Goal: Task Accomplishment & Management: Use online tool/utility

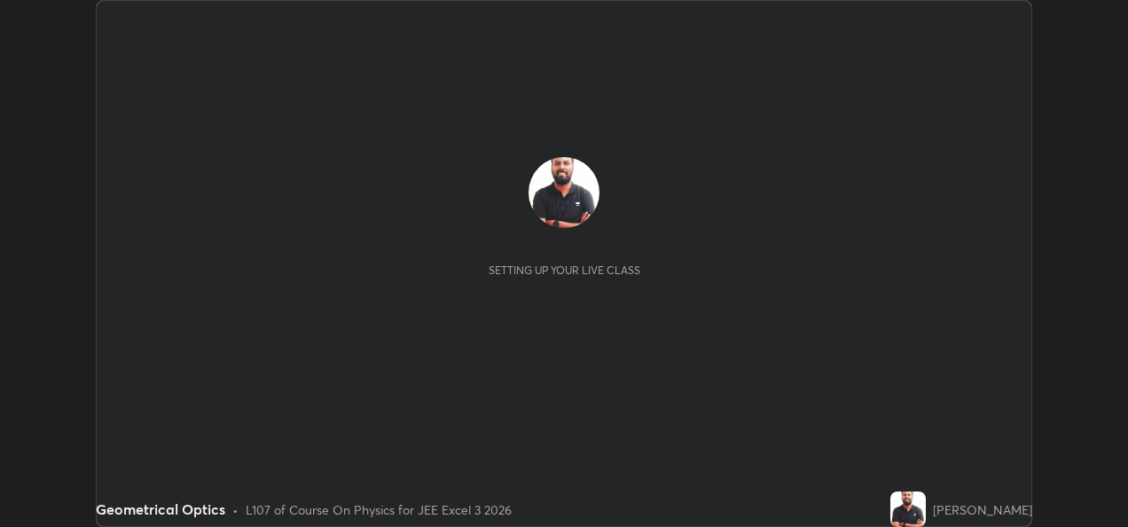
scroll to position [527, 1127]
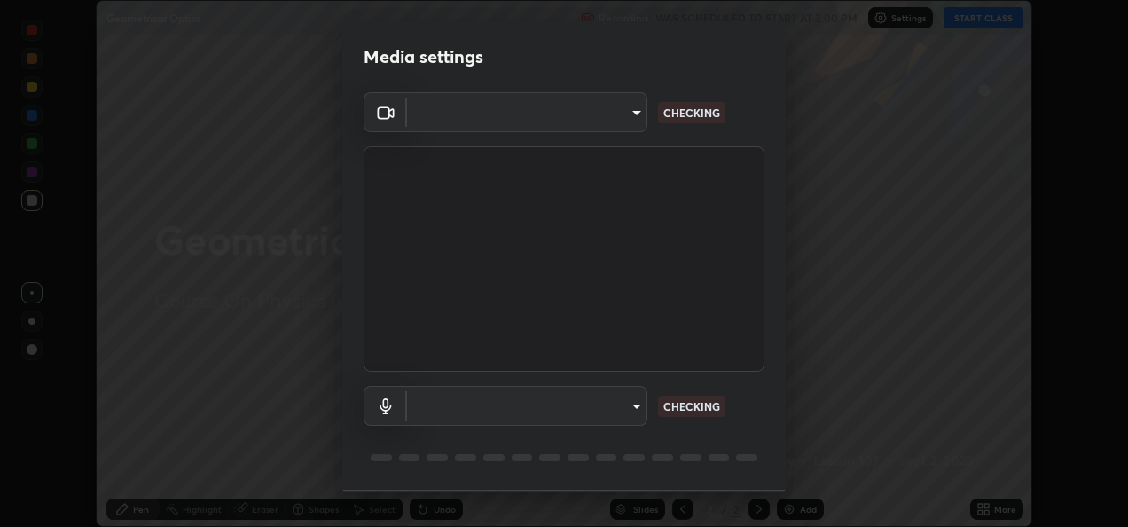
type input "fcbc606336747d805bd595eb40c6b5f29a1e1550cc5f4c8a38e7a1dcf20f99a9"
type input "bf0c866a6325e55d3bae0d7584da223482699bacb2ccebee08ad094193e983e5"
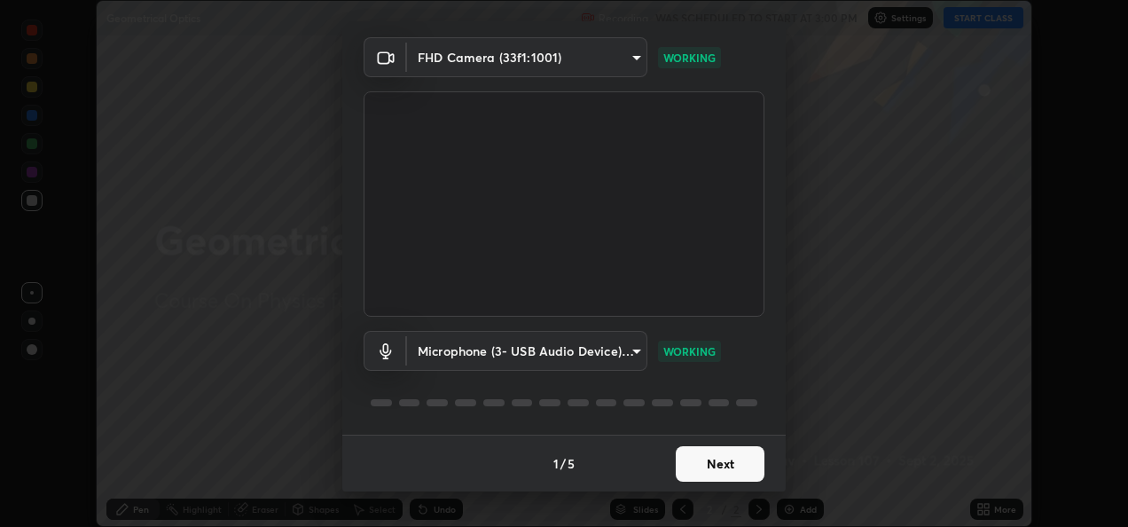
click at [722, 469] on button "Next" at bounding box center [720, 463] width 89 height 35
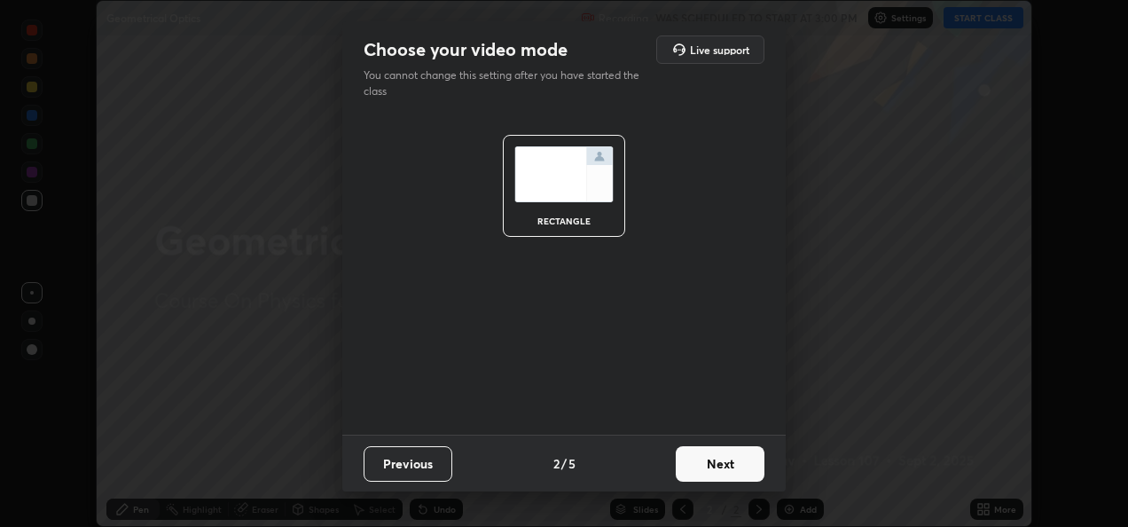
scroll to position [0, 0]
click at [722, 466] on button "Next" at bounding box center [720, 463] width 89 height 35
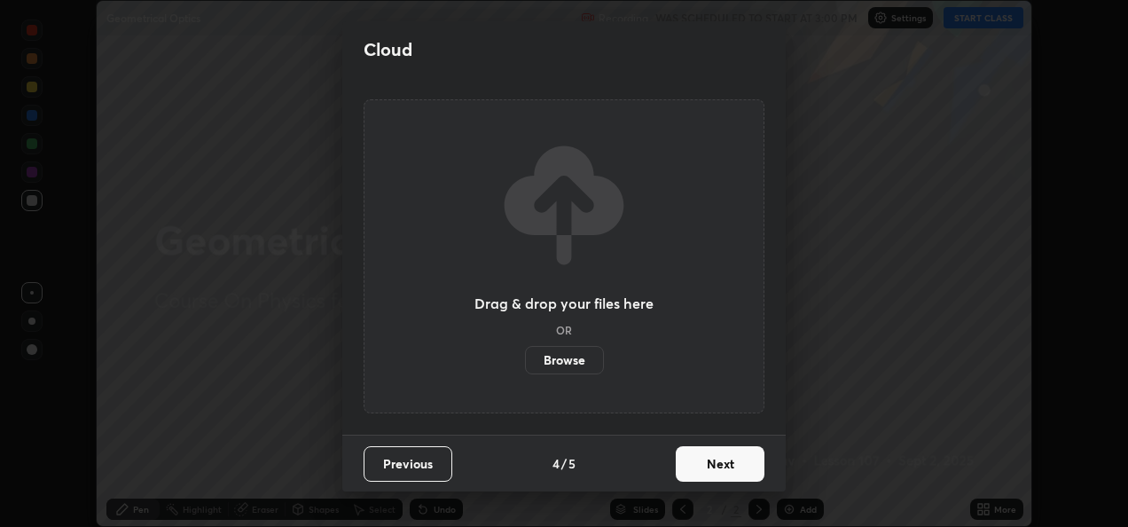
click at [723, 465] on button "Next" at bounding box center [720, 463] width 89 height 35
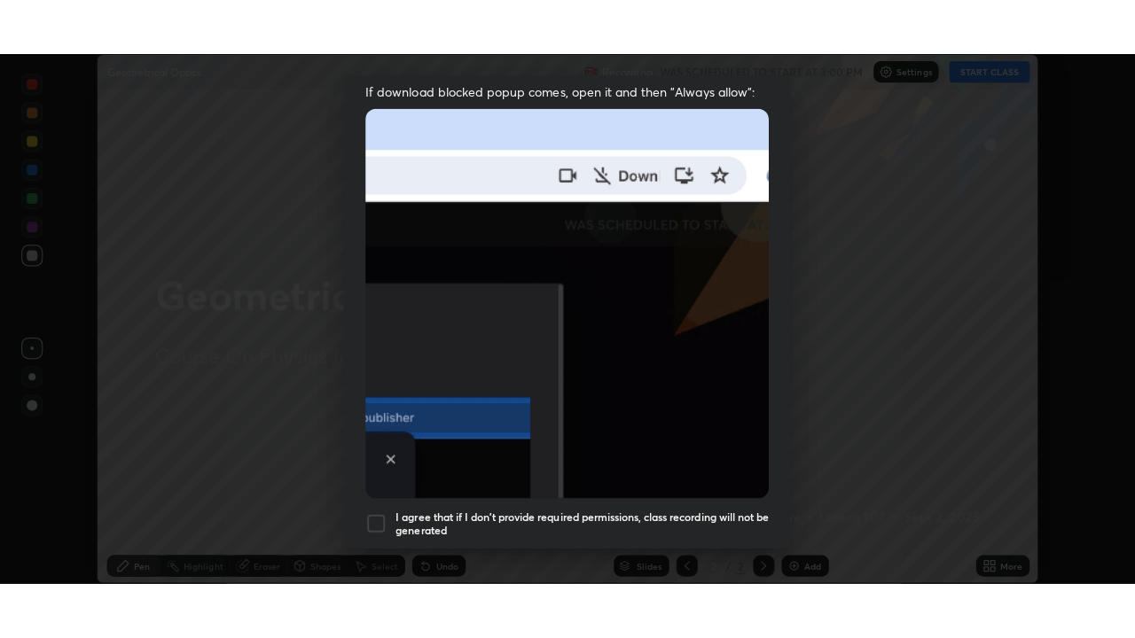
scroll to position [417, 0]
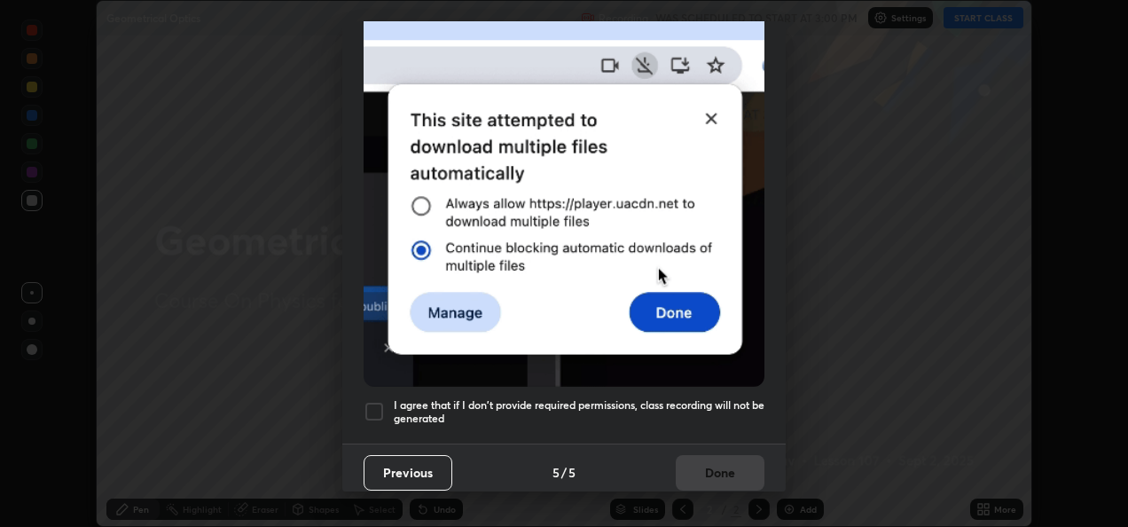
click at [373, 406] on div at bounding box center [373, 411] width 21 height 21
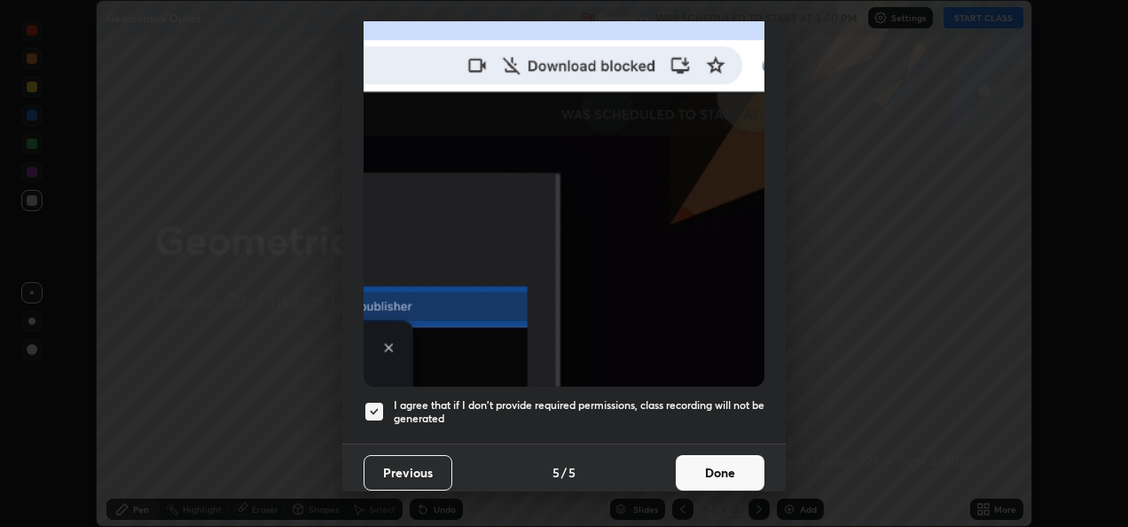
click at [709, 468] on button "Done" at bounding box center [720, 472] width 89 height 35
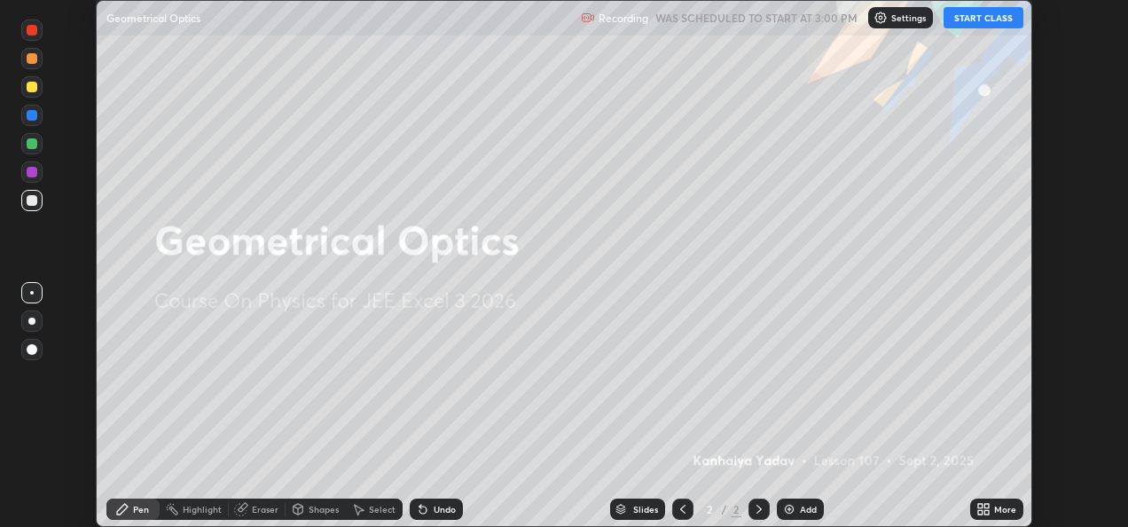
click at [987, 23] on button "START CLASS" at bounding box center [983, 17] width 80 height 21
click at [979, 512] on icon at bounding box center [980, 512] width 4 height 4
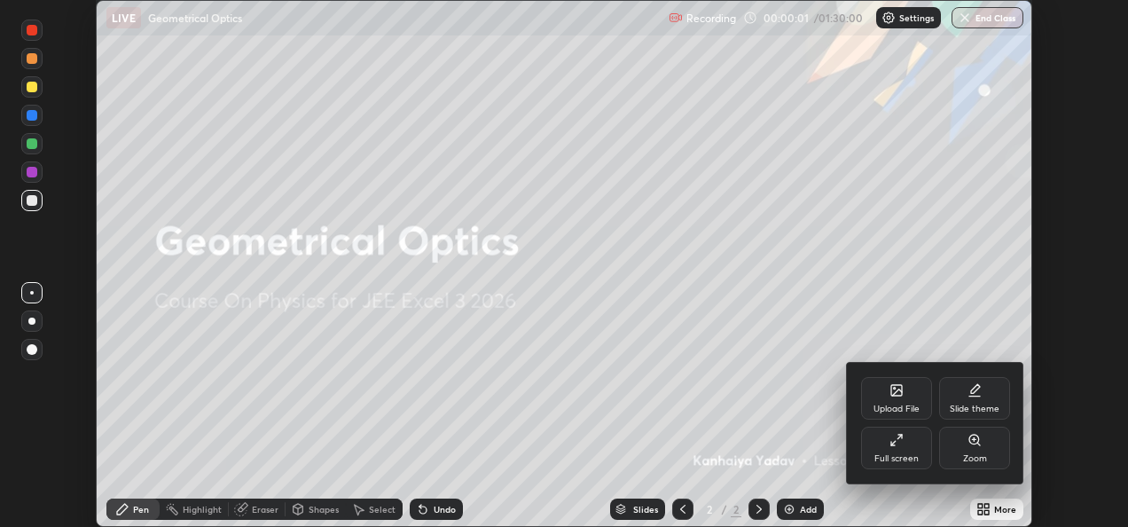
click at [893, 457] on div "Full screen" at bounding box center [896, 458] width 44 height 9
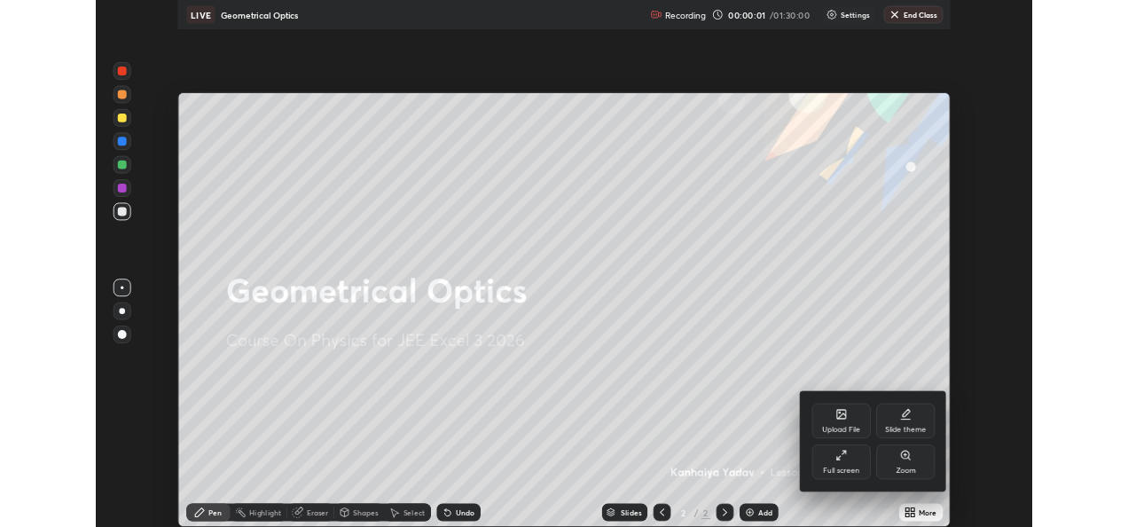
scroll to position [638, 1135]
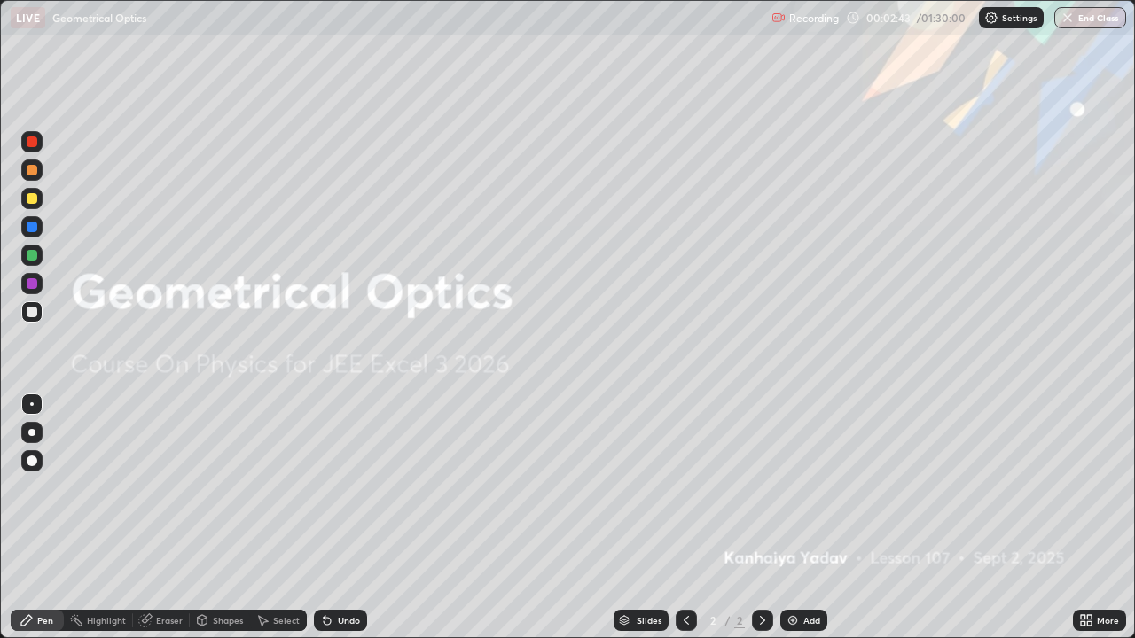
click at [760, 526] on icon at bounding box center [762, 620] width 5 height 9
click at [789, 526] on img at bounding box center [792, 620] width 14 height 14
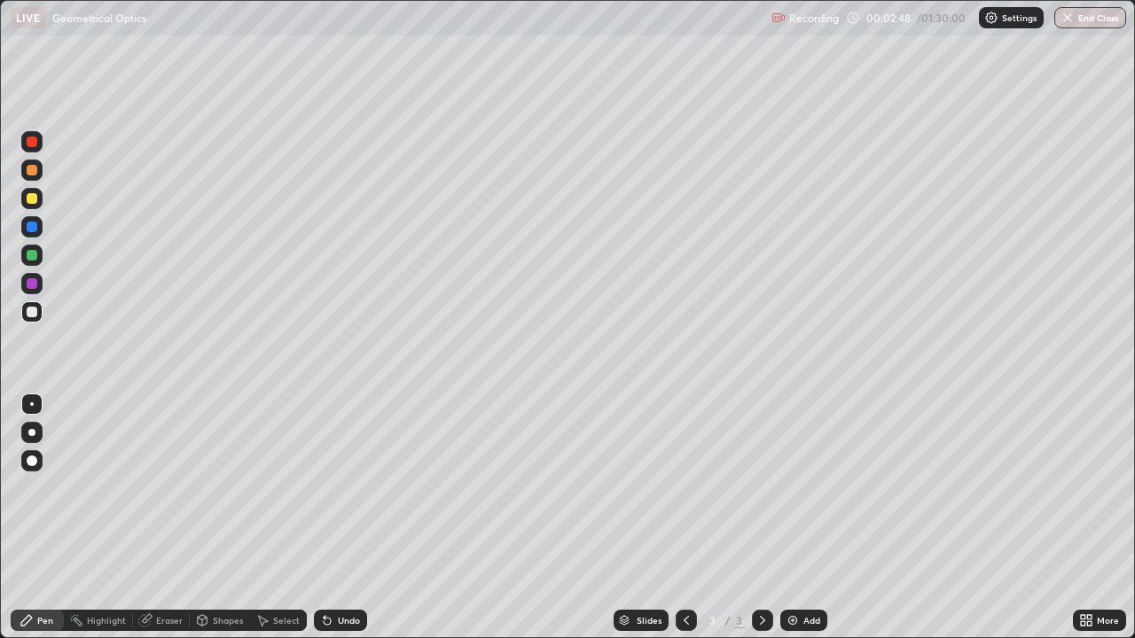
click at [32, 205] on div at bounding box center [31, 198] width 21 height 21
click at [32, 433] on div at bounding box center [31, 432] width 7 height 7
click at [33, 316] on div at bounding box center [32, 312] width 11 height 11
click at [761, 526] on icon at bounding box center [762, 620] width 14 height 14
click at [788, 526] on img at bounding box center [792, 620] width 14 height 14
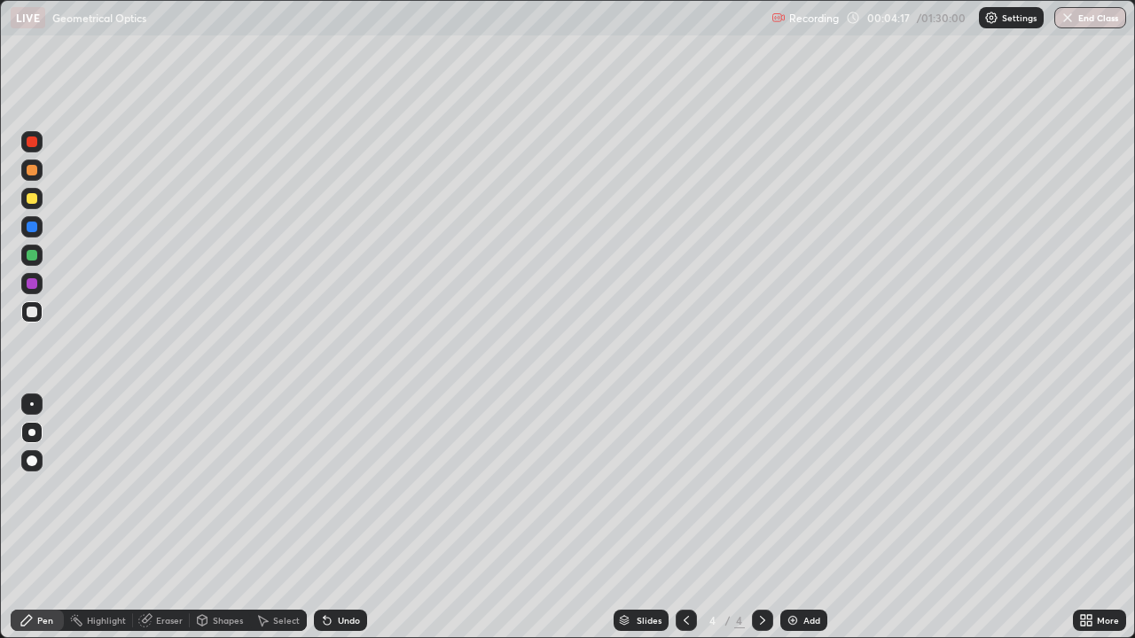
click at [32, 203] on div at bounding box center [32, 198] width 11 height 11
click at [333, 526] on div "Undo" at bounding box center [340, 620] width 53 height 21
click at [338, 526] on div "Undo" at bounding box center [349, 620] width 22 height 9
click at [213, 526] on div "Shapes" at bounding box center [228, 620] width 30 height 9
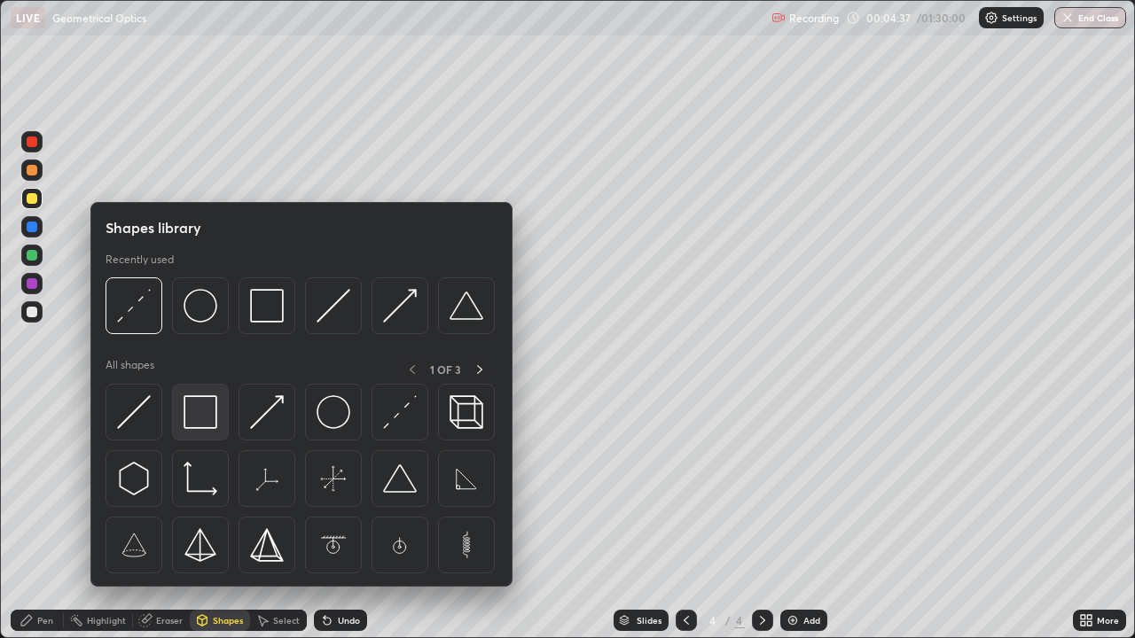
click at [204, 411] on img at bounding box center [201, 412] width 34 height 34
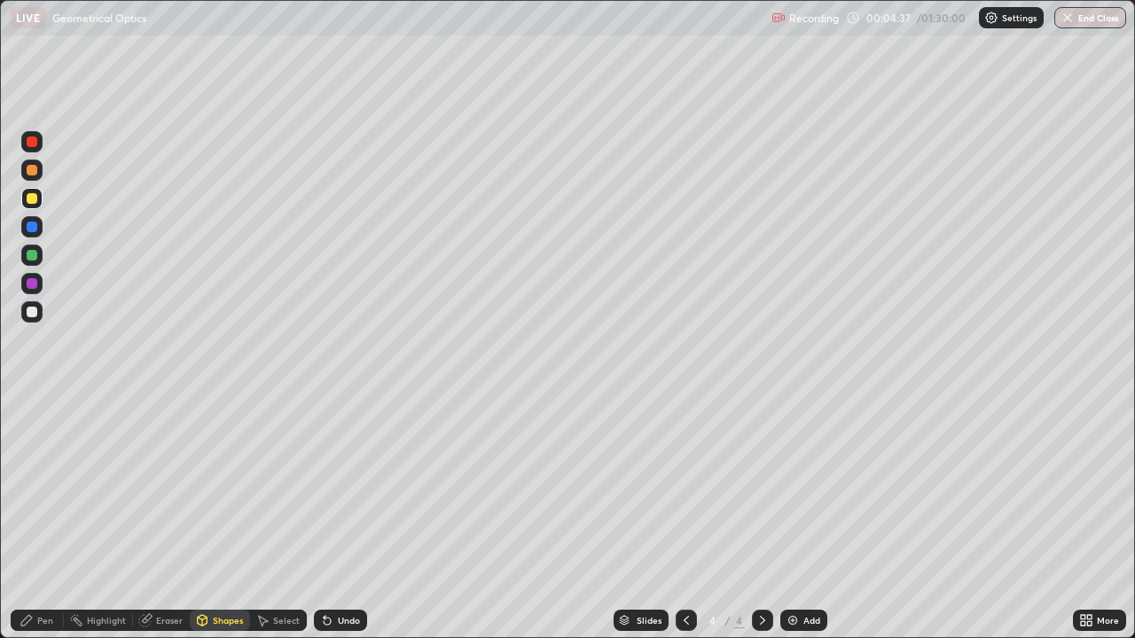
click at [30, 287] on div at bounding box center [32, 283] width 11 height 11
click at [205, 526] on icon at bounding box center [203, 620] width 10 height 11
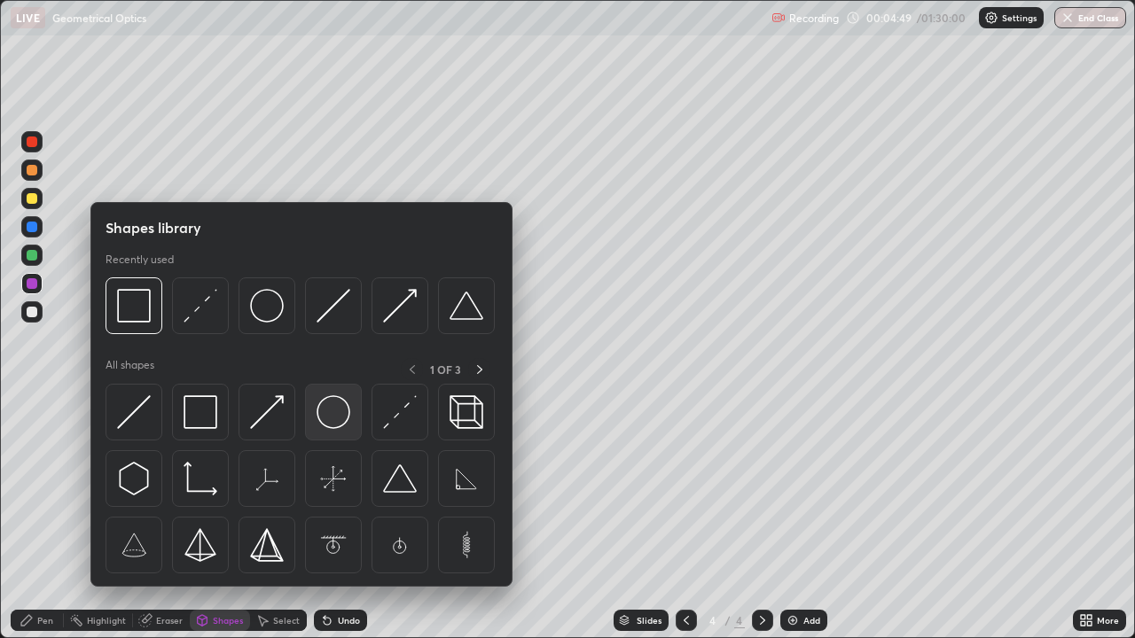
click at [326, 417] on img at bounding box center [333, 412] width 34 height 34
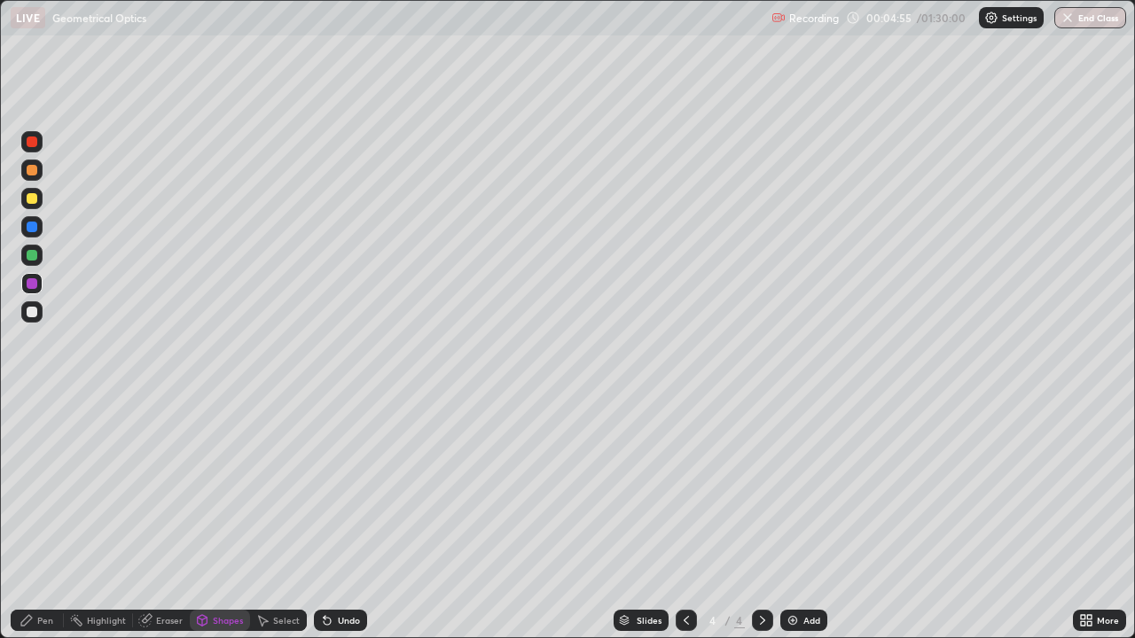
click at [213, 526] on div "Shapes" at bounding box center [228, 620] width 30 height 9
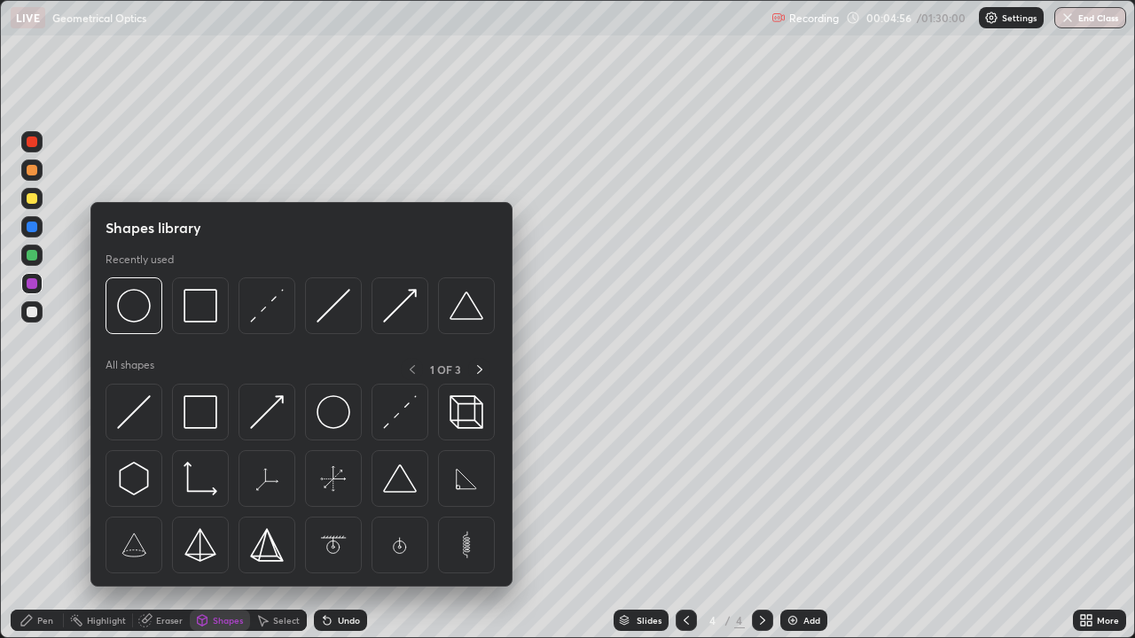
click at [47, 526] on div "Pen" at bounding box center [45, 620] width 16 height 9
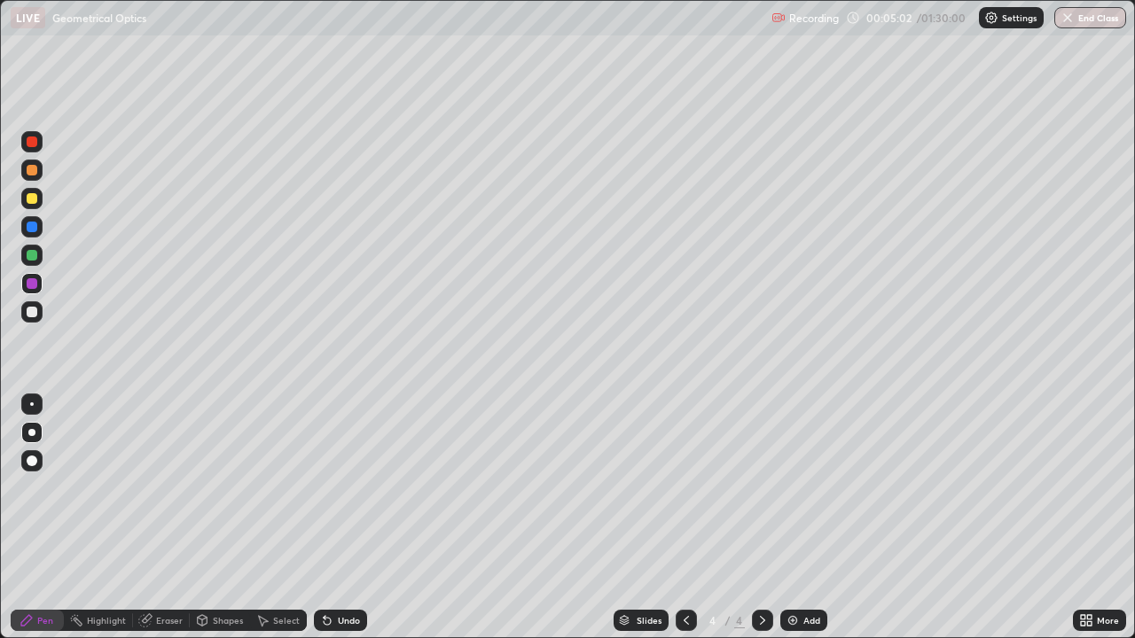
click at [210, 526] on div "Shapes" at bounding box center [220, 620] width 60 height 21
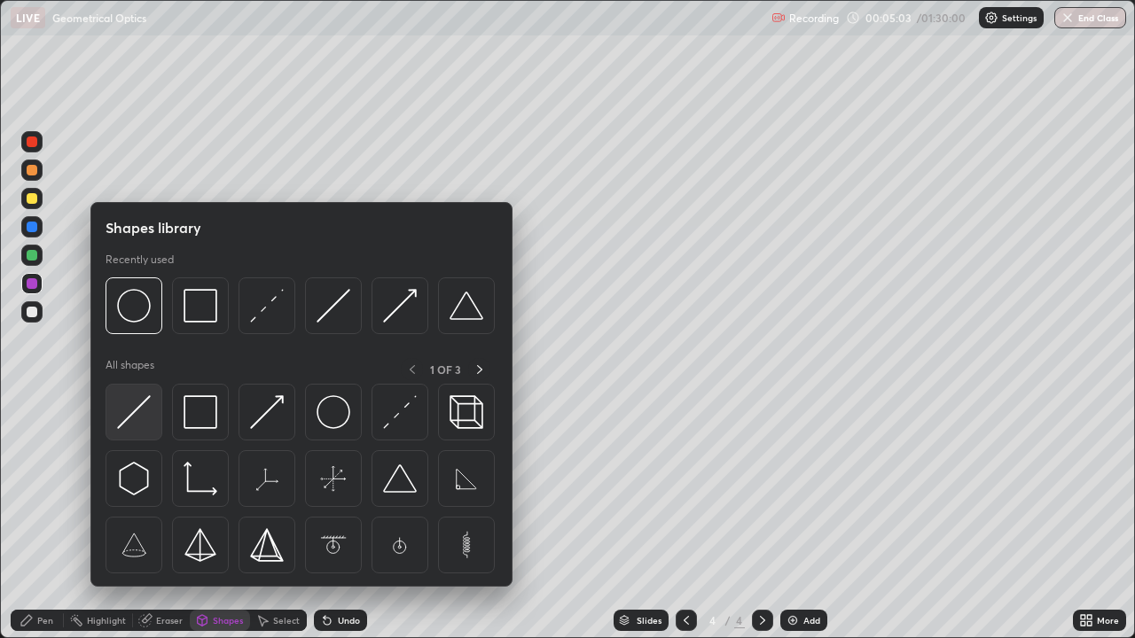
click at [131, 413] on img at bounding box center [134, 412] width 34 height 34
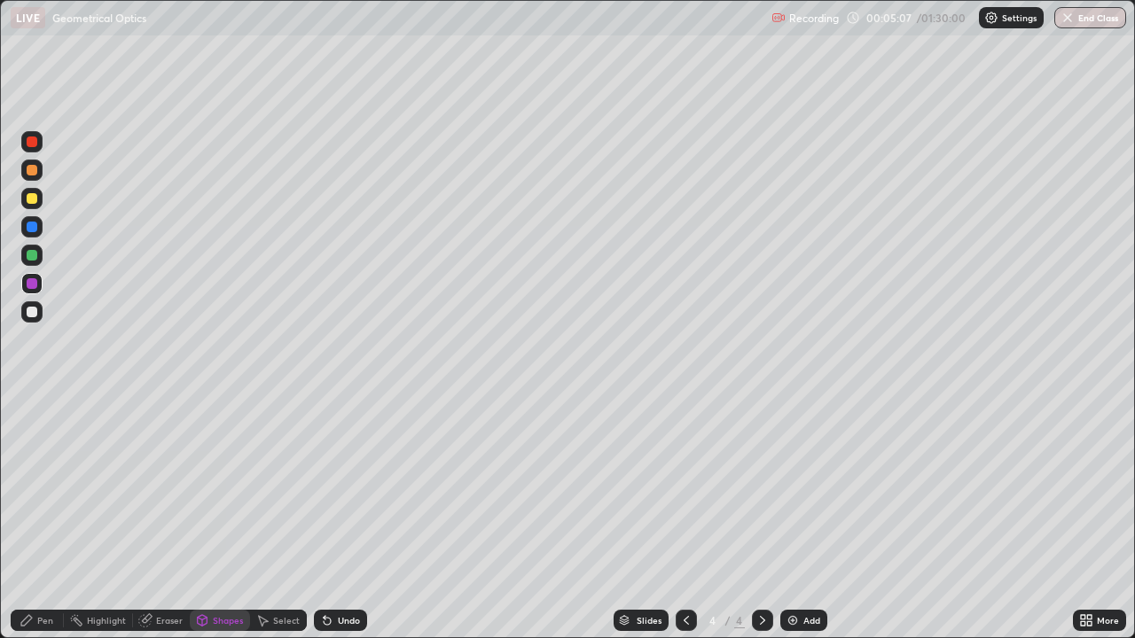
click at [35, 316] on div at bounding box center [32, 312] width 11 height 11
click at [34, 526] on div "Pen" at bounding box center [37, 620] width 53 height 21
click at [207, 526] on icon at bounding box center [202, 620] width 14 height 14
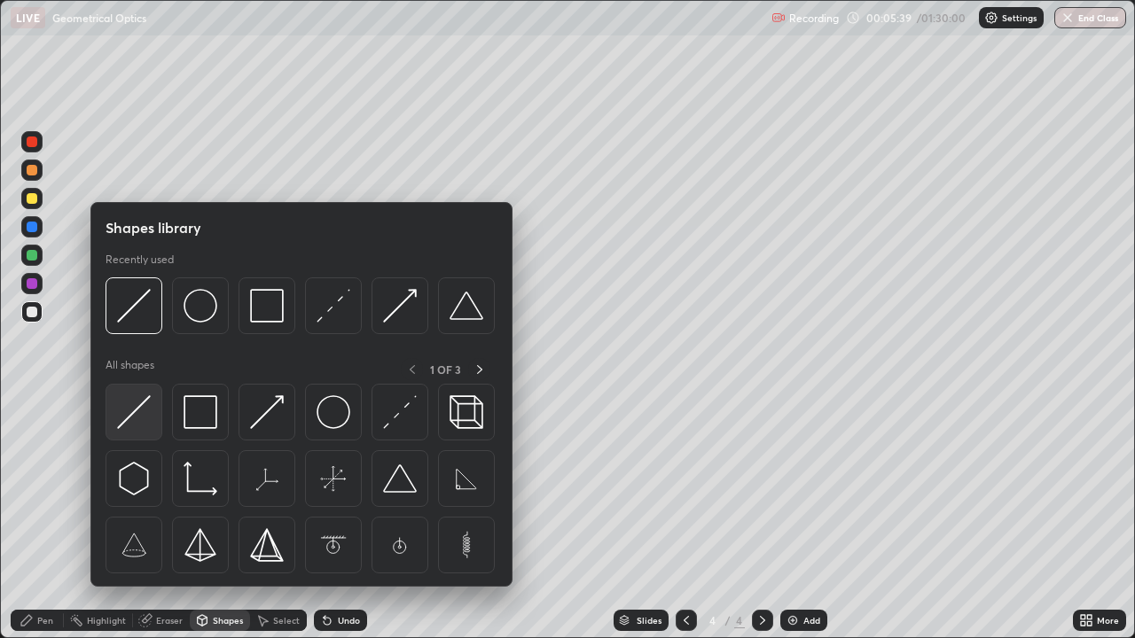
click at [135, 412] on img at bounding box center [134, 412] width 34 height 34
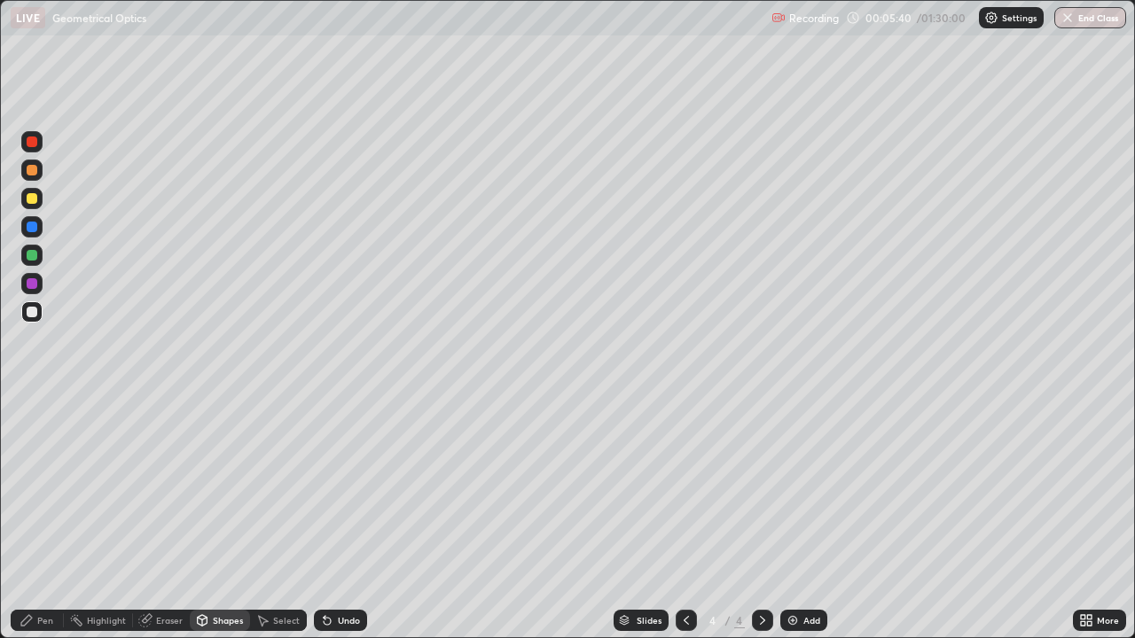
click at [32, 254] on div at bounding box center [32, 255] width 11 height 11
click at [42, 526] on div "Pen" at bounding box center [45, 620] width 16 height 9
click at [209, 526] on div "Shapes" at bounding box center [220, 620] width 60 height 21
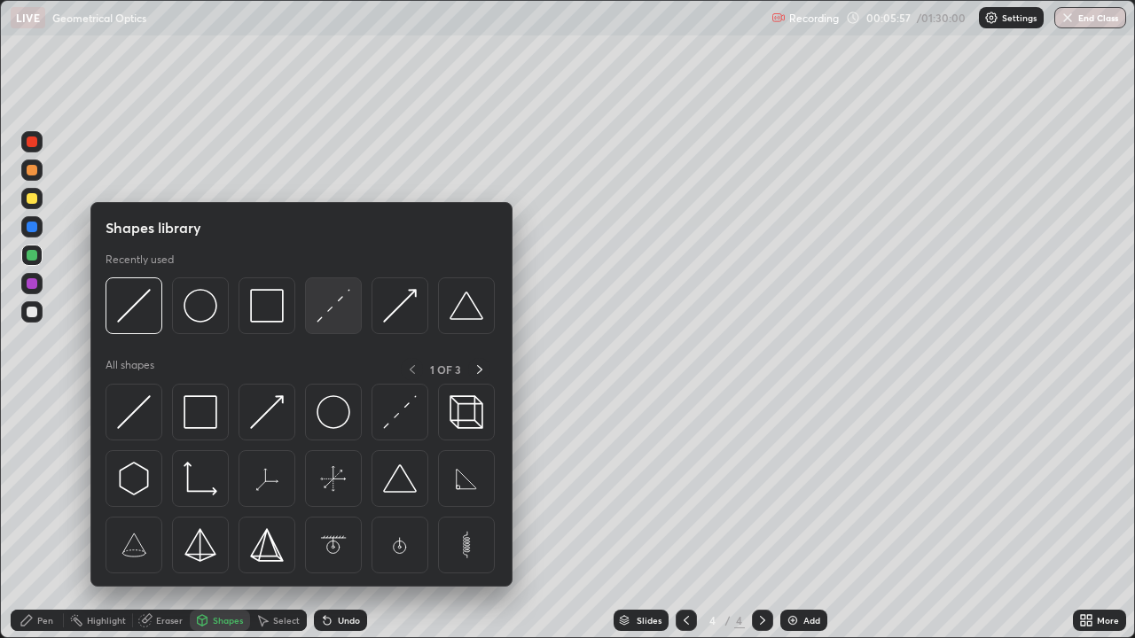
click at [323, 309] on img at bounding box center [333, 306] width 34 height 34
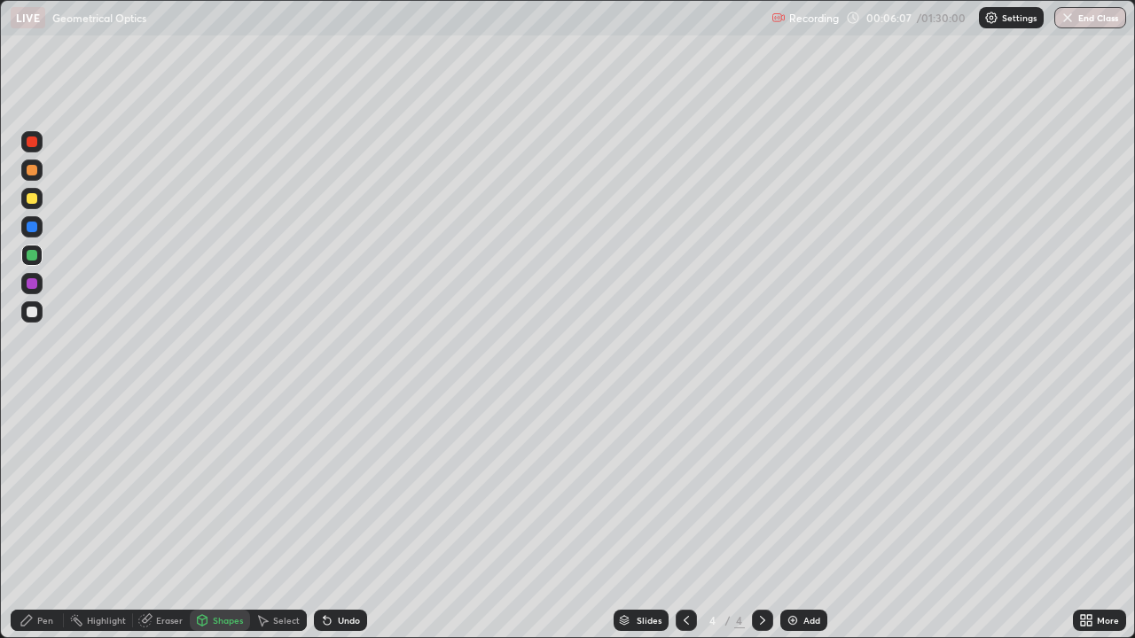
click at [333, 526] on div "Undo" at bounding box center [340, 620] width 53 height 21
click at [47, 526] on div "Pen" at bounding box center [45, 620] width 16 height 9
click at [35, 315] on div at bounding box center [32, 312] width 11 height 11
click at [213, 526] on div "Shapes" at bounding box center [228, 620] width 30 height 9
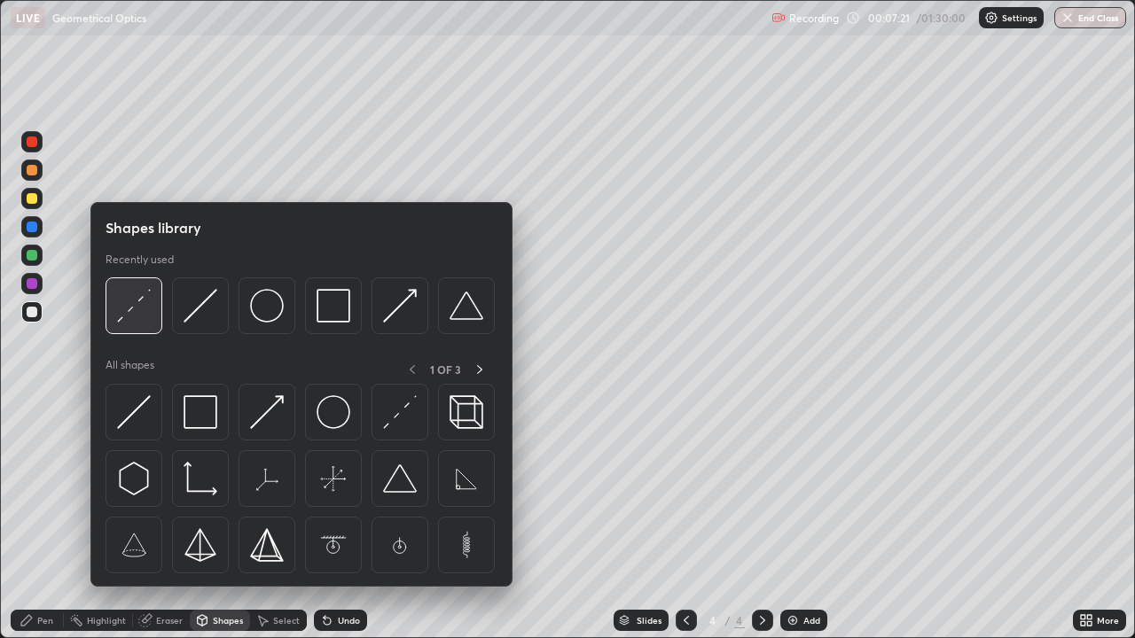
click at [138, 304] on img at bounding box center [134, 306] width 34 height 34
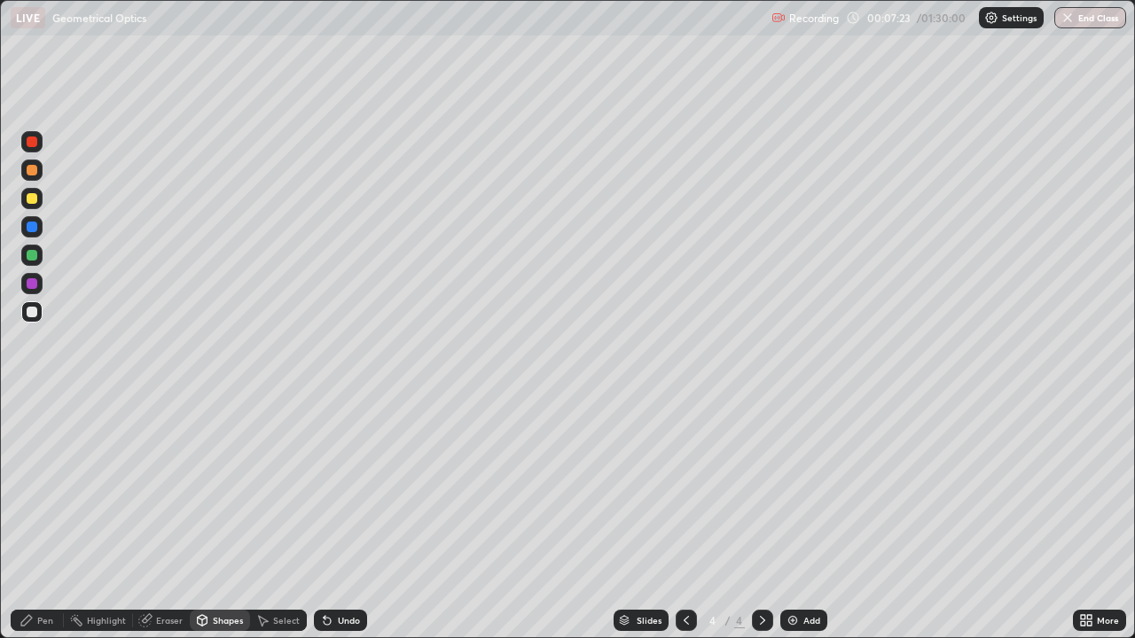
click at [212, 526] on div "Shapes" at bounding box center [220, 620] width 60 height 21
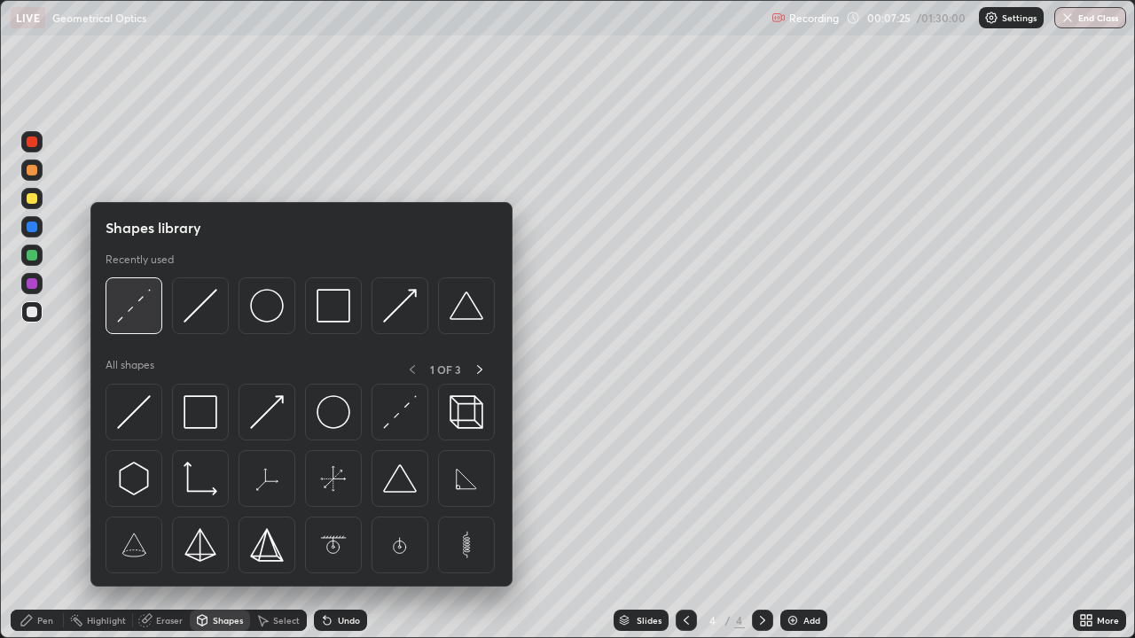
click at [133, 306] on img at bounding box center [134, 306] width 34 height 34
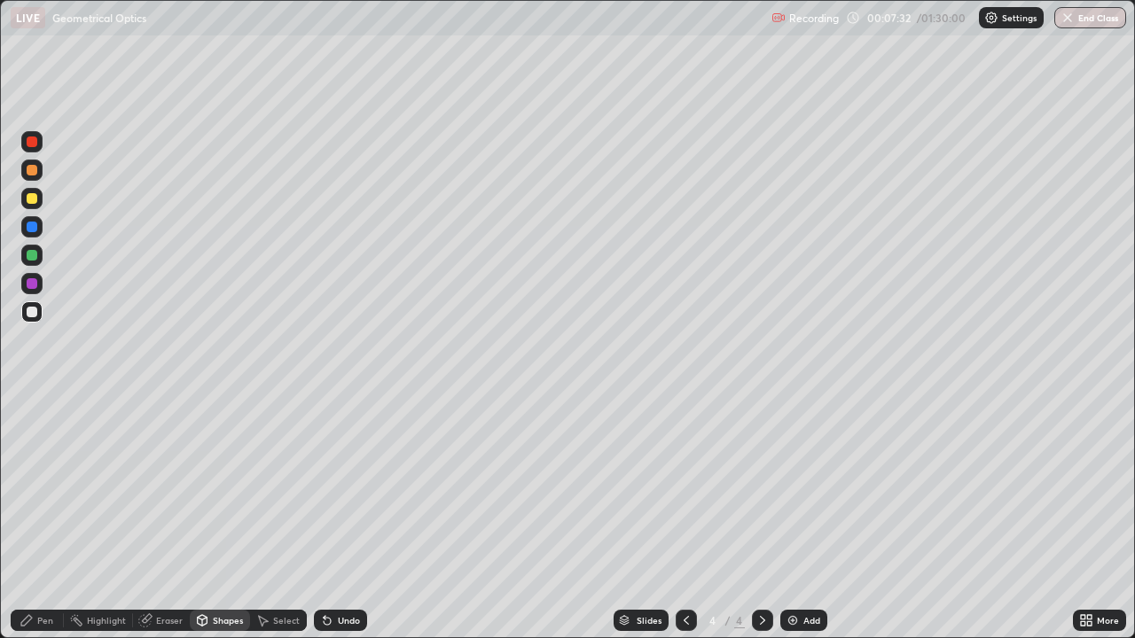
click at [32, 284] on div at bounding box center [32, 283] width 11 height 11
click at [202, 526] on icon at bounding box center [203, 620] width 10 height 11
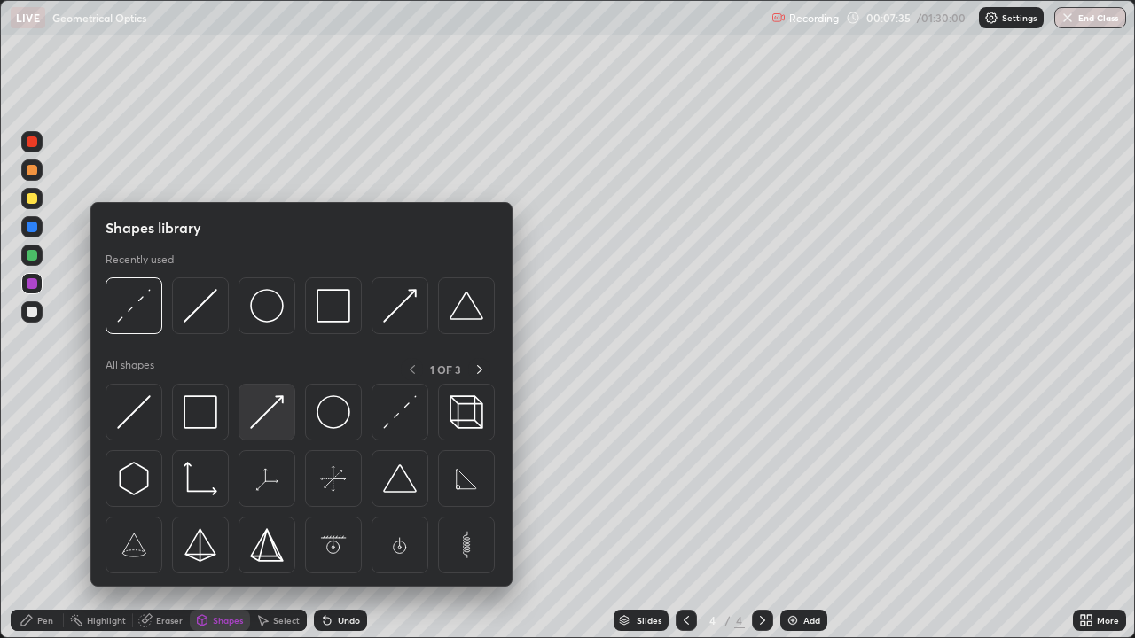
click at [260, 412] on img at bounding box center [267, 412] width 34 height 34
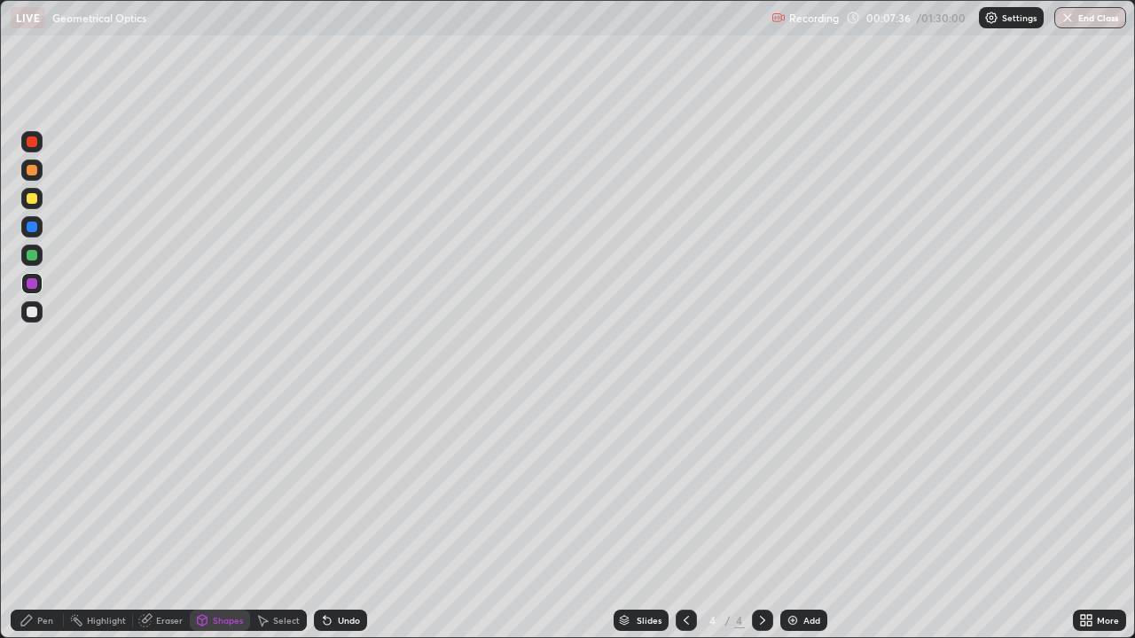
click at [32, 198] on div at bounding box center [32, 198] width 11 height 11
click at [37, 526] on div "Pen" at bounding box center [37, 620] width 53 height 21
click at [207, 526] on icon at bounding box center [202, 620] width 14 height 14
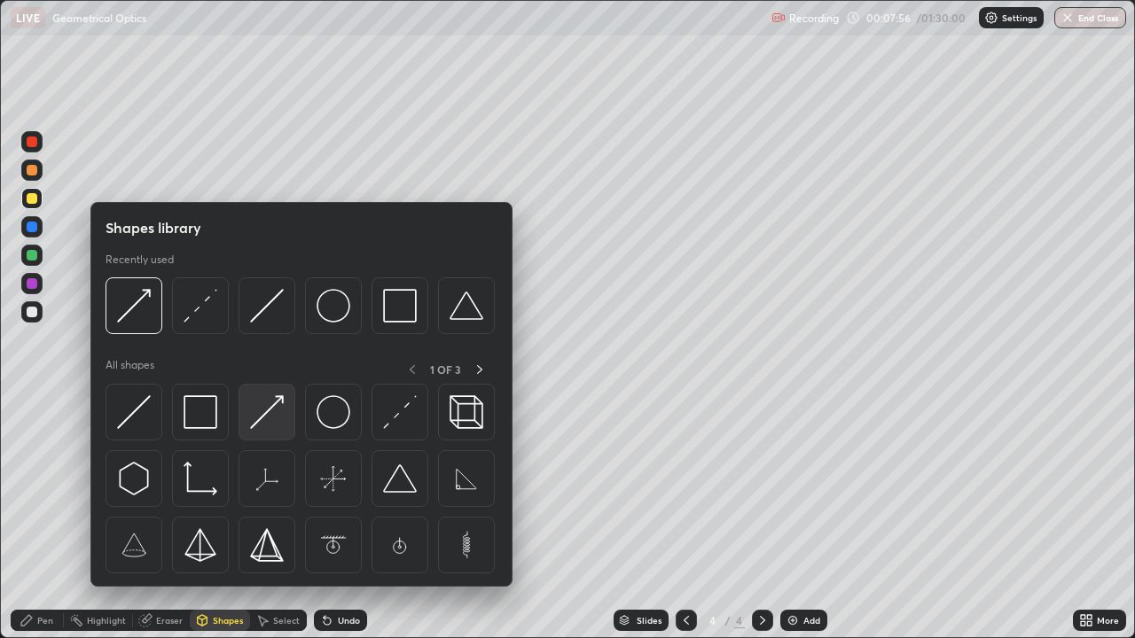
click at [264, 411] on img at bounding box center [267, 412] width 34 height 34
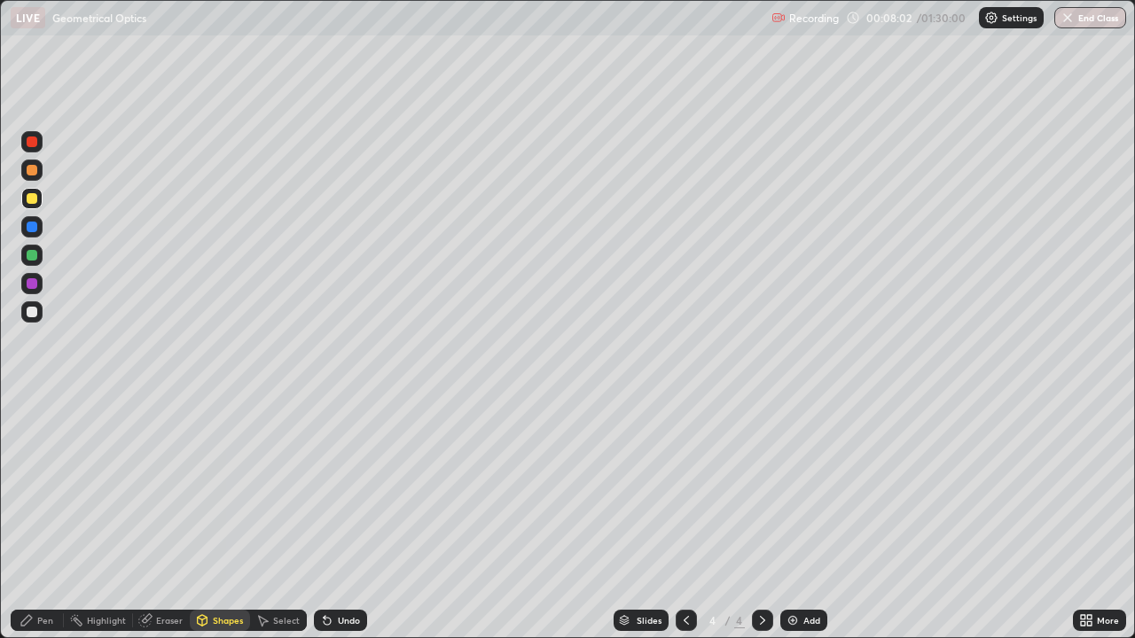
click at [40, 526] on div "Pen" at bounding box center [45, 620] width 16 height 9
click at [35, 316] on div at bounding box center [32, 312] width 11 height 11
click at [160, 526] on div "Eraser" at bounding box center [169, 620] width 27 height 9
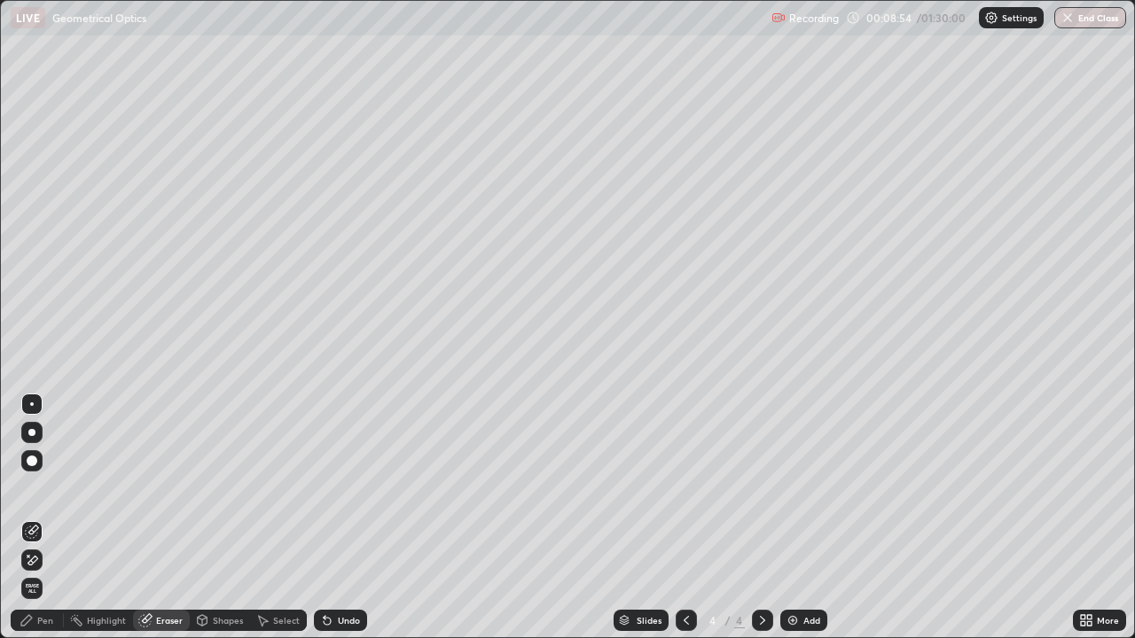
click at [38, 526] on div "Pen" at bounding box center [45, 620] width 16 height 9
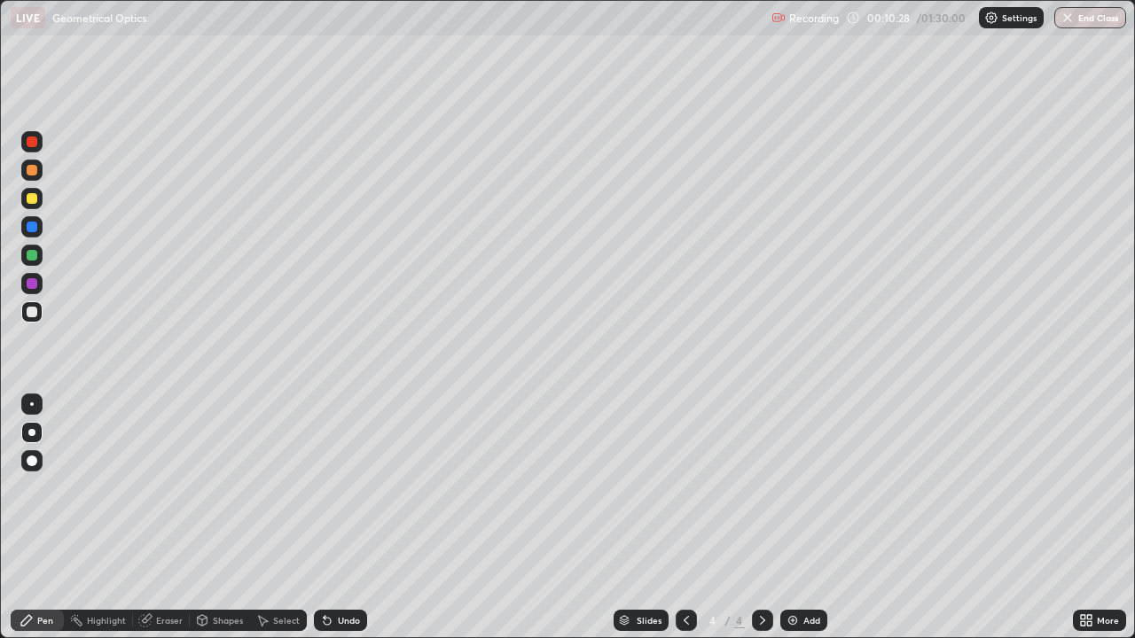
click at [758, 526] on icon at bounding box center [762, 620] width 14 height 14
click at [789, 526] on img at bounding box center [792, 620] width 14 height 14
click at [216, 526] on div "Shapes" at bounding box center [228, 620] width 30 height 9
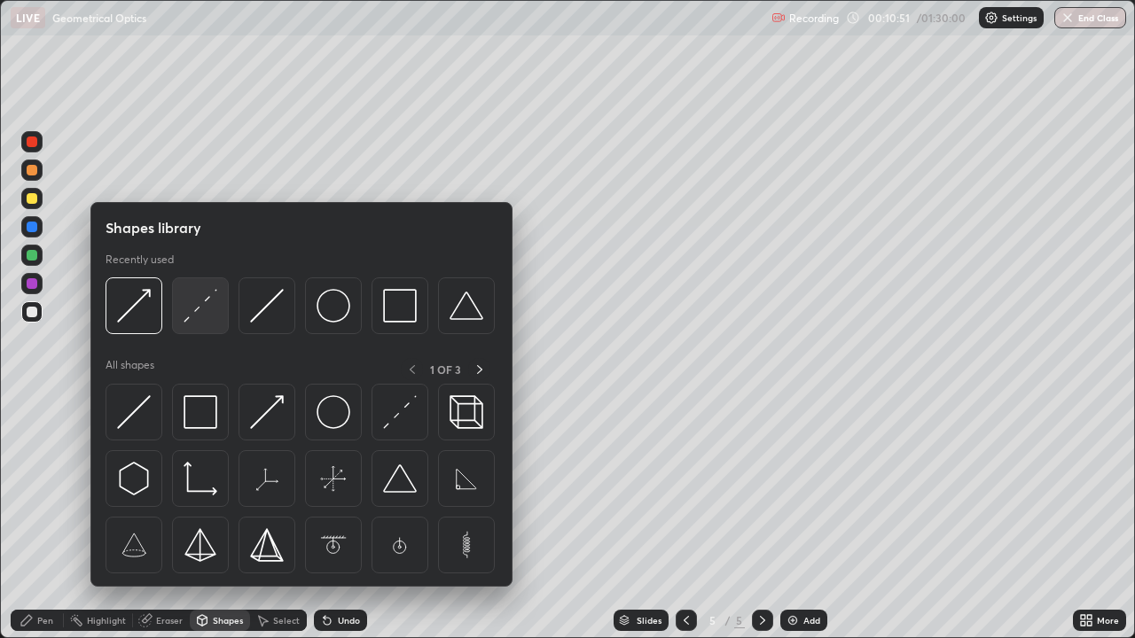
click at [197, 307] on img at bounding box center [201, 306] width 34 height 34
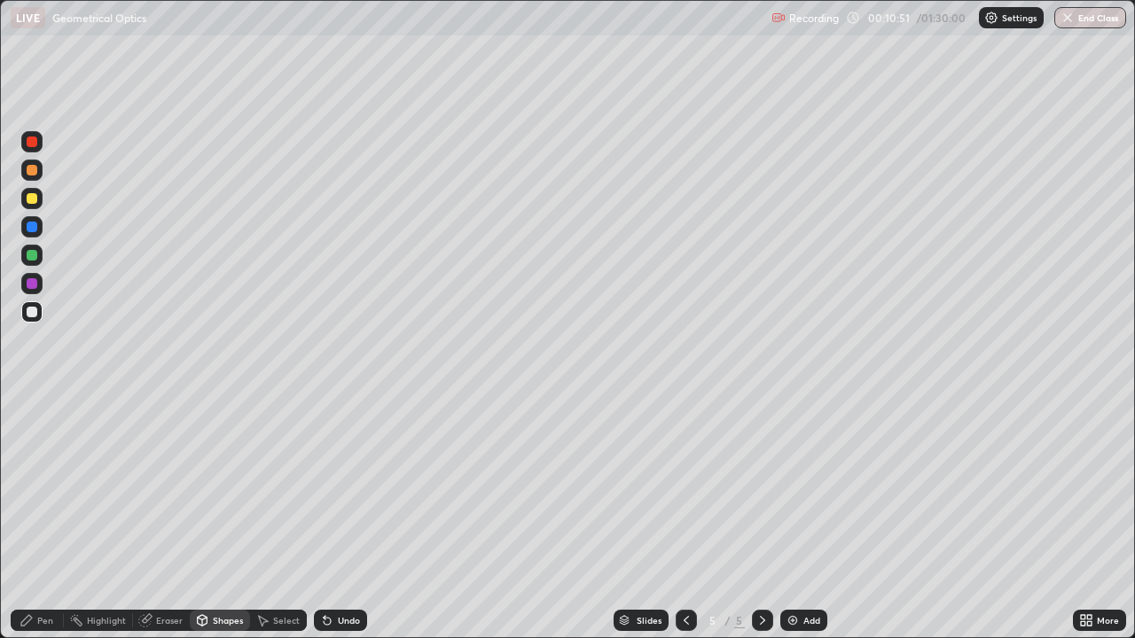
click at [32, 255] on div at bounding box center [32, 255] width 11 height 11
click at [324, 526] on icon at bounding box center [327, 621] width 7 height 7
click at [35, 312] on div at bounding box center [32, 312] width 11 height 11
click at [34, 285] on div at bounding box center [32, 283] width 11 height 11
click at [47, 526] on div "Pen" at bounding box center [45, 620] width 16 height 9
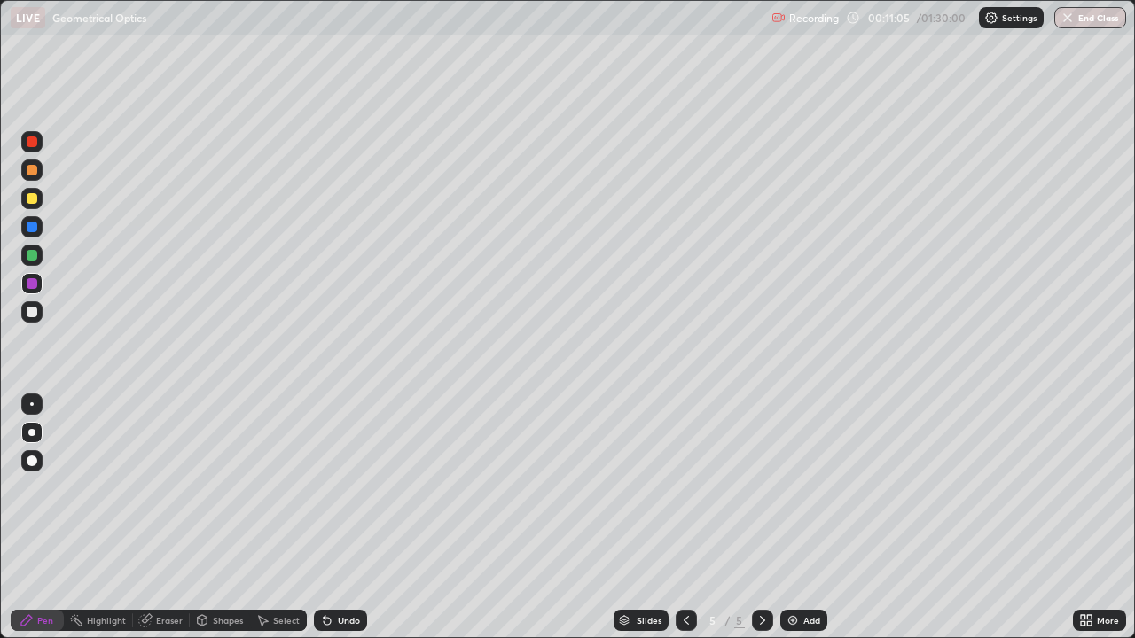
click at [223, 526] on div "Shapes" at bounding box center [228, 620] width 30 height 9
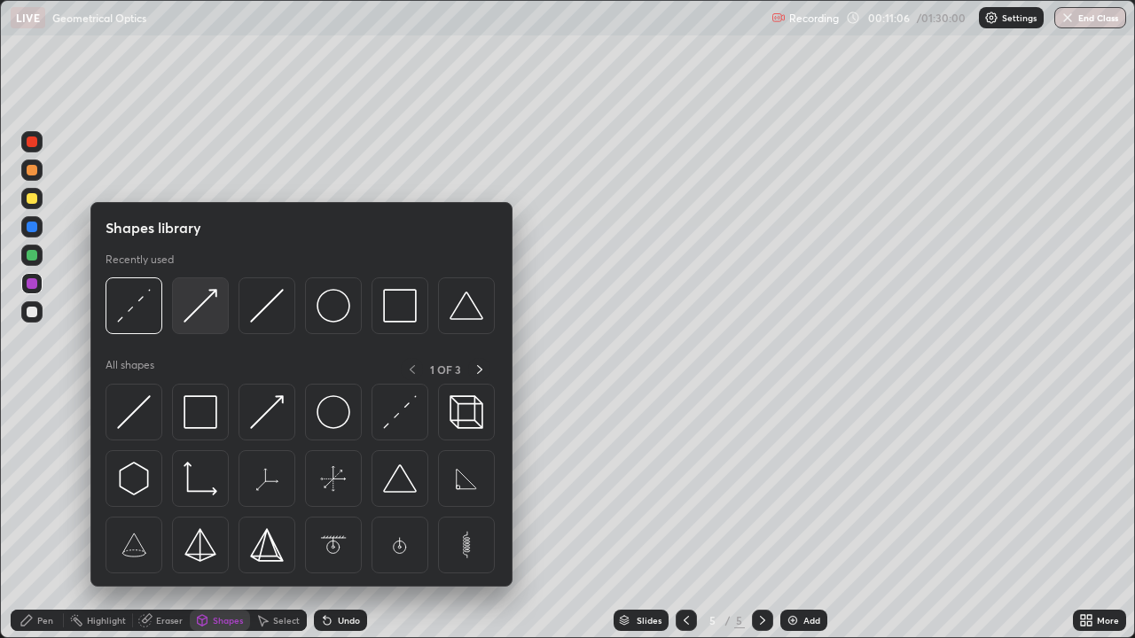
click at [201, 309] on img at bounding box center [201, 306] width 34 height 34
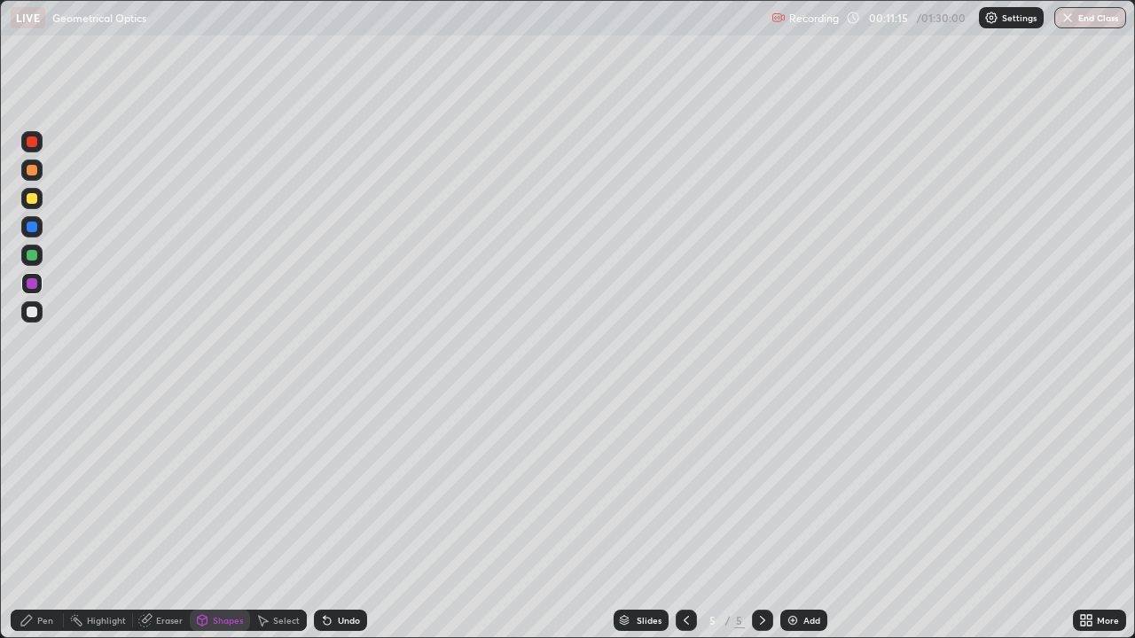
click at [37, 526] on div "Pen" at bounding box center [37, 620] width 53 height 21
click at [34, 316] on div at bounding box center [32, 312] width 11 height 11
click at [33, 318] on div at bounding box center [31, 311] width 21 height 21
click at [761, 526] on icon at bounding box center [762, 620] width 14 height 14
click at [789, 526] on img at bounding box center [792, 620] width 14 height 14
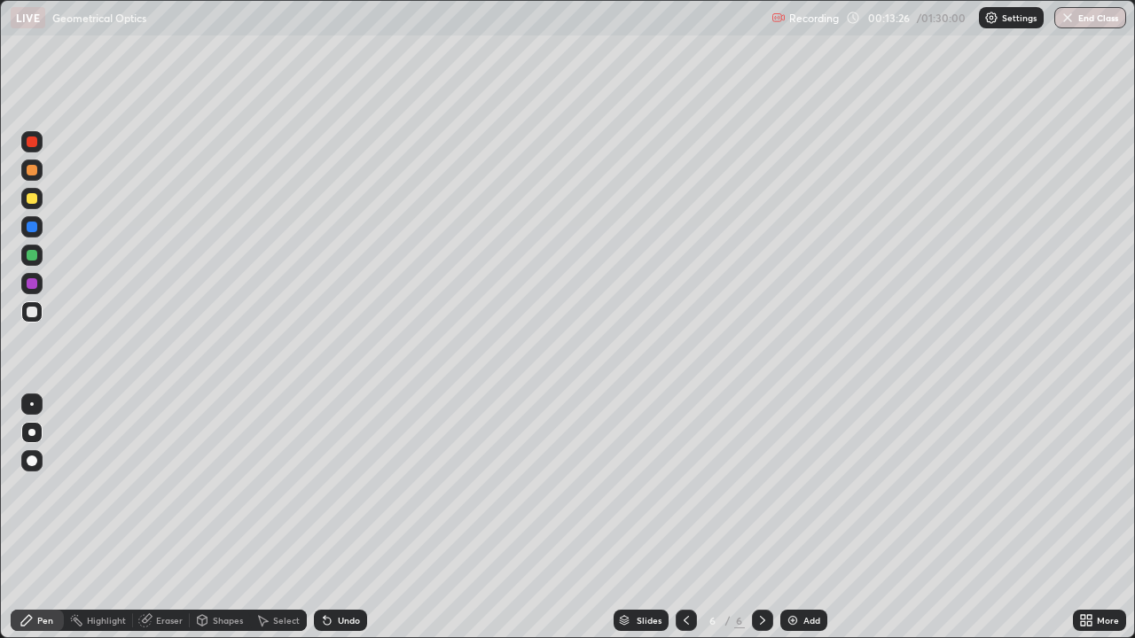
click at [218, 526] on div "Shapes" at bounding box center [228, 620] width 30 height 9
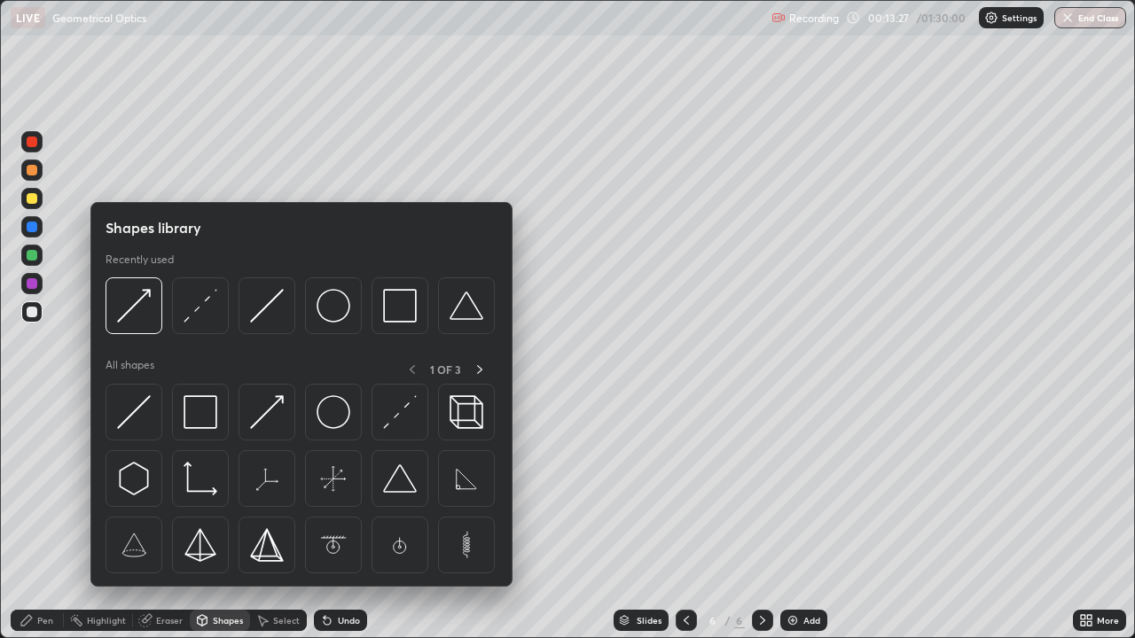
click at [135, 415] on img at bounding box center [134, 412] width 34 height 34
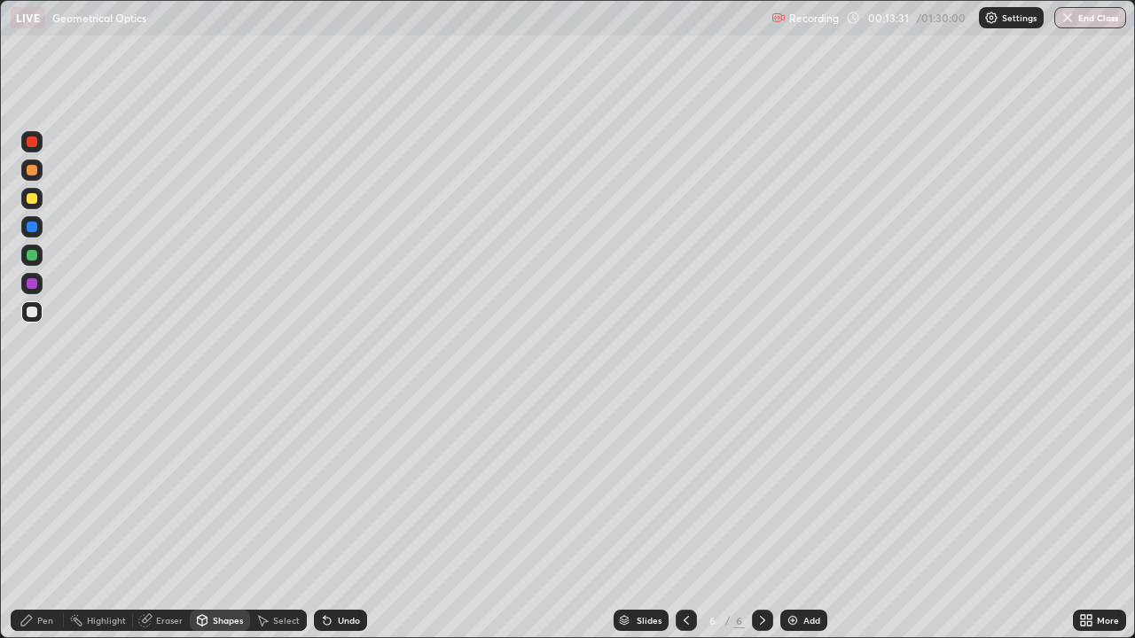
click at [39, 526] on div "Pen" at bounding box center [45, 620] width 16 height 9
click at [223, 526] on div "Shapes" at bounding box center [228, 620] width 30 height 9
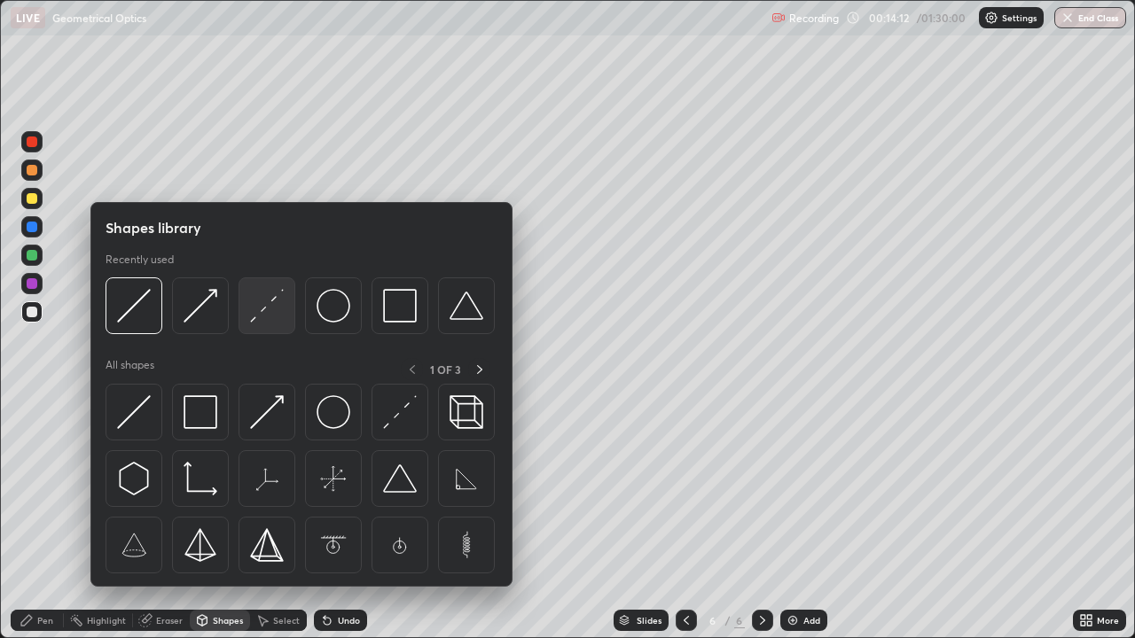
click at [269, 305] on img at bounding box center [267, 306] width 34 height 34
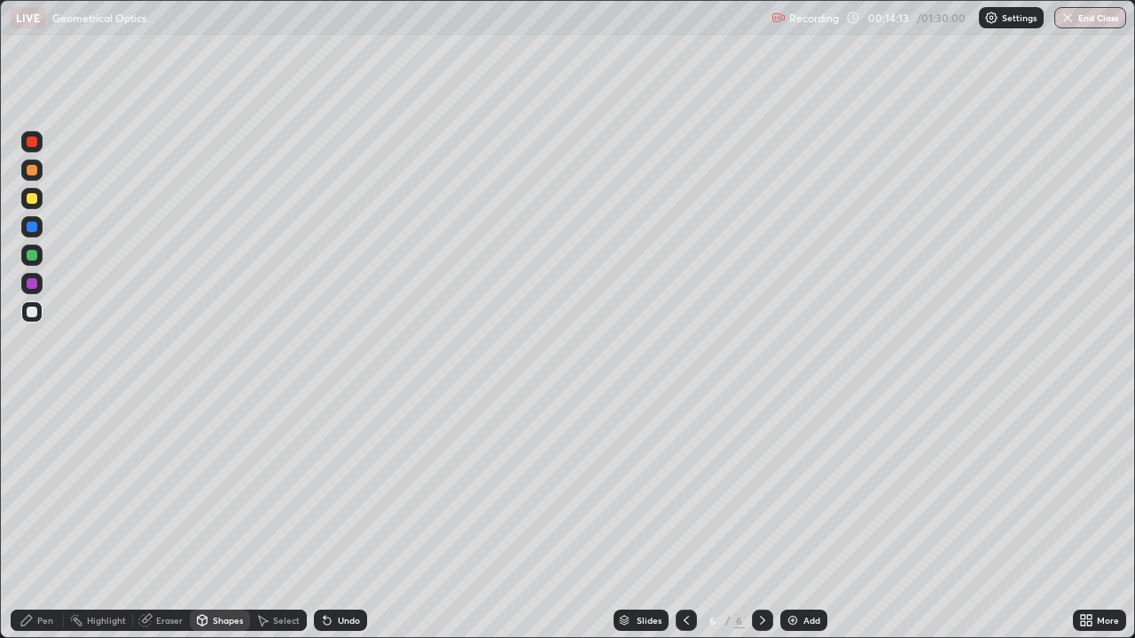
click at [30, 257] on div at bounding box center [32, 255] width 11 height 11
click at [28, 197] on div at bounding box center [32, 198] width 11 height 11
click at [215, 526] on div "Shapes" at bounding box center [228, 620] width 30 height 9
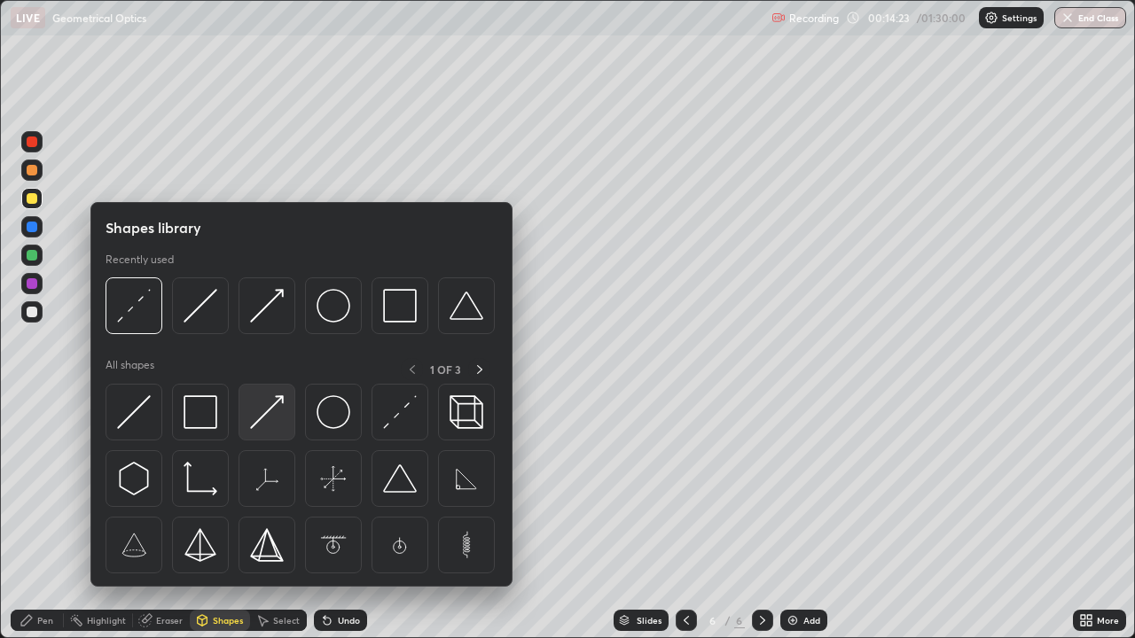
click at [262, 413] on img at bounding box center [267, 412] width 34 height 34
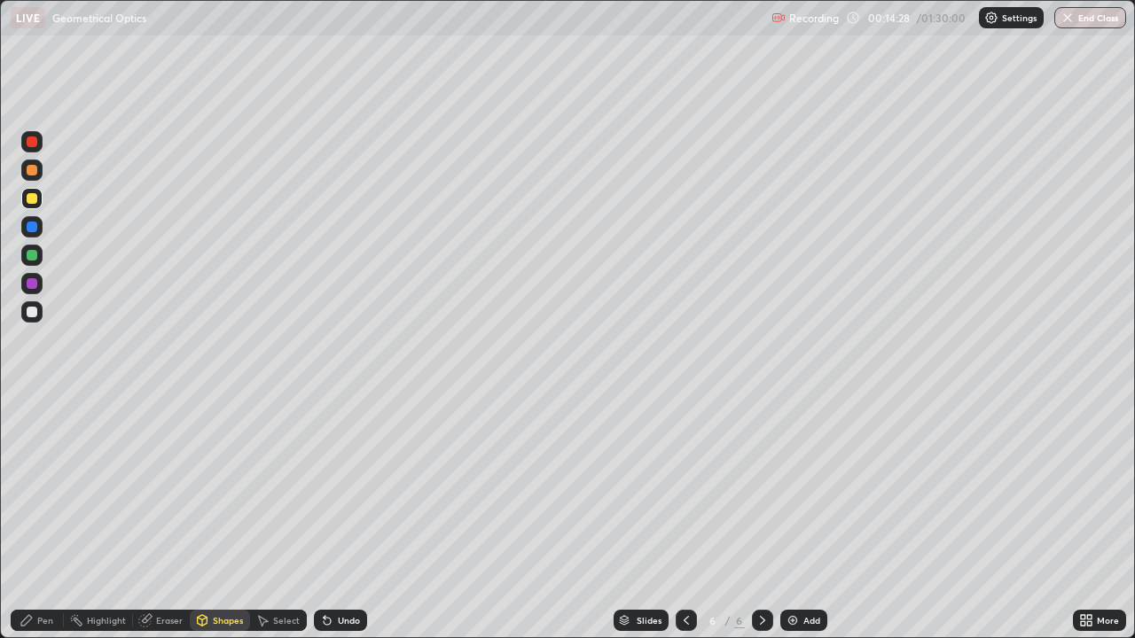
click at [40, 526] on div "Pen" at bounding box center [37, 620] width 53 height 21
click at [33, 318] on div at bounding box center [31, 311] width 21 height 21
click at [153, 526] on div "Eraser" at bounding box center [161, 620] width 57 height 21
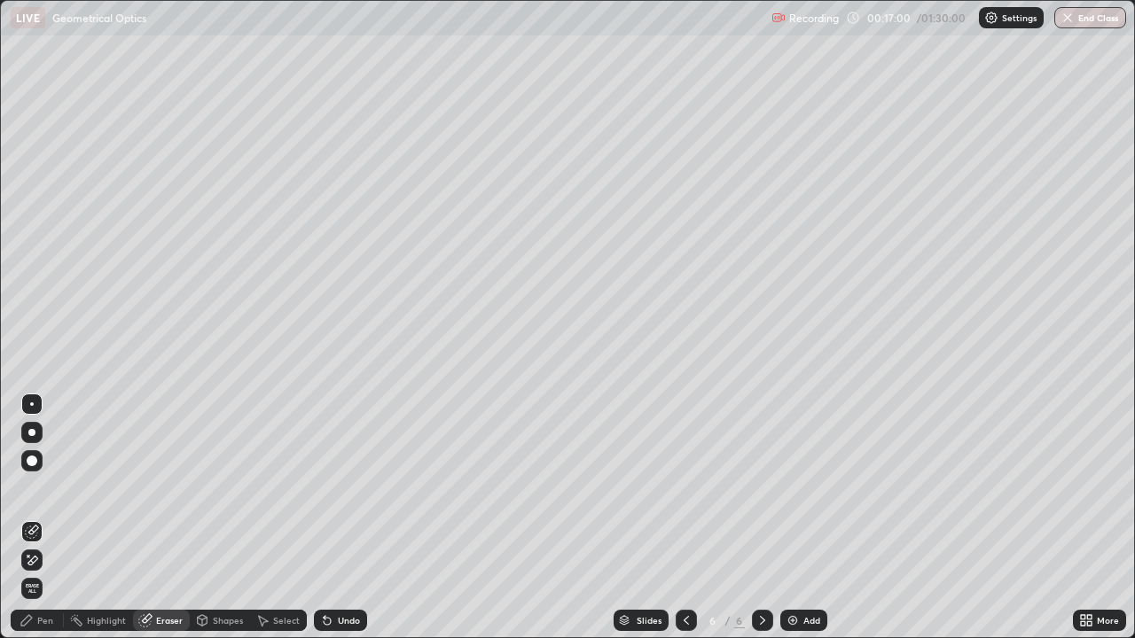
click at [34, 526] on div "Pen" at bounding box center [37, 620] width 53 height 21
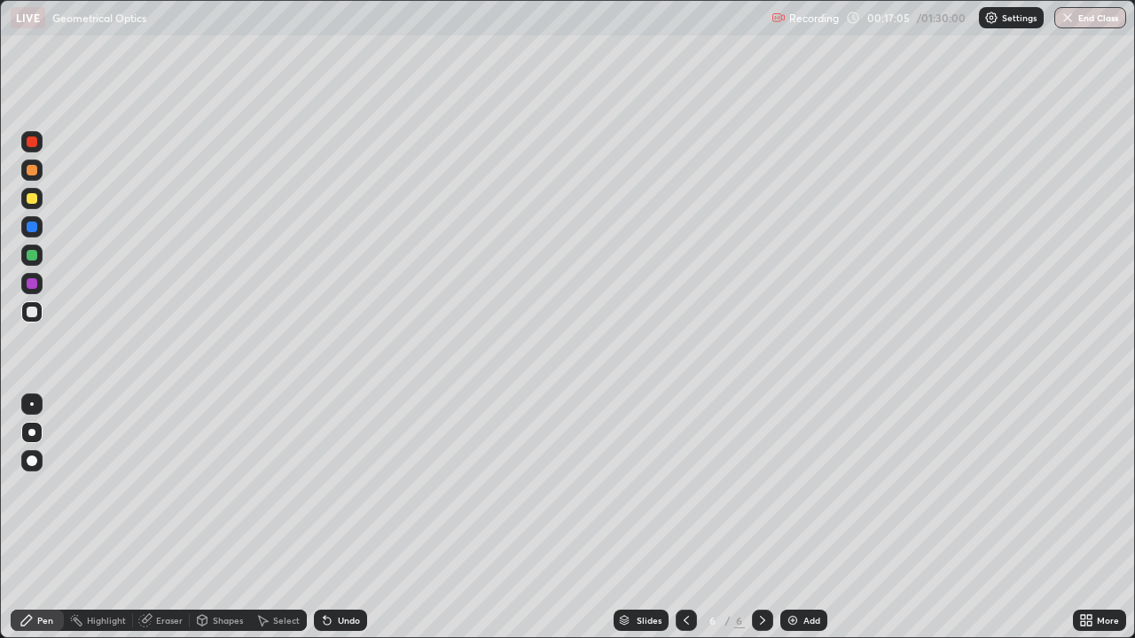
click at [157, 526] on div "Eraser" at bounding box center [169, 620] width 27 height 9
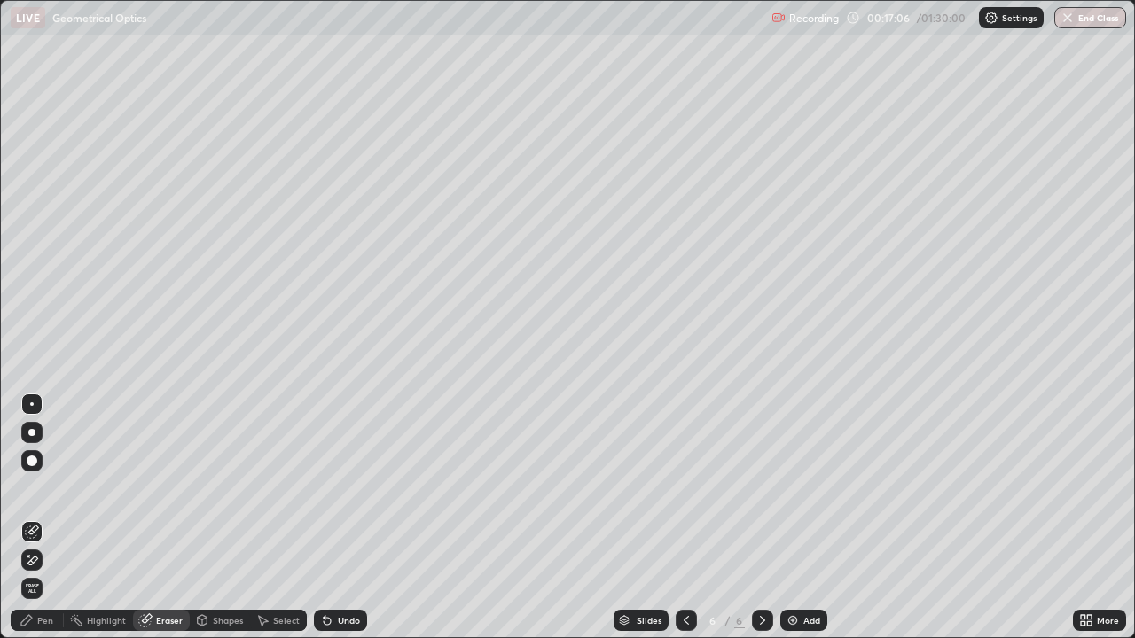
click at [41, 526] on div "Pen" at bounding box center [45, 620] width 16 height 9
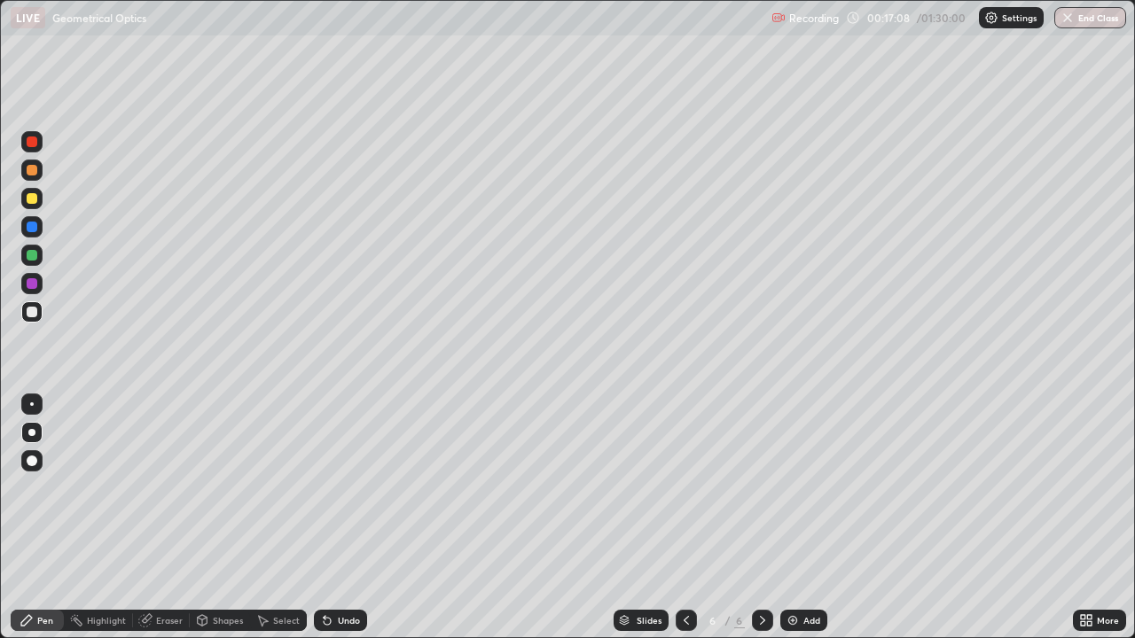
click at [161, 526] on div "Eraser" at bounding box center [169, 620] width 27 height 9
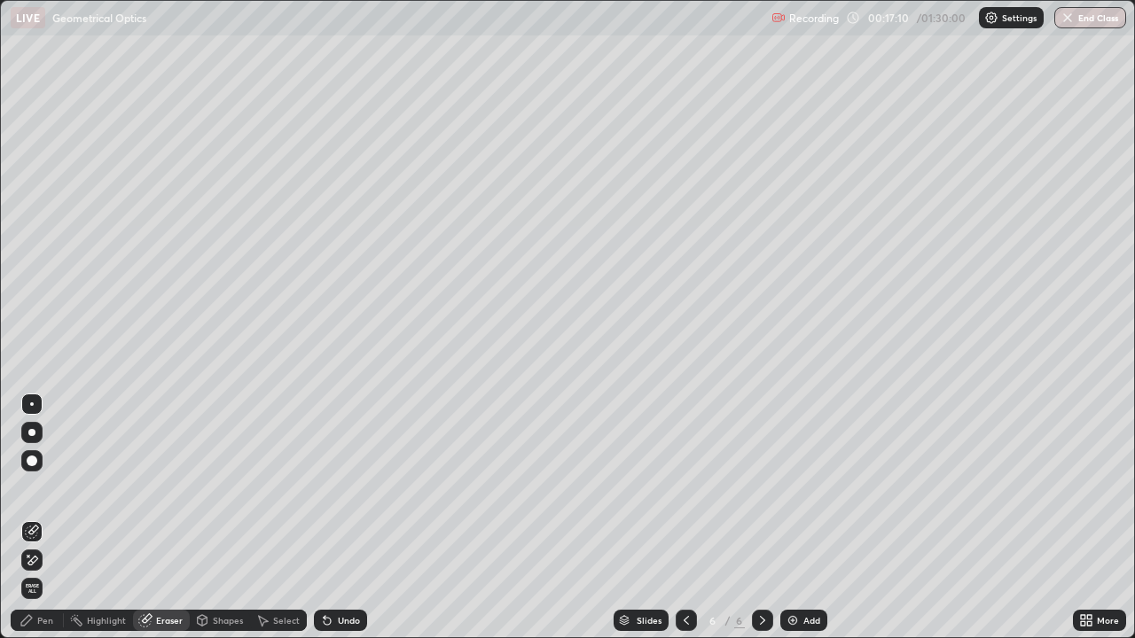
click at [41, 526] on div "Pen" at bounding box center [45, 620] width 16 height 9
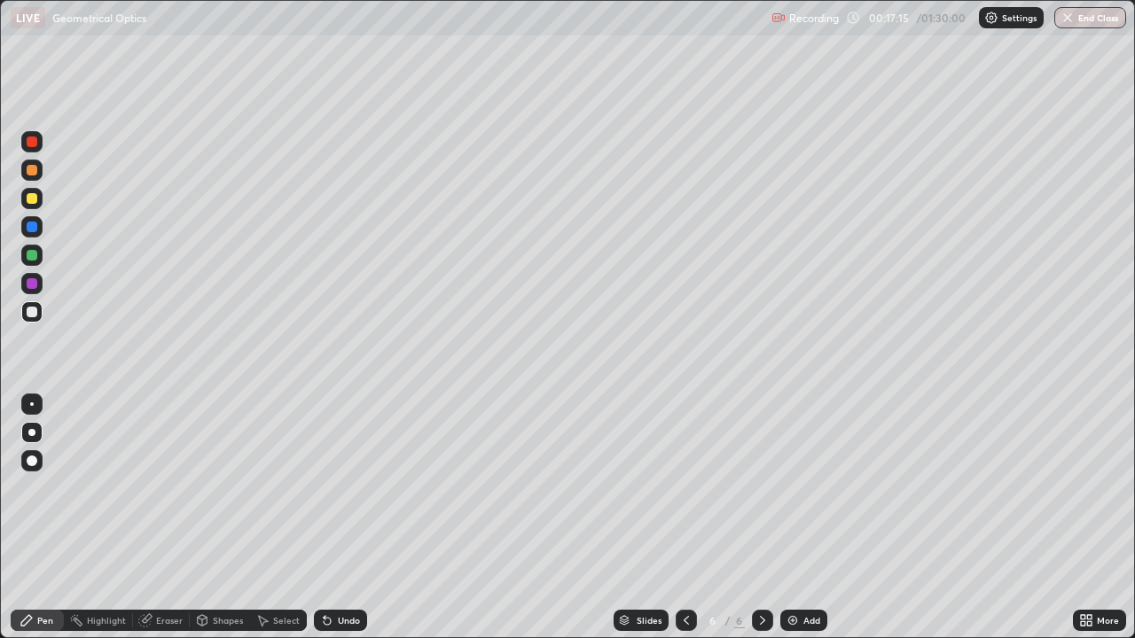
click at [152, 526] on div "Eraser" at bounding box center [161, 620] width 57 height 21
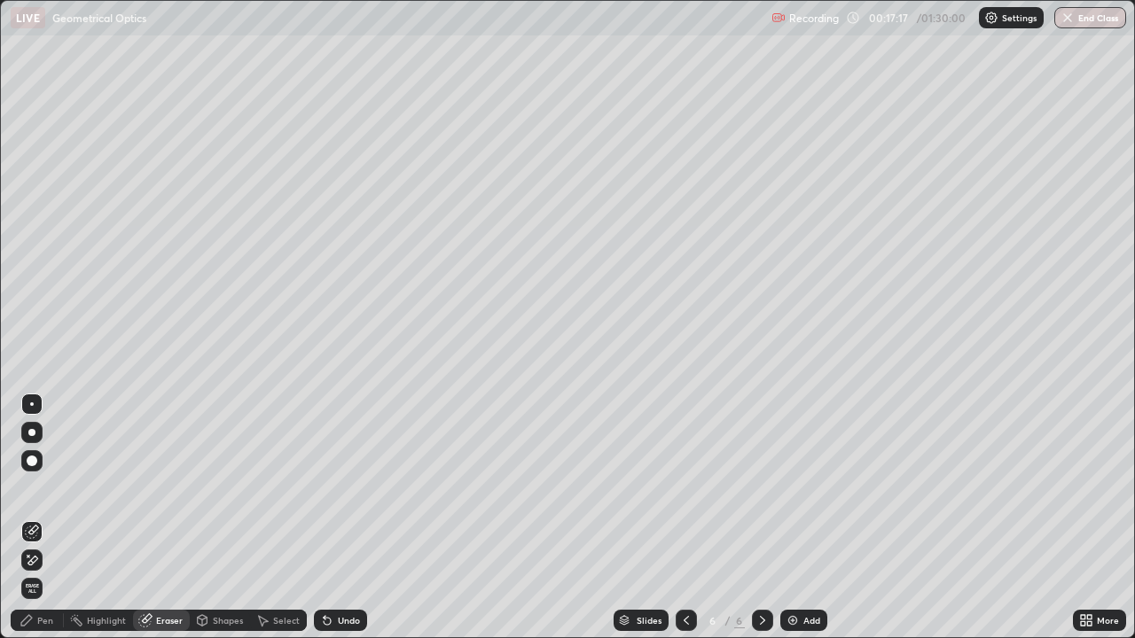
click at [37, 526] on div "Pen" at bounding box center [37, 620] width 53 height 21
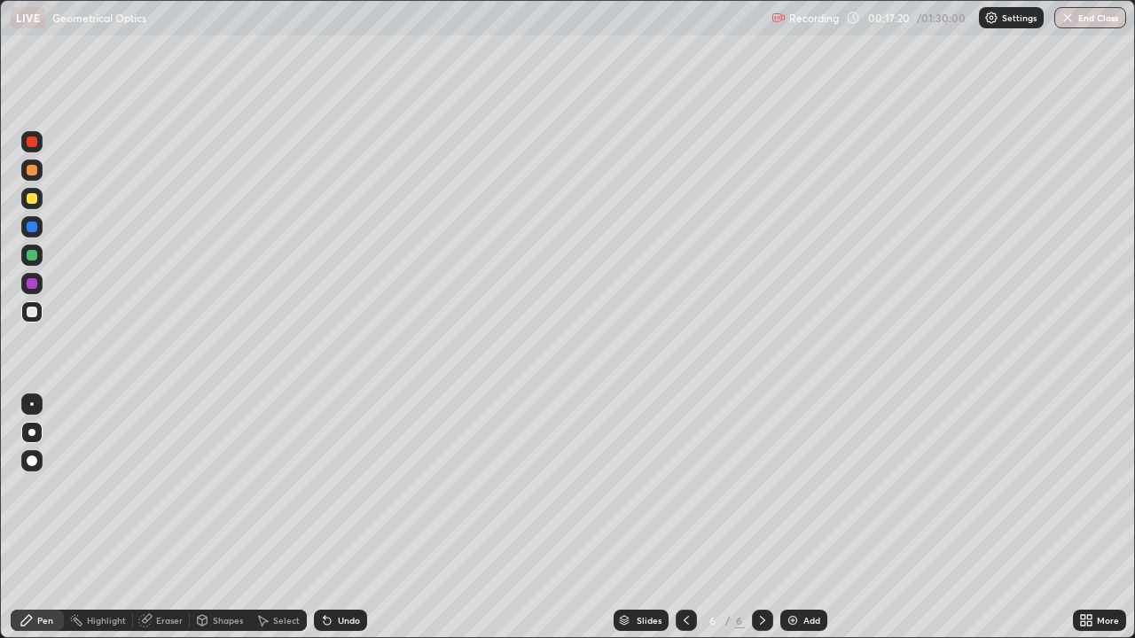
click at [170, 526] on div "Eraser" at bounding box center [169, 620] width 27 height 9
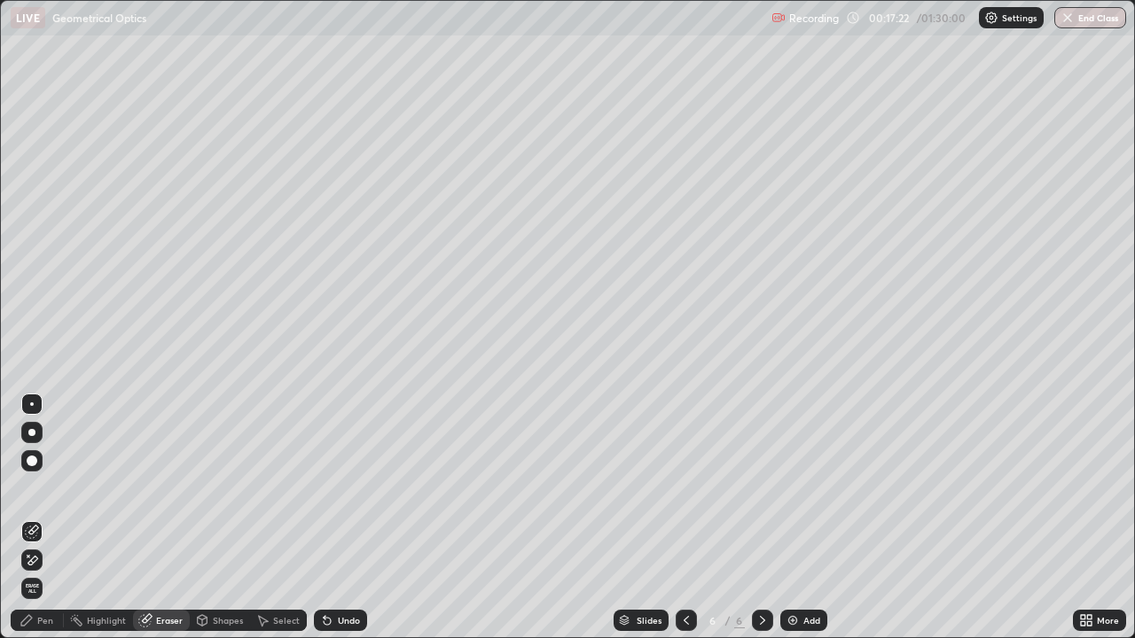
click at [44, 526] on div "Pen" at bounding box center [45, 620] width 16 height 9
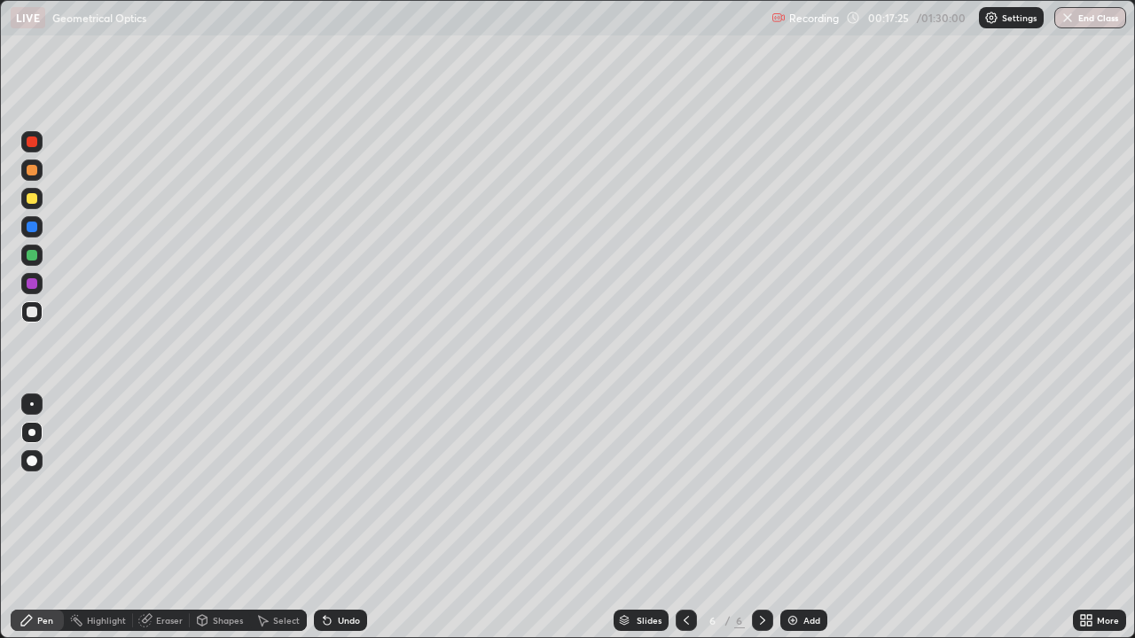
click at [174, 526] on div "Eraser" at bounding box center [169, 620] width 27 height 9
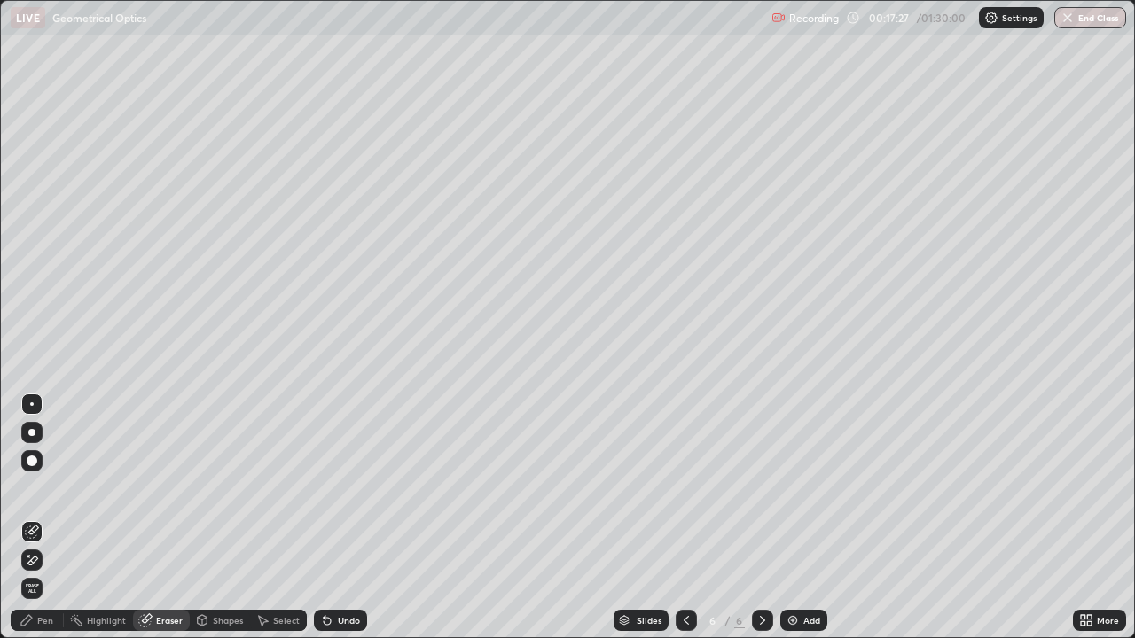
click at [51, 526] on div "Pen" at bounding box center [37, 620] width 53 height 21
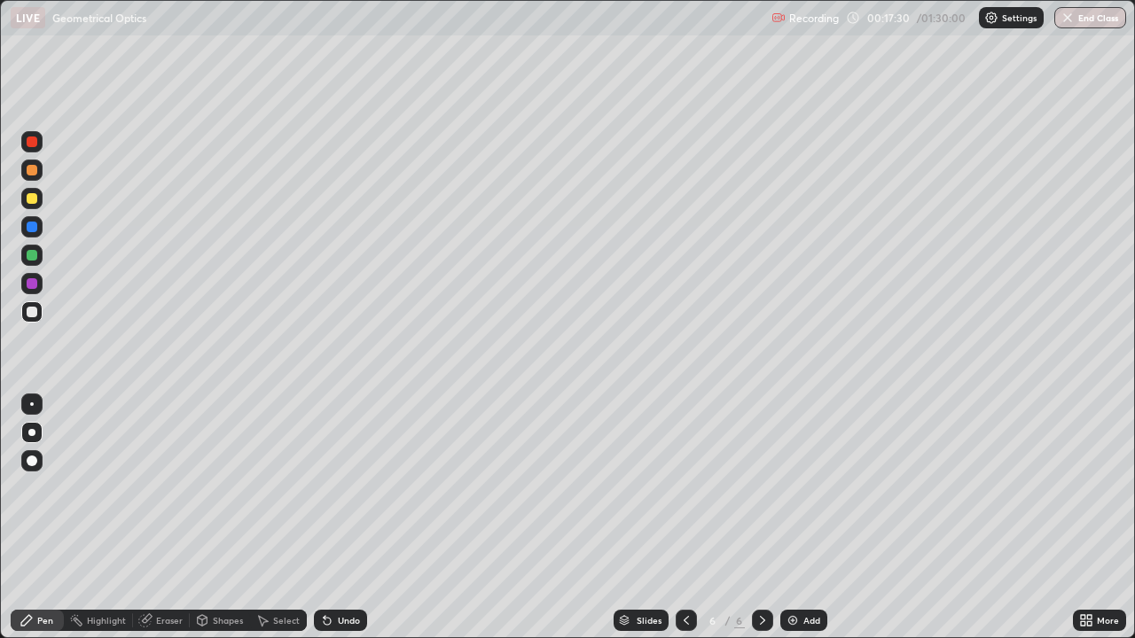
click at [161, 526] on div "Eraser" at bounding box center [169, 620] width 27 height 9
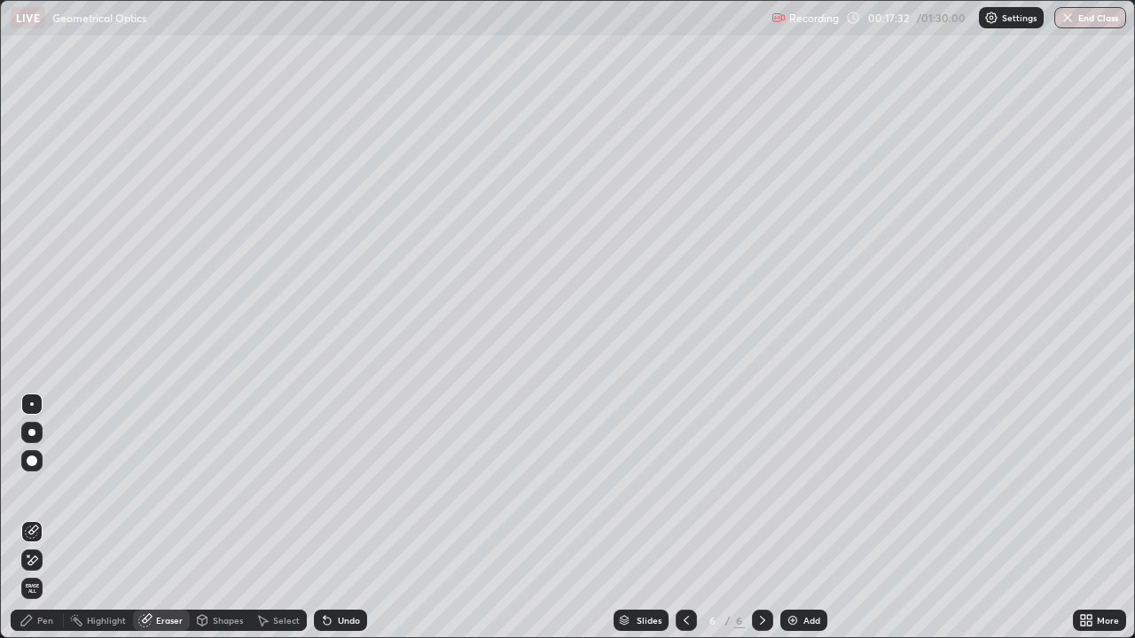
click at [46, 526] on div "Pen" at bounding box center [45, 620] width 16 height 9
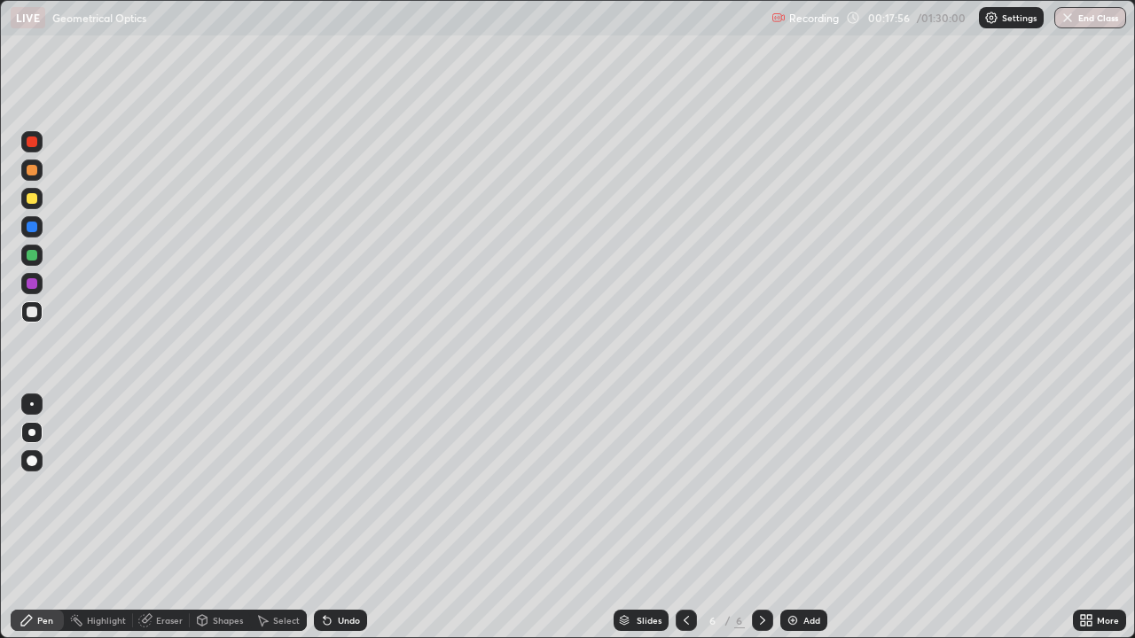
click at [324, 526] on icon at bounding box center [327, 621] width 7 height 7
click at [332, 526] on div "Undo" at bounding box center [340, 620] width 53 height 21
click at [156, 526] on div "Eraser" at bounding box center [169, 620] width 27 height 9
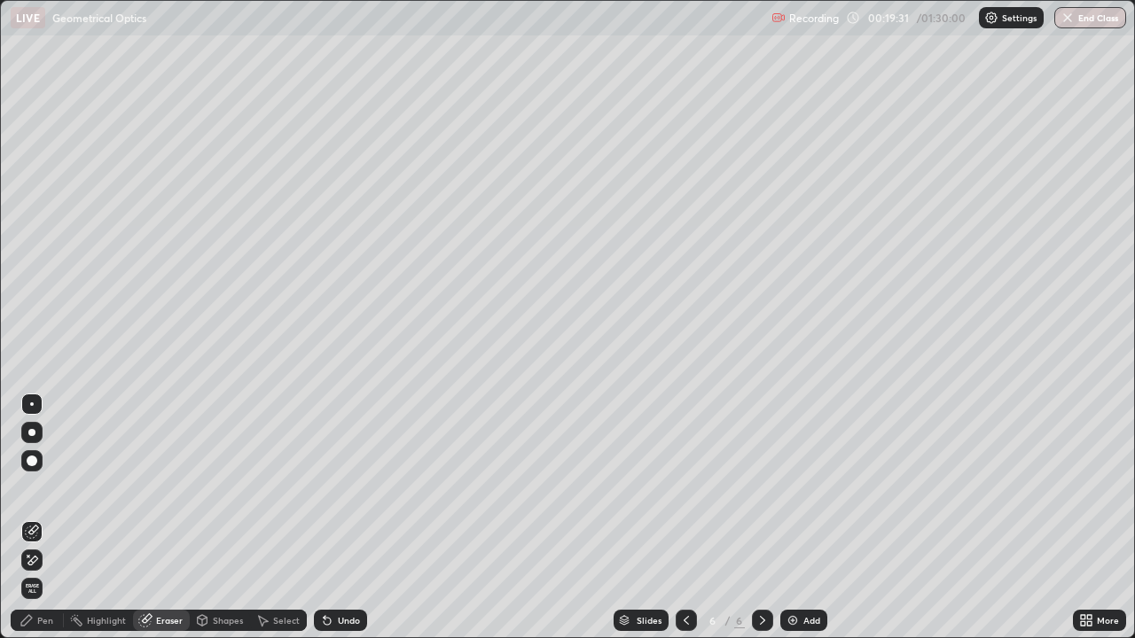
click at [172, 526] on div "Eraser" at bounding box center [169, 620] width 27 height 9
click at [39, 526] on div "Pen" at bounding box center [45, 620] width 16 height 9
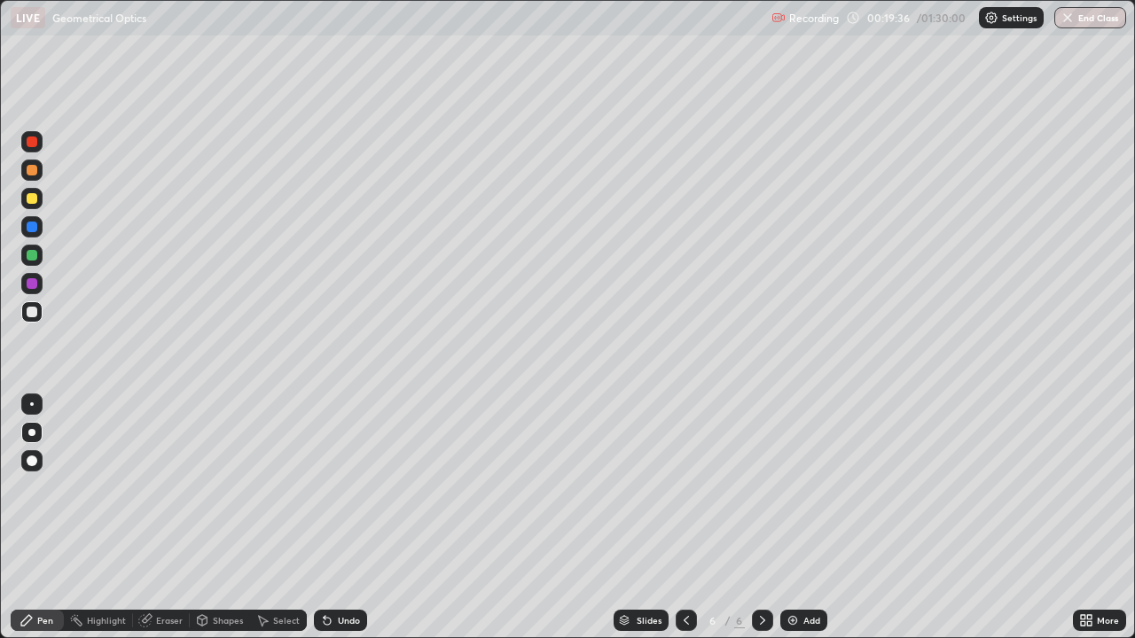
click at [169, 526] on div "Eraser" at bounding box center [169, 620] width 27 height 9
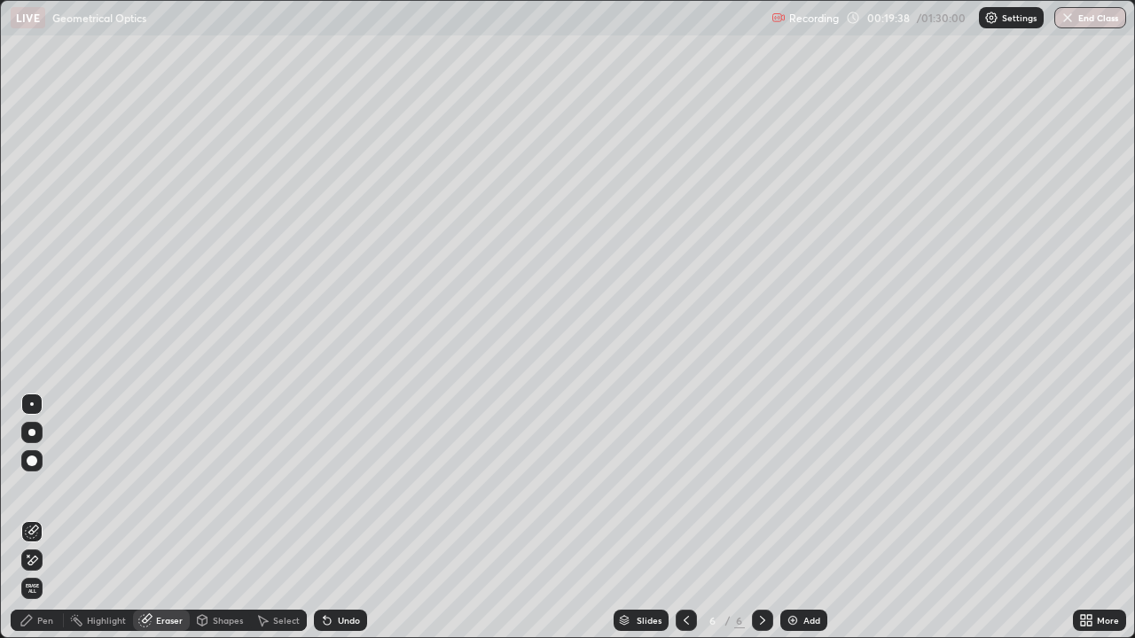
click at [29, 526] on icon at bounding box center [27, 620] width 14 height 14
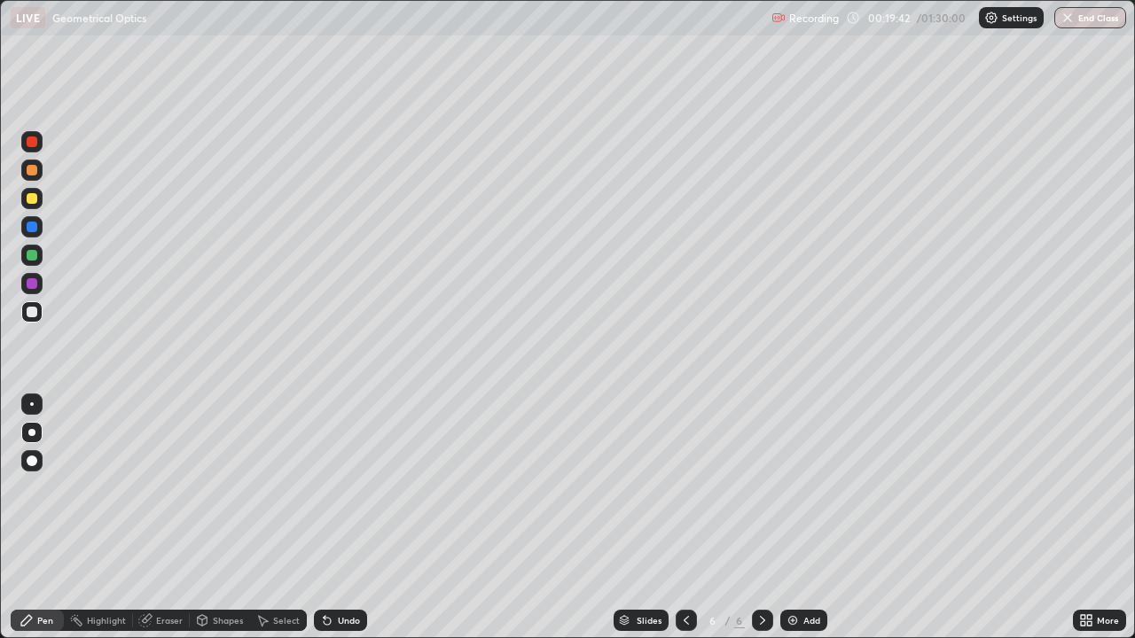
click at [167, 526] on div "Eraser" at bounding box center [169, 620] width 27 height 9
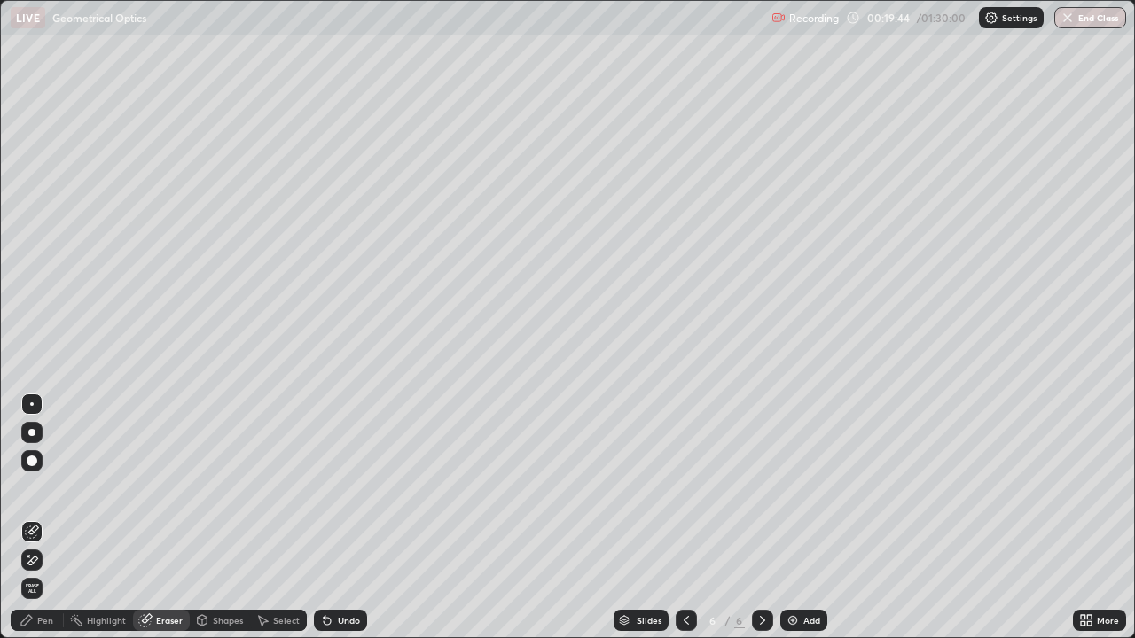
click at [40, 526] on div "Pen" at bounding box center [45, 620] width 16 height 9
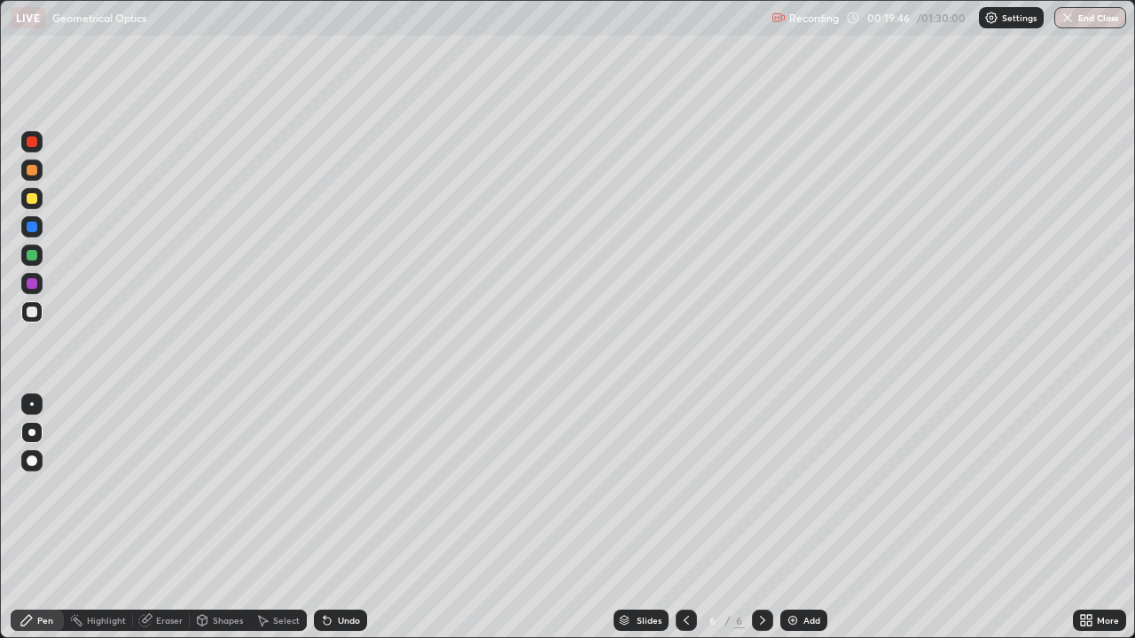
click at [161, 526] on div "Eraser" at bounding box center [169, 620] width 27 height 9
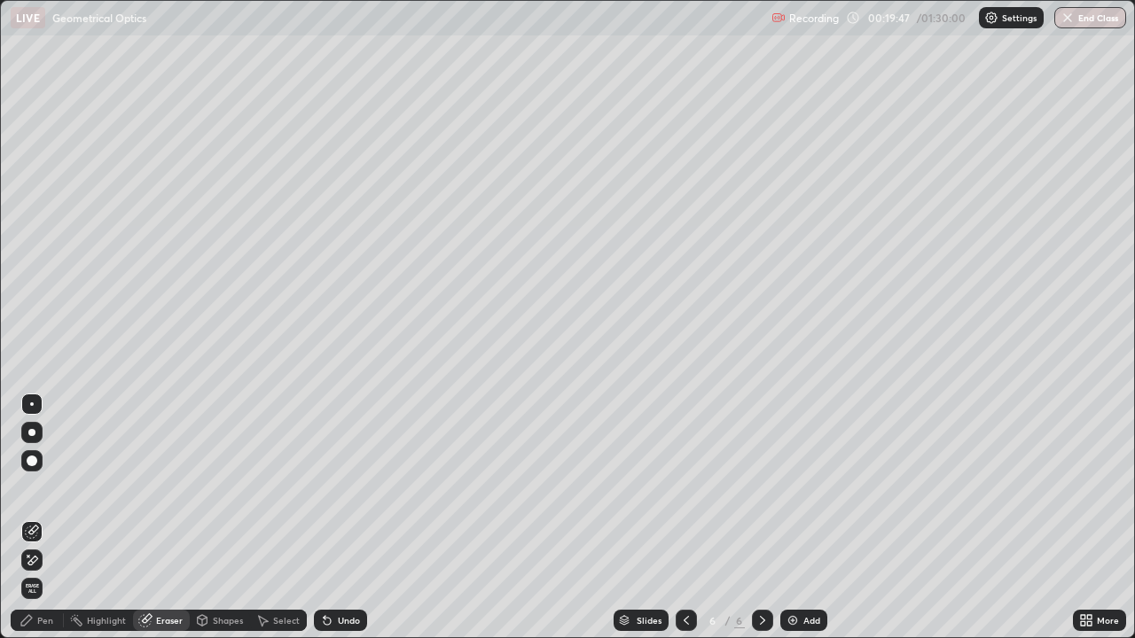
click at [43, 526] on div "Pen" at bounding box center [45, 620] width 16 height 9
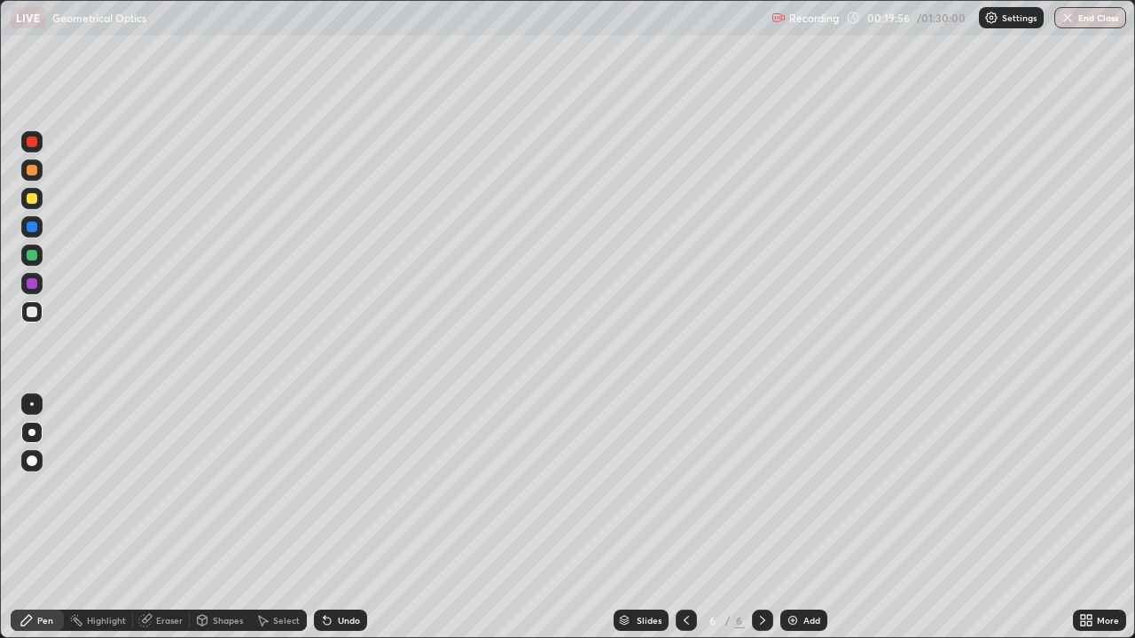
click at [168, 526] on div "Eraser" at bounding box center [169, 620] width 27 height 9
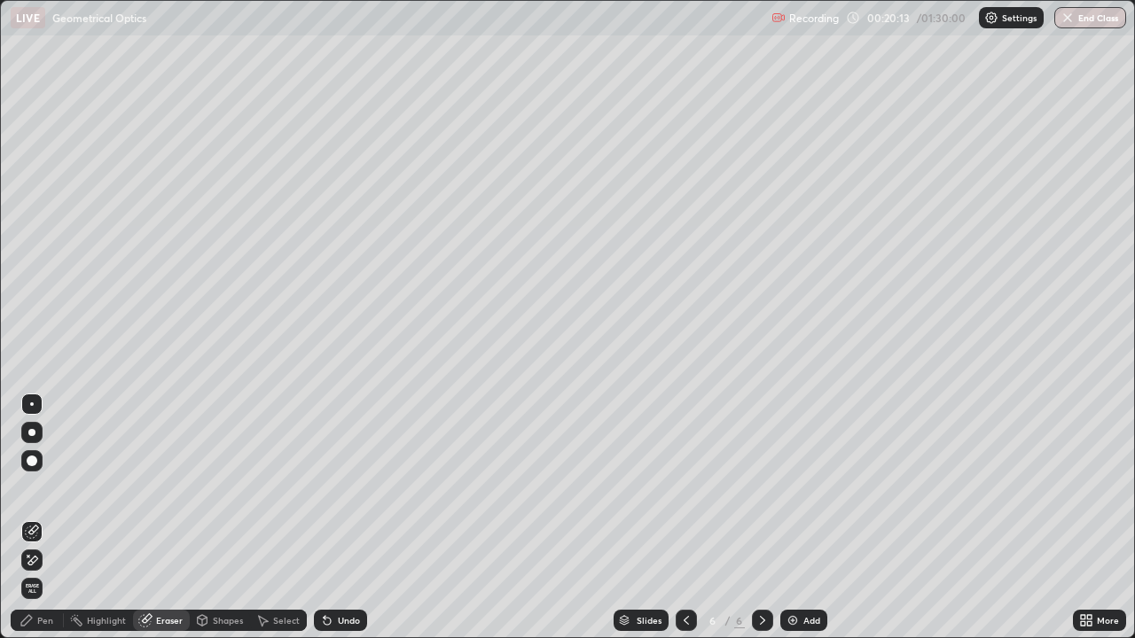
click at [45, 526] on div "Pen" at bounding box center [45, 620] width 16 height 9
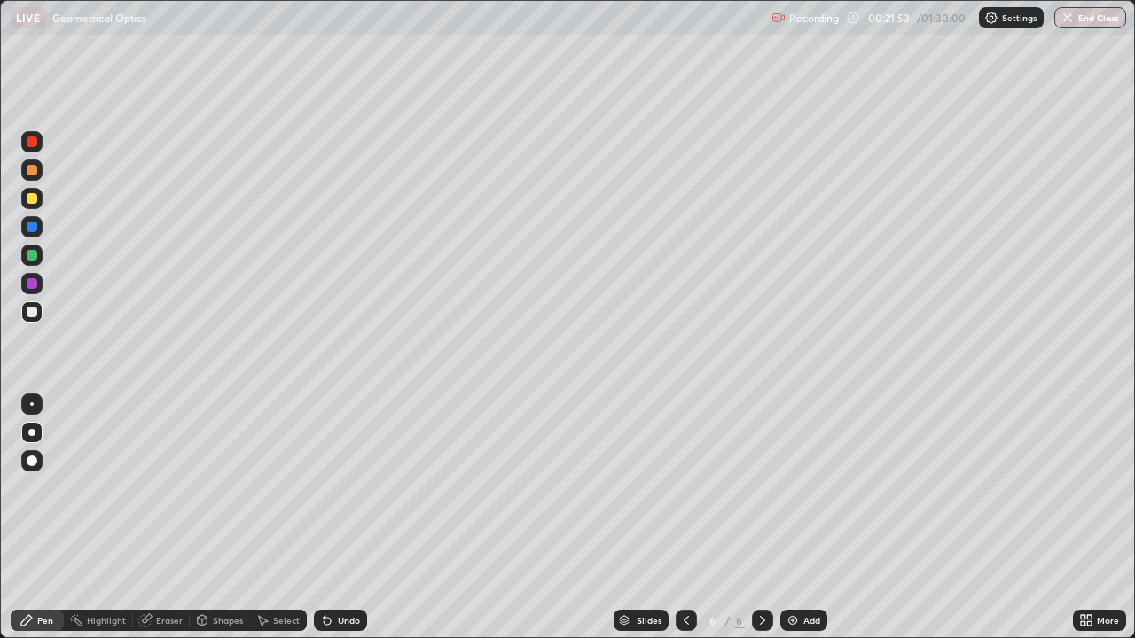
click at [218, 526] on div "Shapes" at bounding box center [228, 620] width 30 height 9
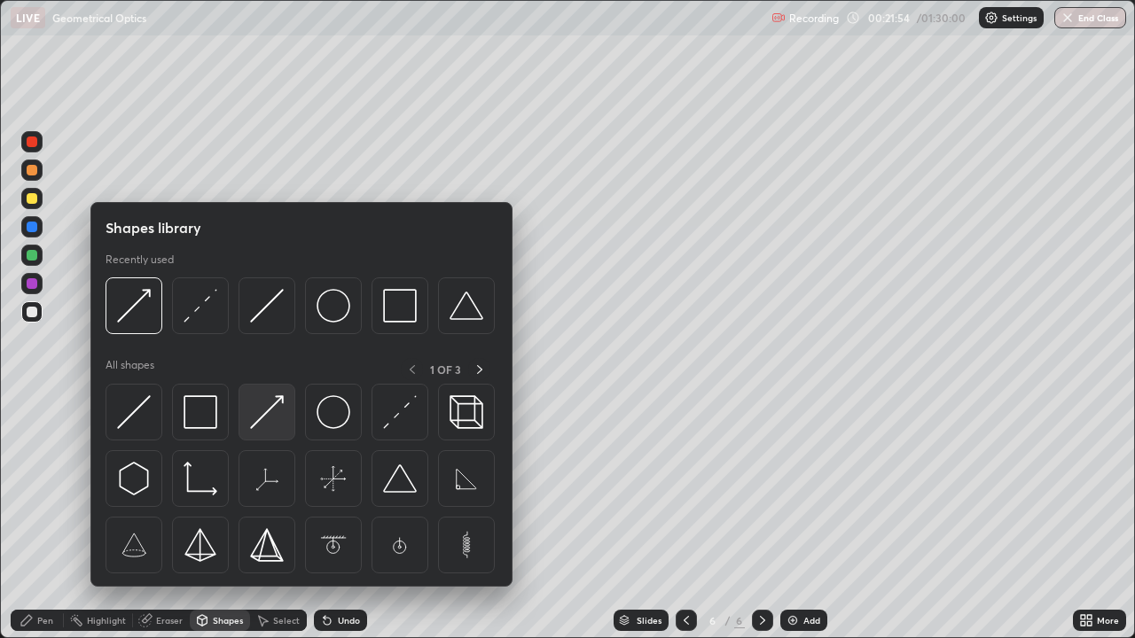
click at [266, 415] on img at bounding box center [267, 412] width 34 height 34
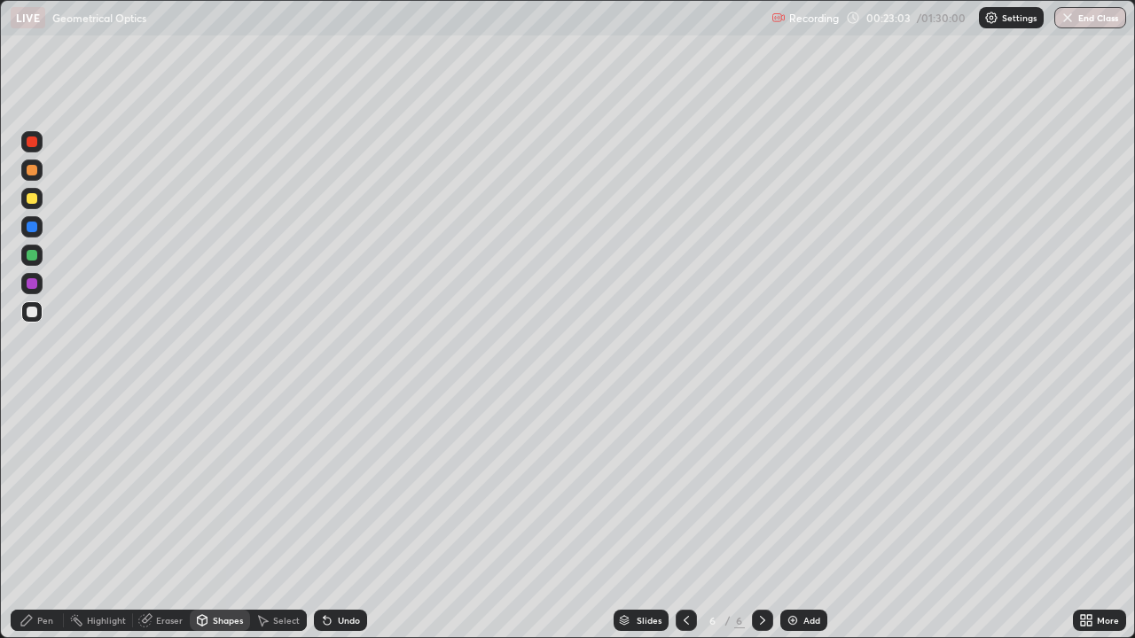
click at [275, 526] on div "Select" at bounding box center [286, 620] width 27 height 9
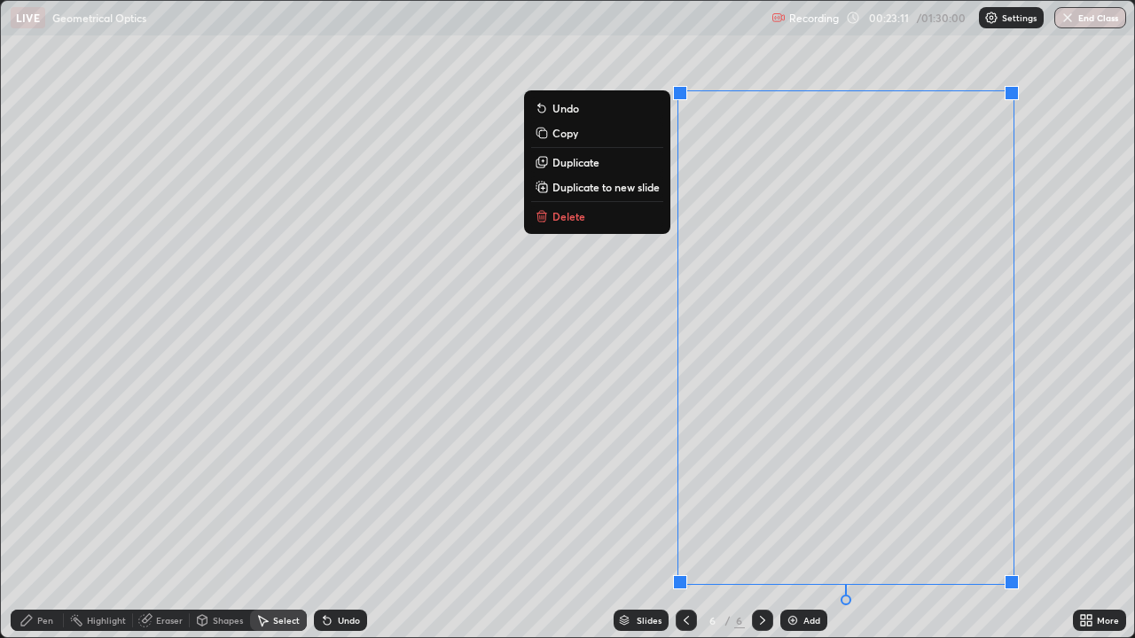
click at [559, 218] on p "Delete" at bounding box center [568, 216] width 33 height 14
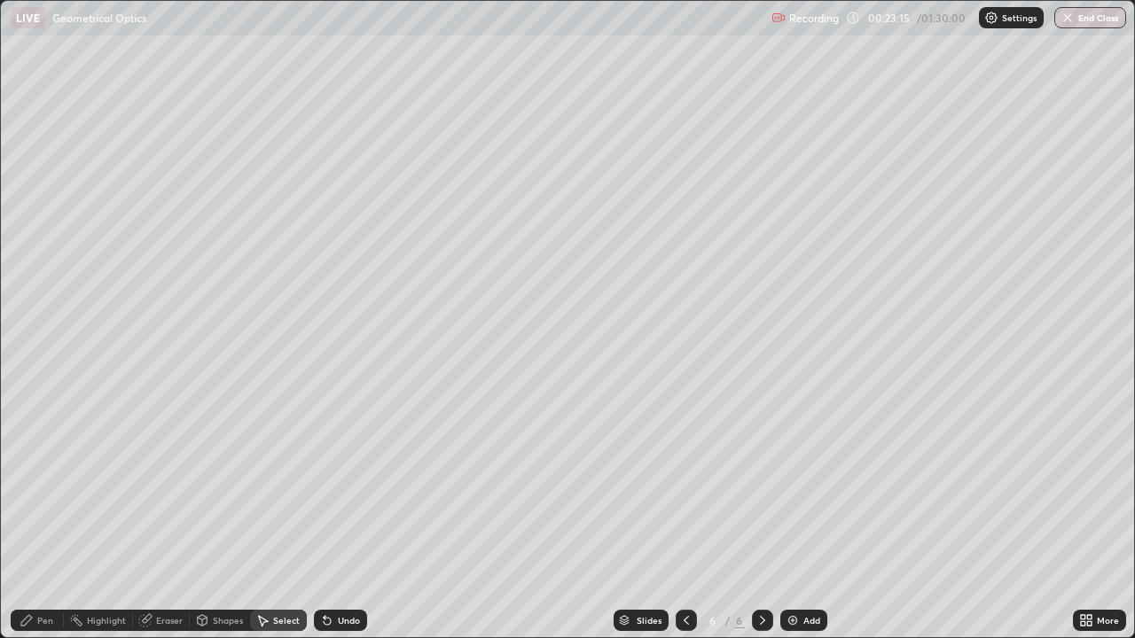
click at [165, 526] on div "Eraser" at bounding box center [169, 620] width 27 height 9
click at [158, 526] on div "Eraser" at bounding box center [169, 620] width 27 height 9
click at [47, 526] on div "Pen" at bounding box center [45, 620] width 16 height 9
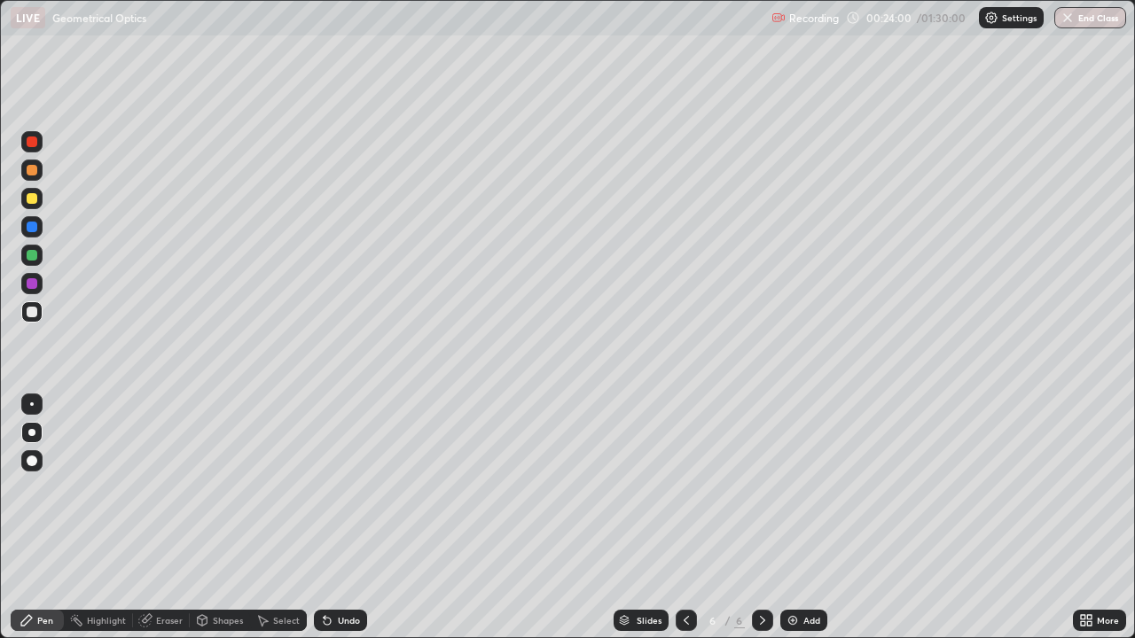
click at [151, 526] on icon at bounding box center [145, 620] width 14 height 14
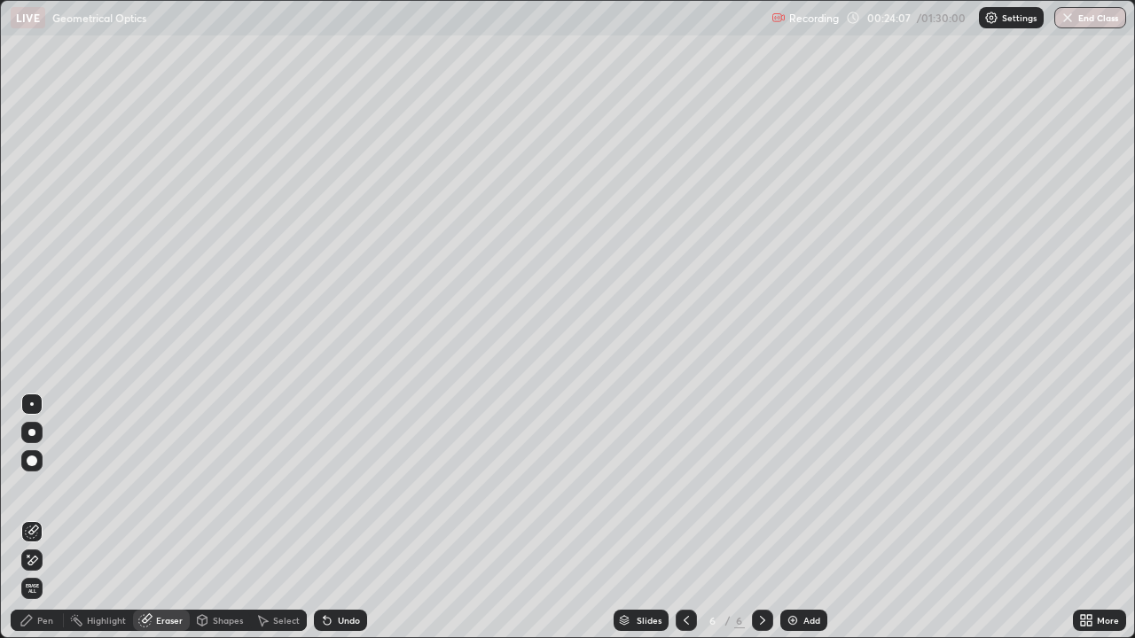
click at [40, 526] on div "Pen" at bounding box center [45, 620] width 16 height 9
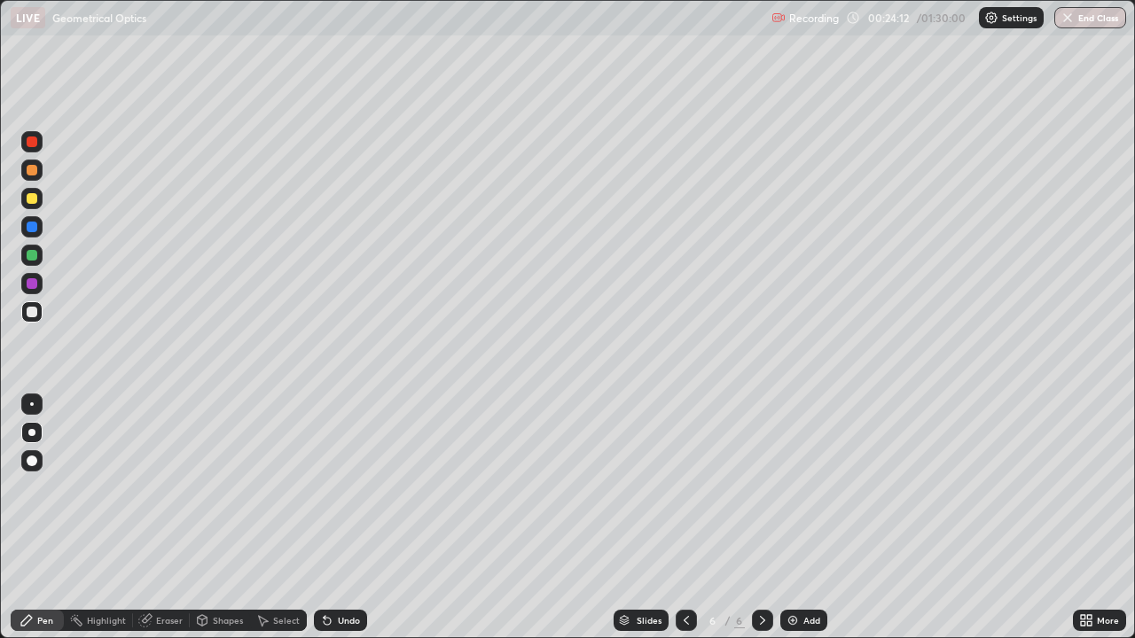
click at [324, 526] on icon at bounding box center [327, 621] width 7 height 7
click at [166, 526] on div "Eraser" at bounding box center [169, 620] width 27 height 9
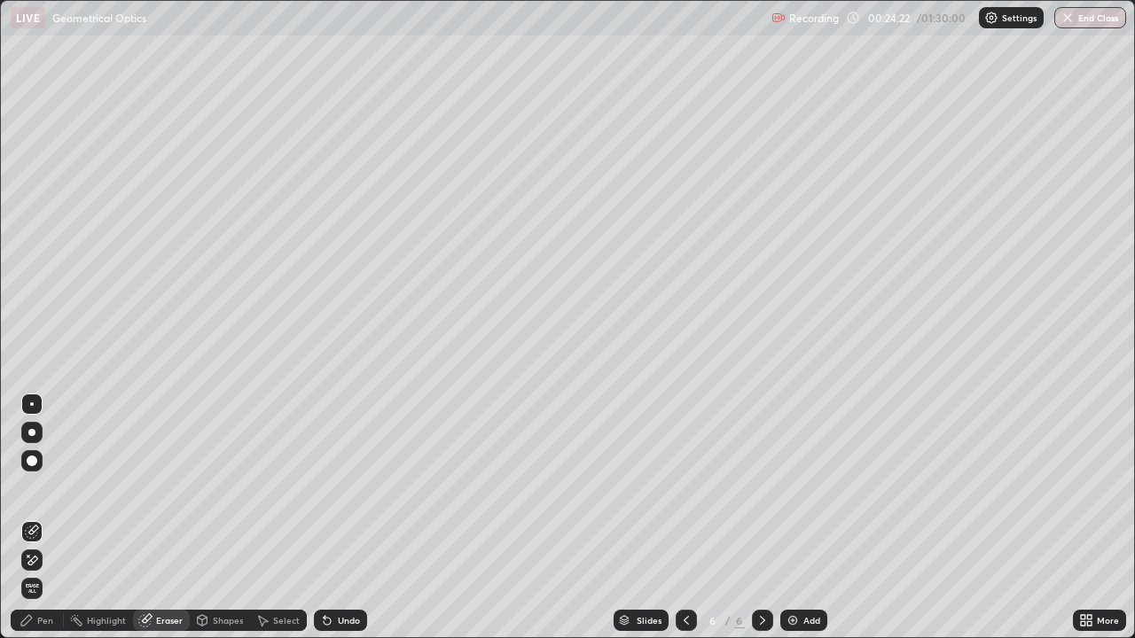
click at [39, 526] on div "Pen" at bounding box center [45, 620] width 16 height 9
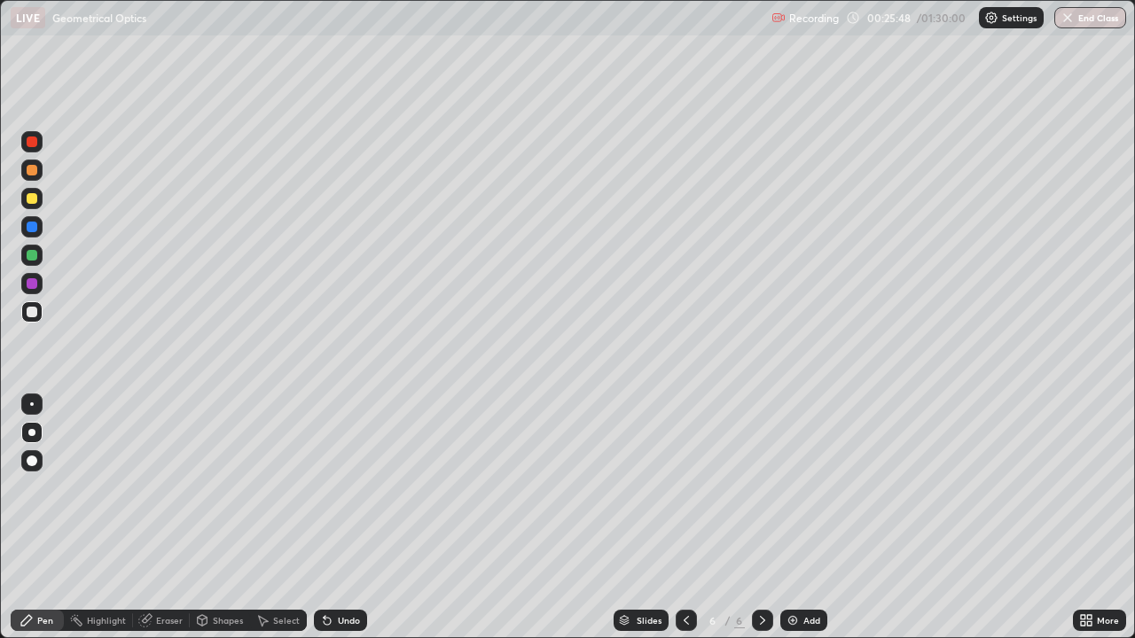
click at [760, 526] on icon at bounding box center [762, 620] width 5 height 9
click at [684, 526] on icon at bounding box center [686, 620] width 14 height 14
click at [676, 526] on div at bounding box center [686, 620] width 21 height 21
click at [684, 526] on icon at bounding box center [686, 620] width 14 height 14
click at [760, 526] on icon at bounding box center [762, 620] width 5 height 9
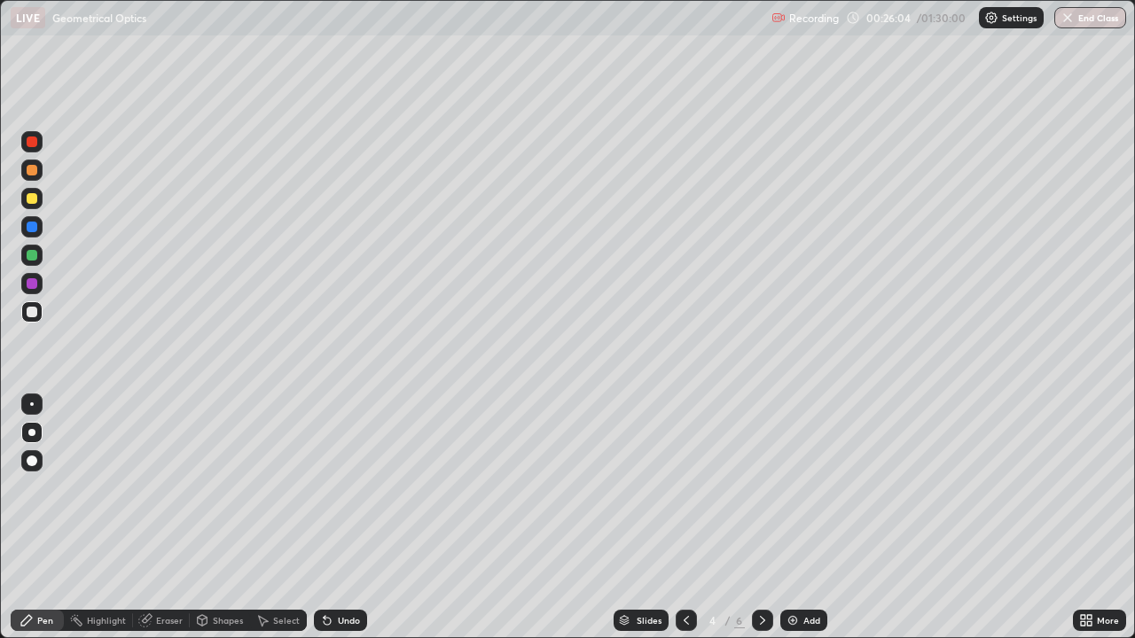
click at [684, 526] on icon at bounding box center [686, 620] width 14 height 14
click at [761, 526] on icon at bounding box center [762, 620] width 14 height 14
click at [684, 526] on icon at bounding box center [686, 620] width 14 height 14
click at [760, 526] on icon at bounding box center [762, 620] width 5 height 9
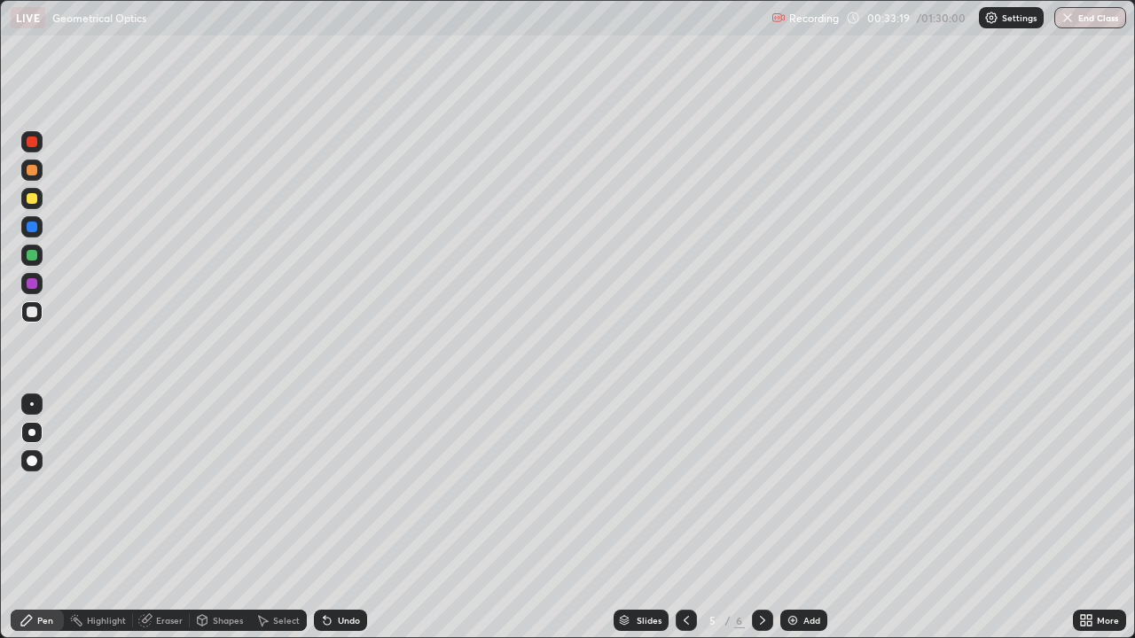
click at [760, 526] on icon at bounding box center [762, 620] width 14 height 14
click at [683, 526] on icon at bounding box center [686, 620] width 14 height 14
click at [759, 526] on icon at bounding box center [762, 620] width 14 height 14
click at [167, 526] on div "Eraser" at bounding box center [169, 620] width 27 height 9
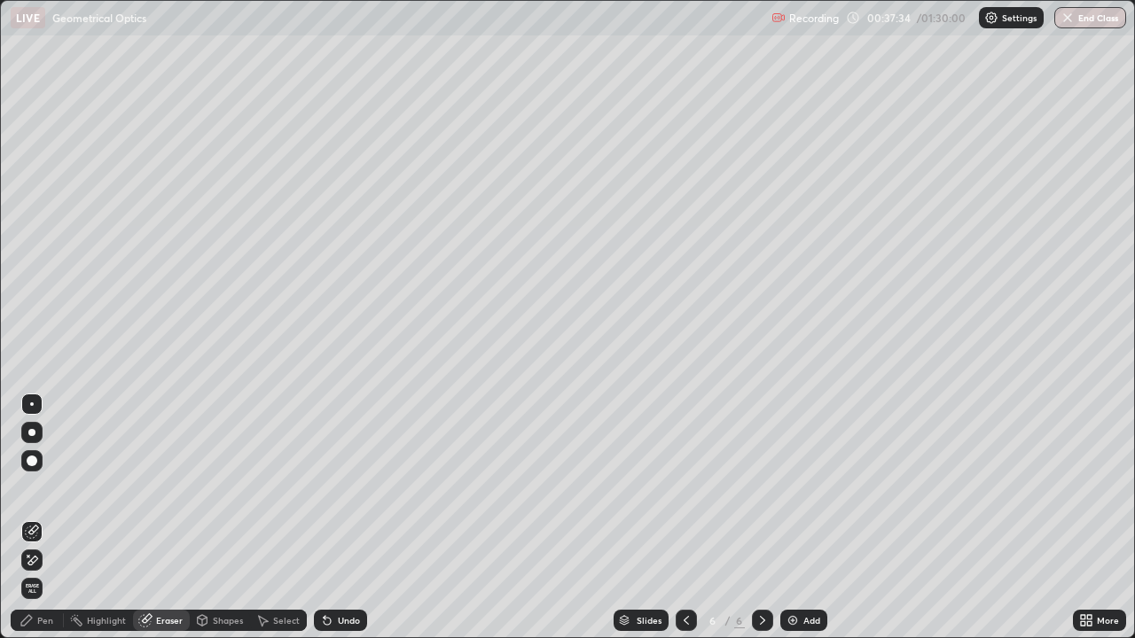
click at [757, 526] on icon at bounding box center [762, 620] width 14 height 14
click at [759, 526] on icon at bounding box center [762, 620] width 14 height 14
click at [791, 526] on img at bounding box center [792, 620] width 14 height 14
click at [43, 526] on div "Pen" at bounding box center [45, 620] width 16 height 9
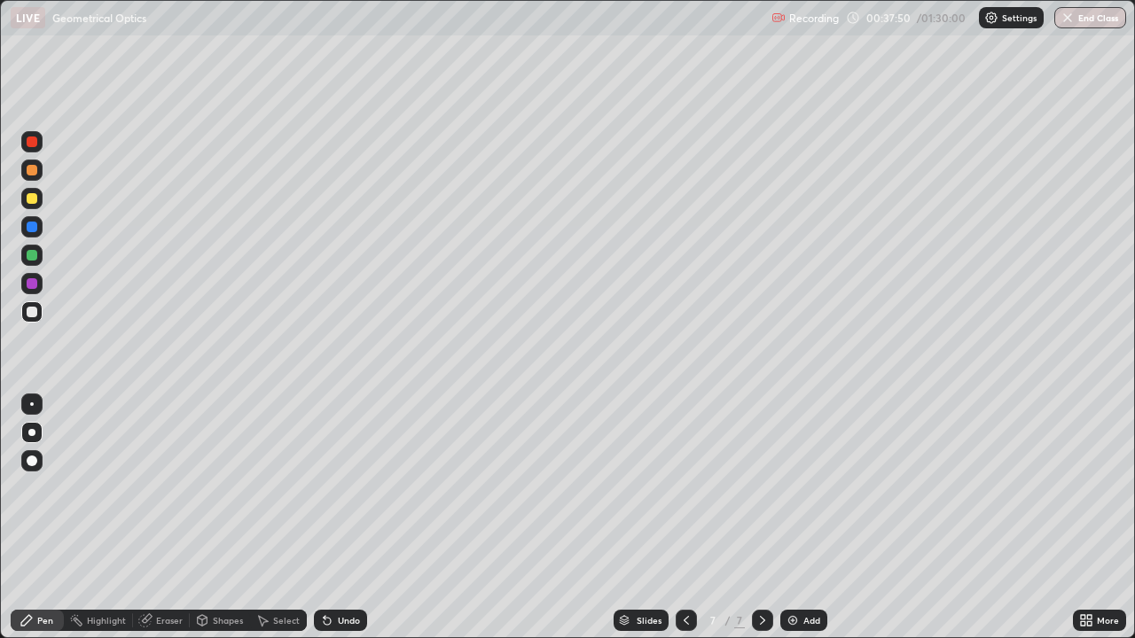
click at [338, 526] on div "Undo" at bounding box center [349, 620] width 22 height 9
click at [335, 526] on div "Undo" at bounding box center [340, 620] width 53 height 21
click at [332, 526] on div "Undo" at bounding box center [340, 620] width 53 height 21
click at [324, 526] on icon at bounding box center [325, 617] width 2 height 2
click at [328, 526] on icon at bounding box center [327, 620] width 14 height 14
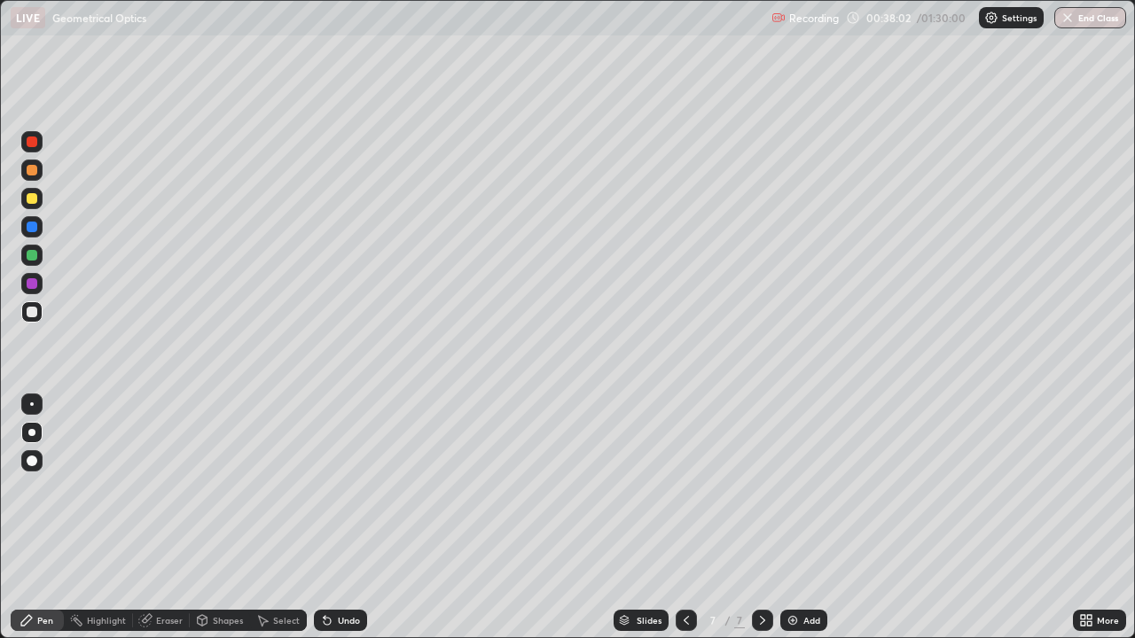
click at [216, 526] on div "Shapes" at bounding box center [228, 620] width 30 height 9
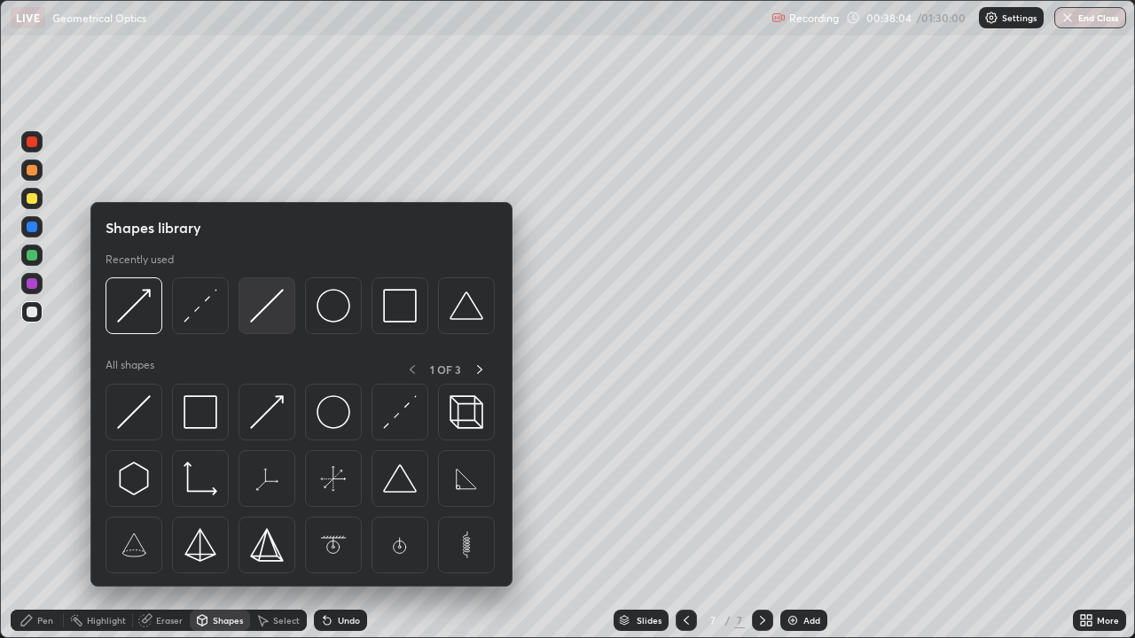
click at [262, 307] on img at bounding box center [267, 306] width 34 height 34
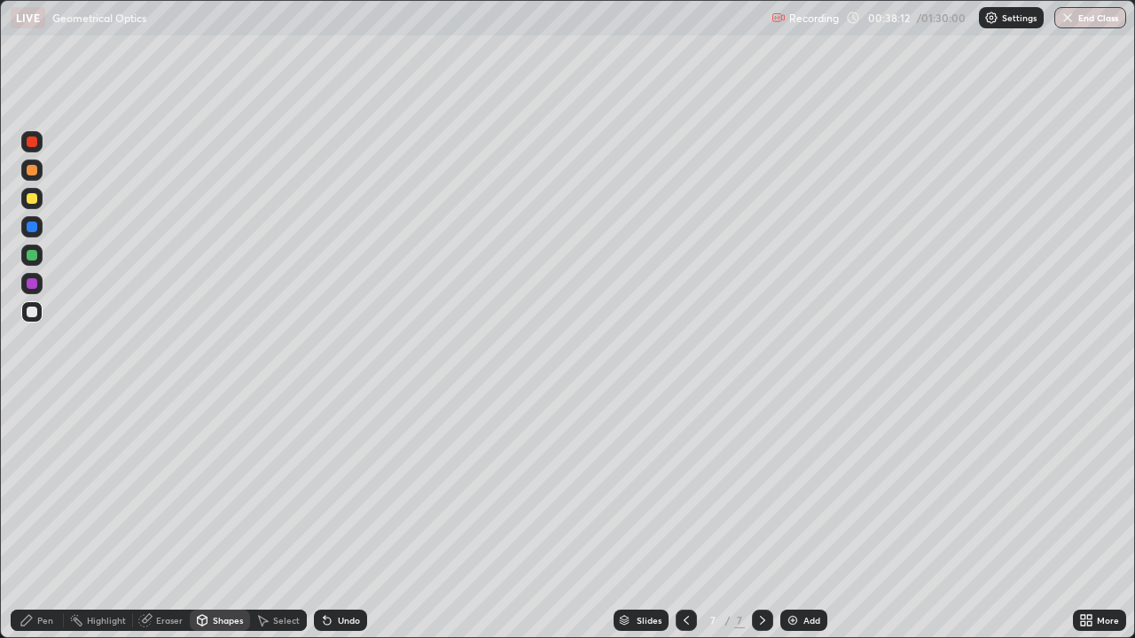
click at [36, 526] on div "Pen" at bounding box center [37, 620] width 53 height 21
click at [30, 283] on div at bounding box center [32, 283] width 11 height 11
click at [213, 526] on div "Shapes" at bounding box center [228, 620] width 30 height 9
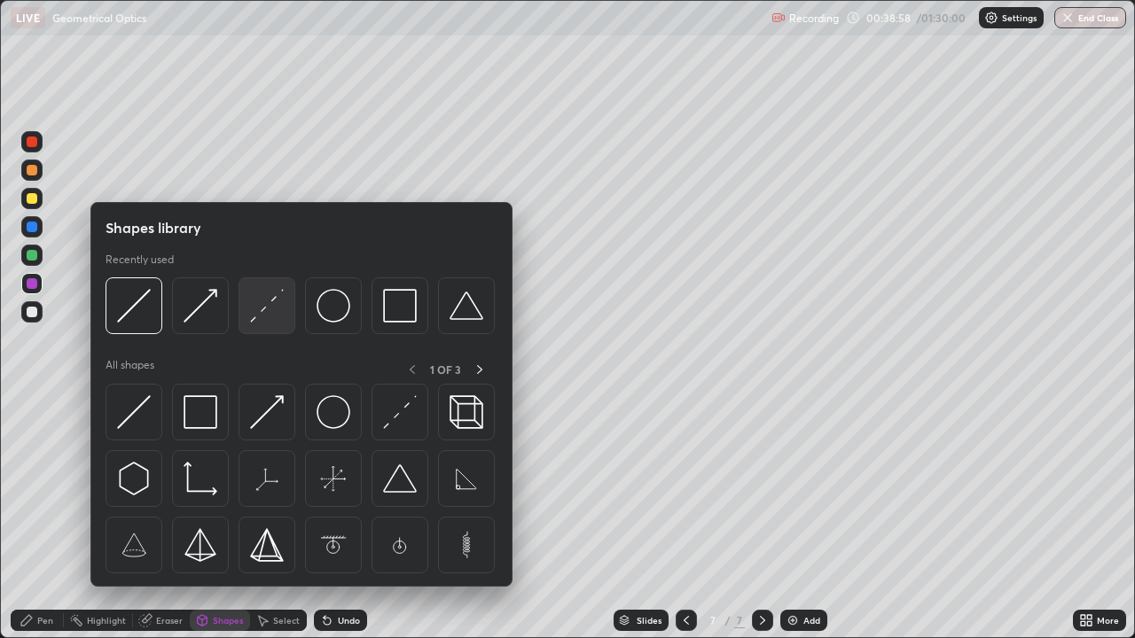
click at [265, 309] on img at bounding box center [267, 306] width 34 height 34
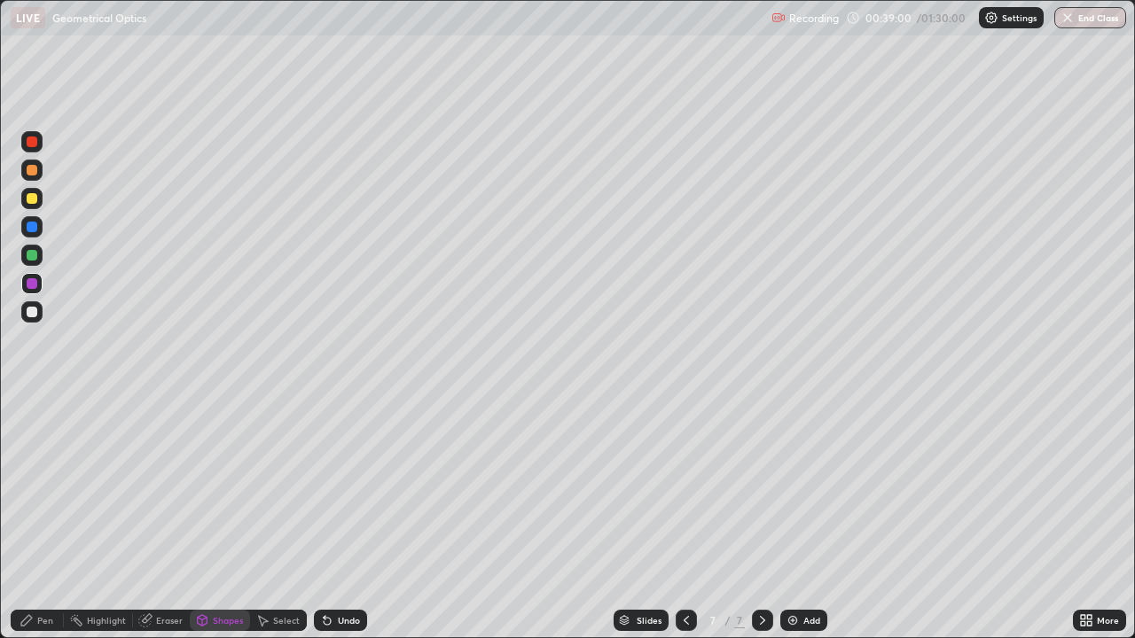
click at [213, 526] on div "Shapes" at bounding box center [228, 620] width 30 height 9
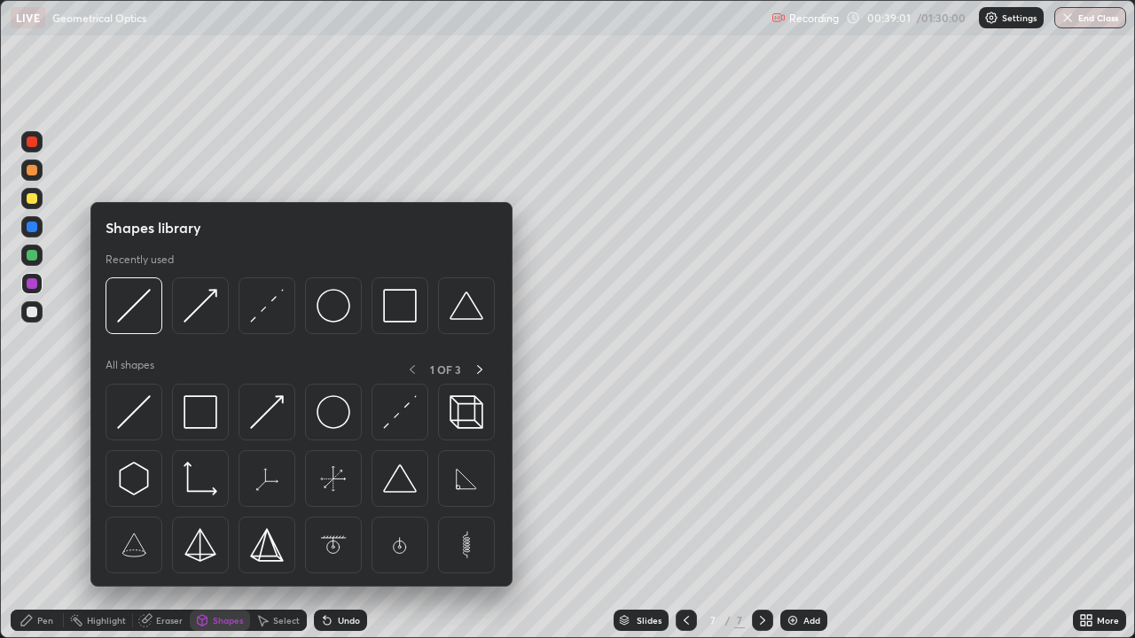
click at [261, 310] on img at bounding box center [267, 306] width 34 height 34
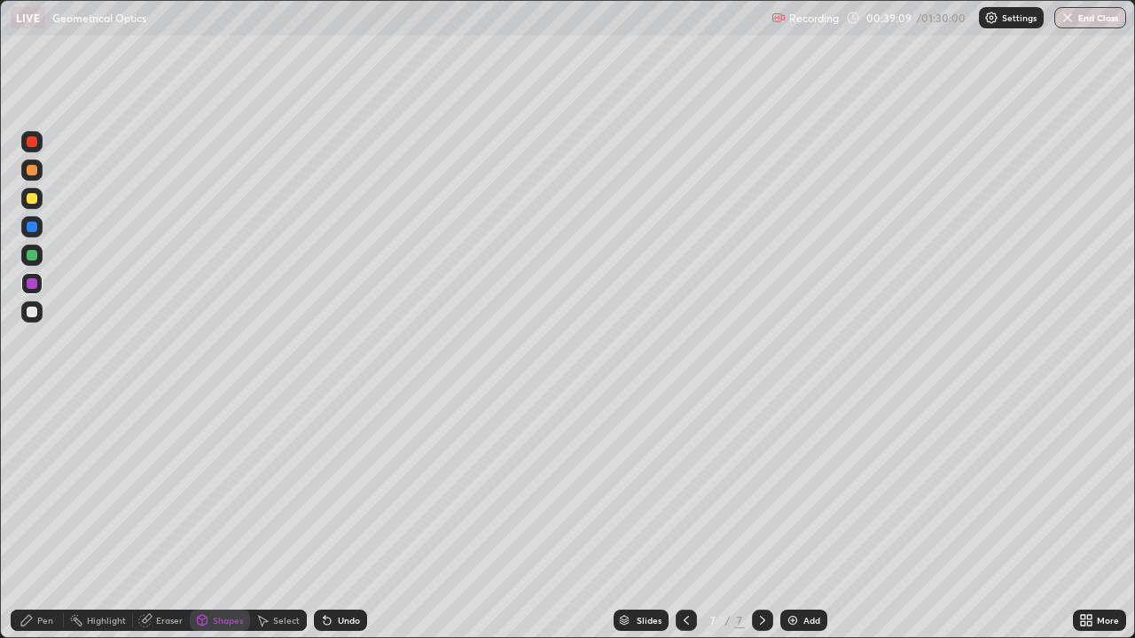
click at [210, 526] on div "Shapes" at bounding box center [220, 620] width 60 height 21
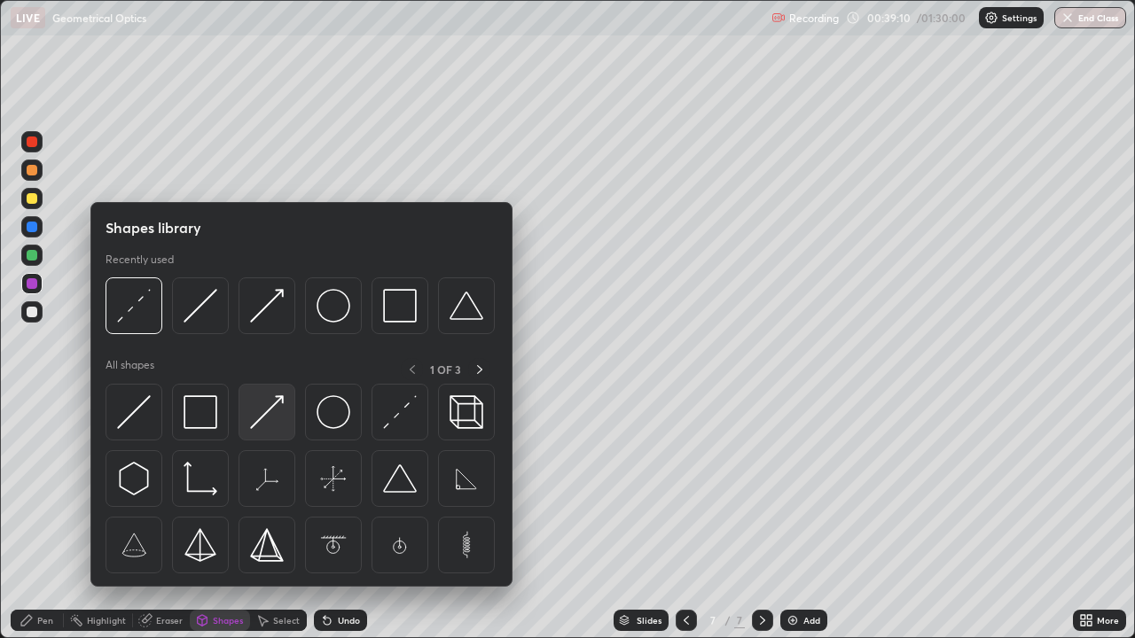
click at [266, 415] on img at bounding box center [267, 412] width 34 height 34
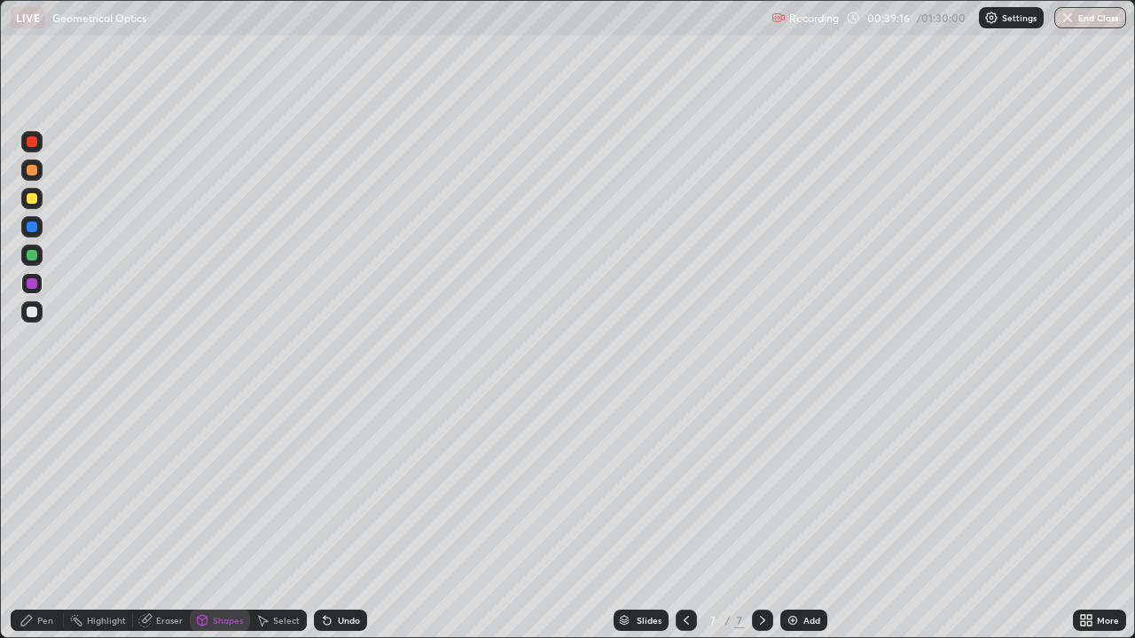
click at [338, 526] on div "Undo" at bounding box center [349, 620] width 22 height 9
click at [218, 526] on div "Shapes" at bounding box center [220, 620] width 60 height 21
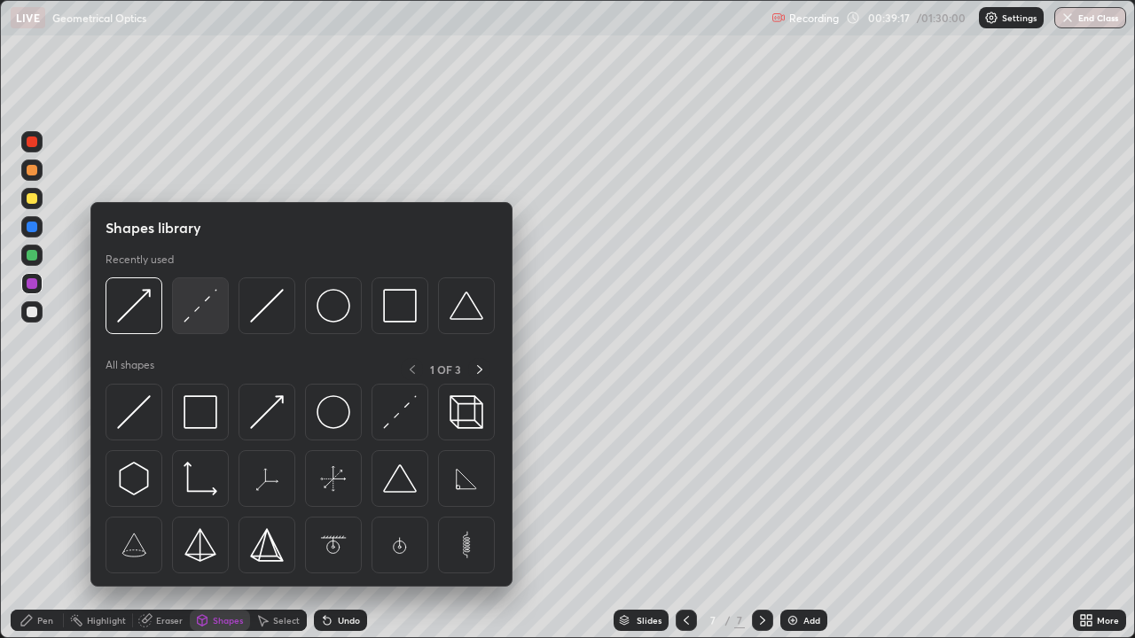
click at [202, 307] on img at bounding box center [201, 306] width 34 height 34
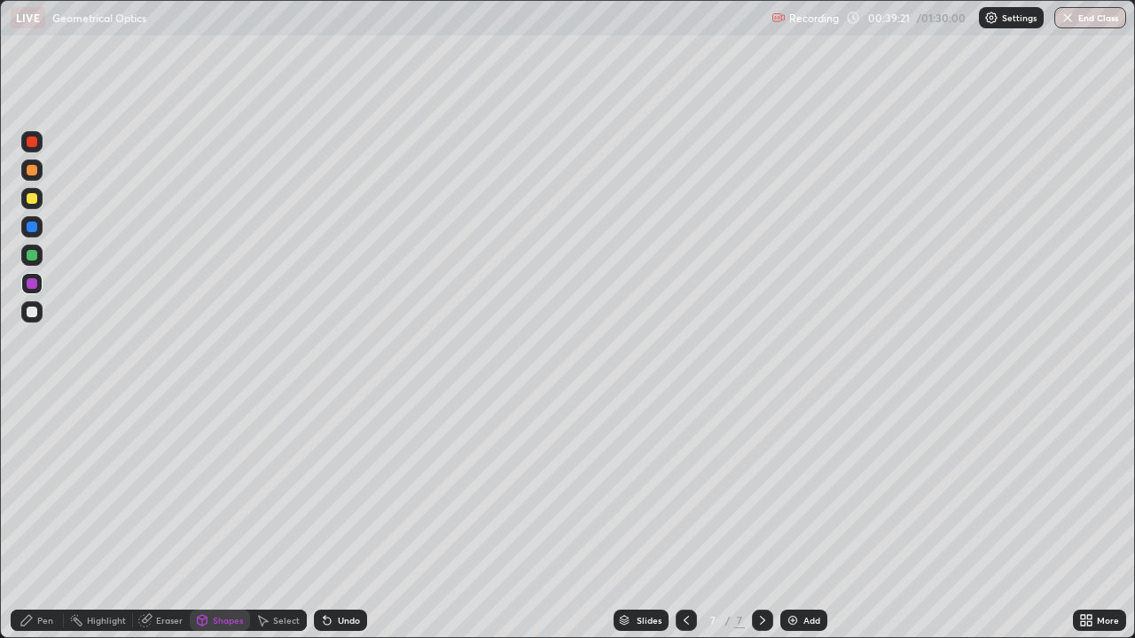
click at [207, 526] on icon at bounding box center [202, 620] width 14 height 14
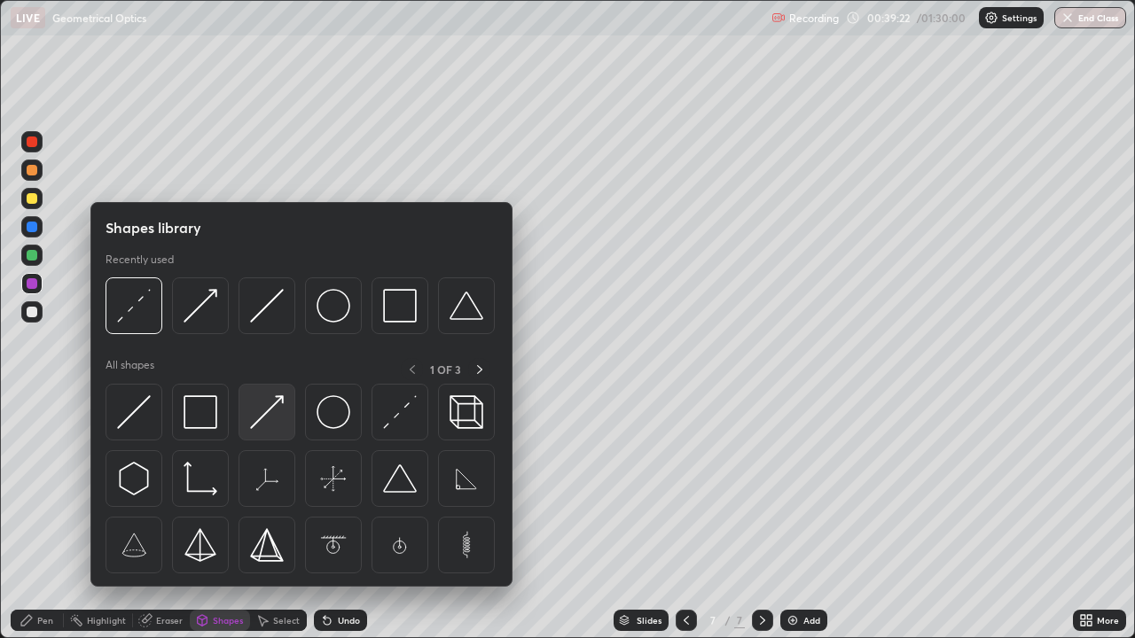
click at [263, 416] on img at bounding box center [267, 412] width 34 height 34
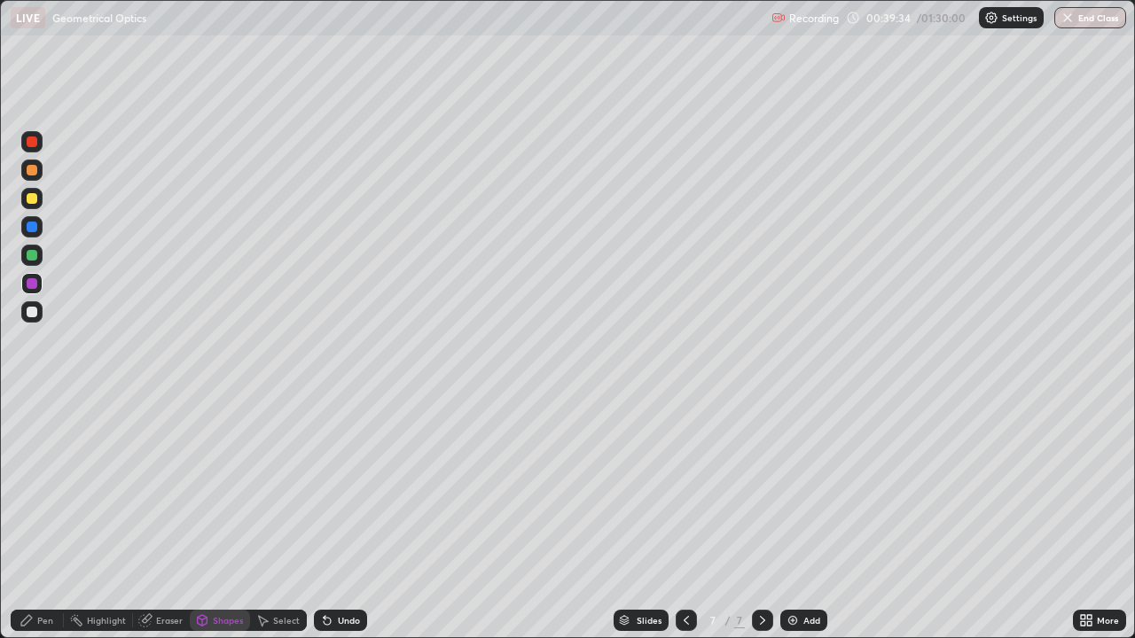
click at [324, 526] on icon at bounding box center [327, 621] width 7 height 7
click at [35, 526] on div "Pen" at bounding box center [37, 620] width 53 height 21
click at [324, 526] on icon at bounding box center [327, 621] width 7 height 7
click at [32, 203] on div at bounding box center [32, 198] width 11 height 11
click at [35, 313] on div at bounding box center [32, 312] width 11 height 11
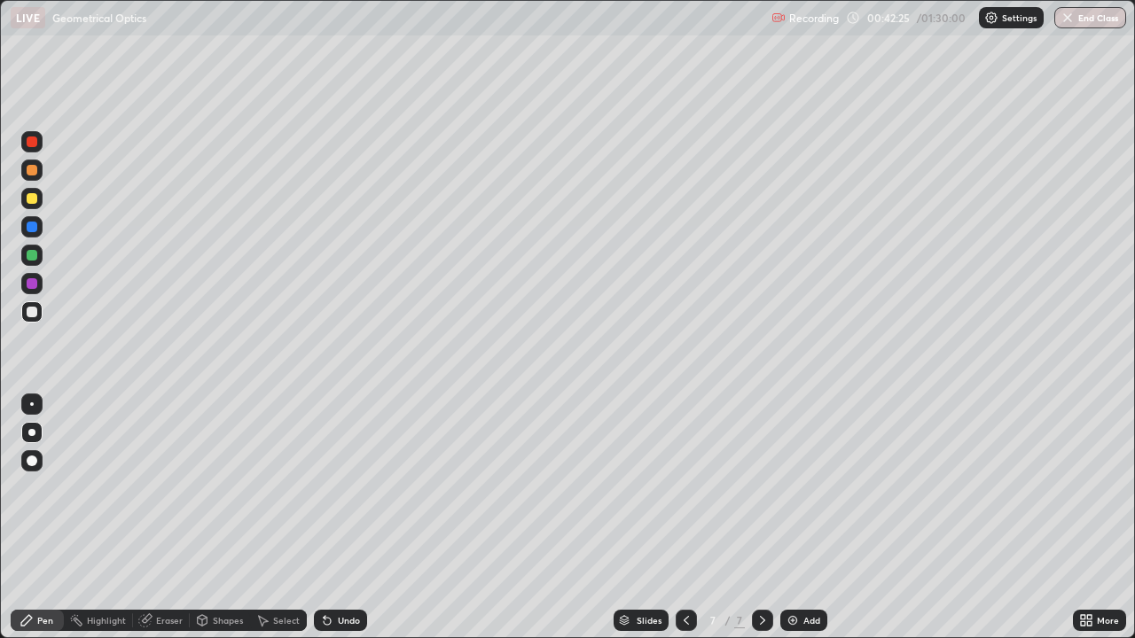
click at [215, 526] on div "Shapes" at bounding box center [228, 620] width 30 height 9
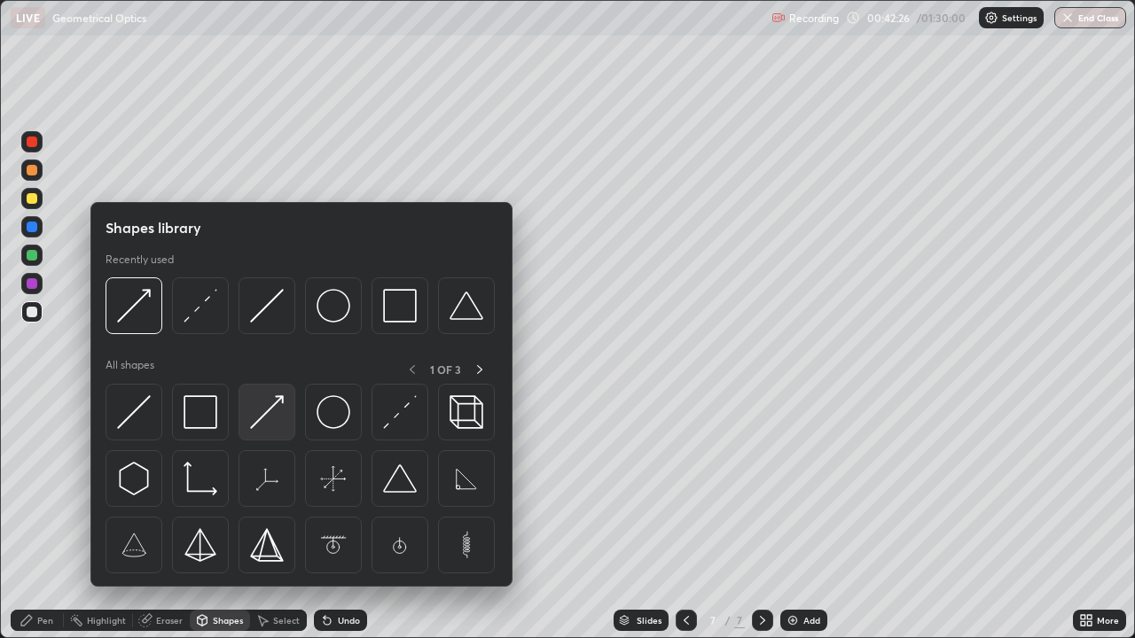
click at [272, 406] on img at bounding box center [267, 412] width 34 height 34
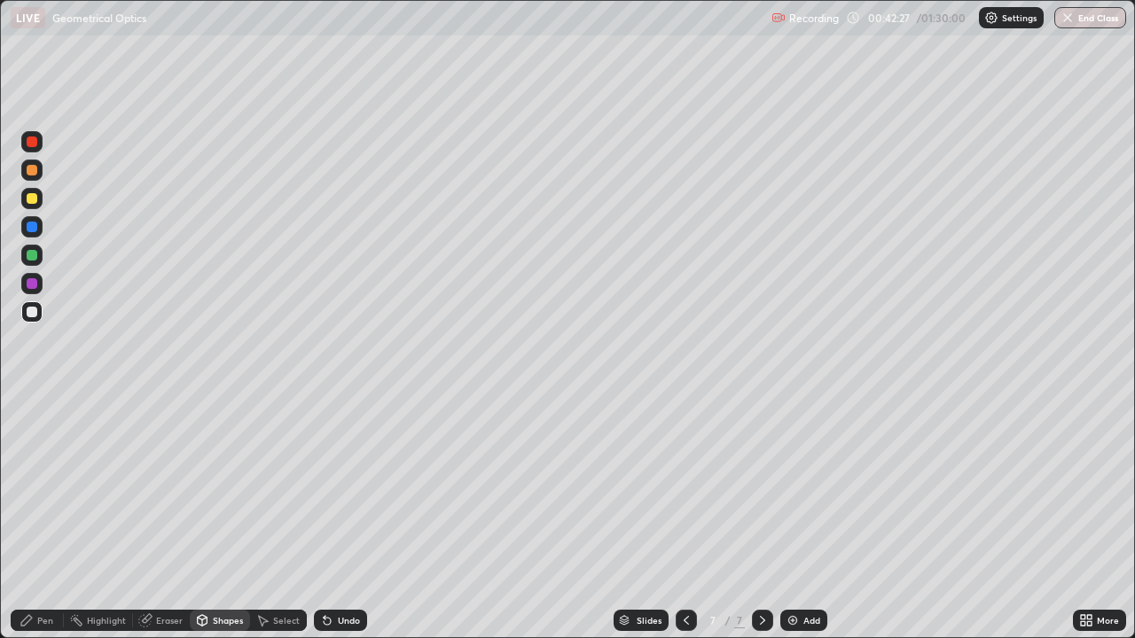
click at [33, 199] on div at bounding box center [32, 198] width 11 height 11
click at [36, 526] on div "Pen" at bounding box center [37, 620] width 53 height 21
click at [758, 526] on icon at bounding box center [762, 620] width 14 height 14
click at [794, 526] on img at bounding box center [792, 620] width 14 height 14
click at [214, 526] on div "Shapes" at bounding box center [228, 620] width 30 height 9
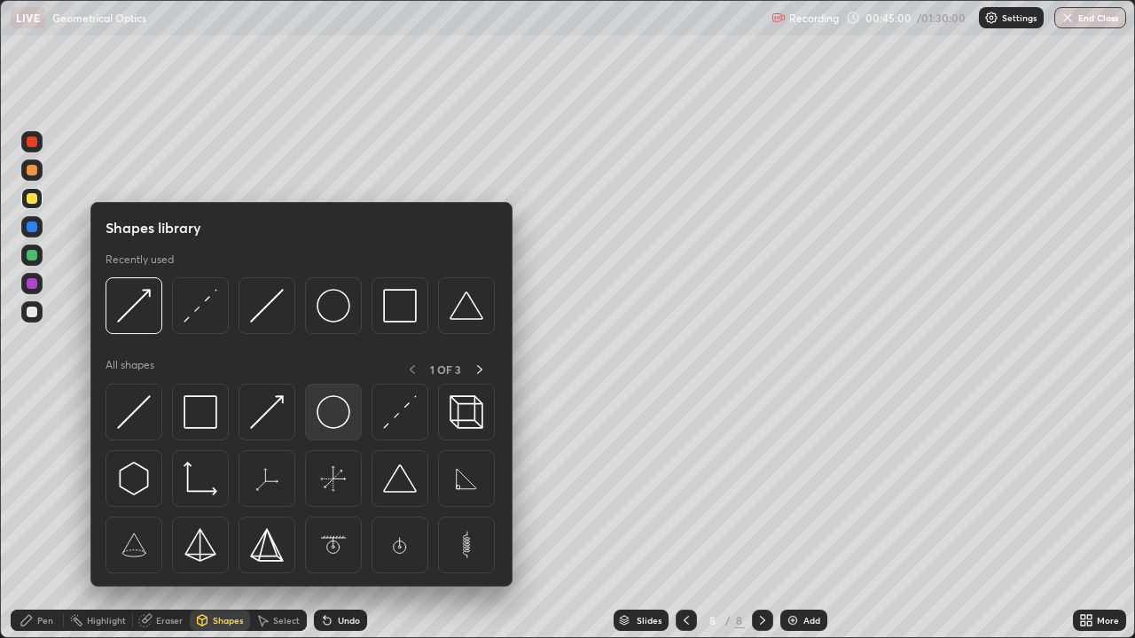
click at [329, 415] on img at bounding box center [333, 412] width 34 height 34
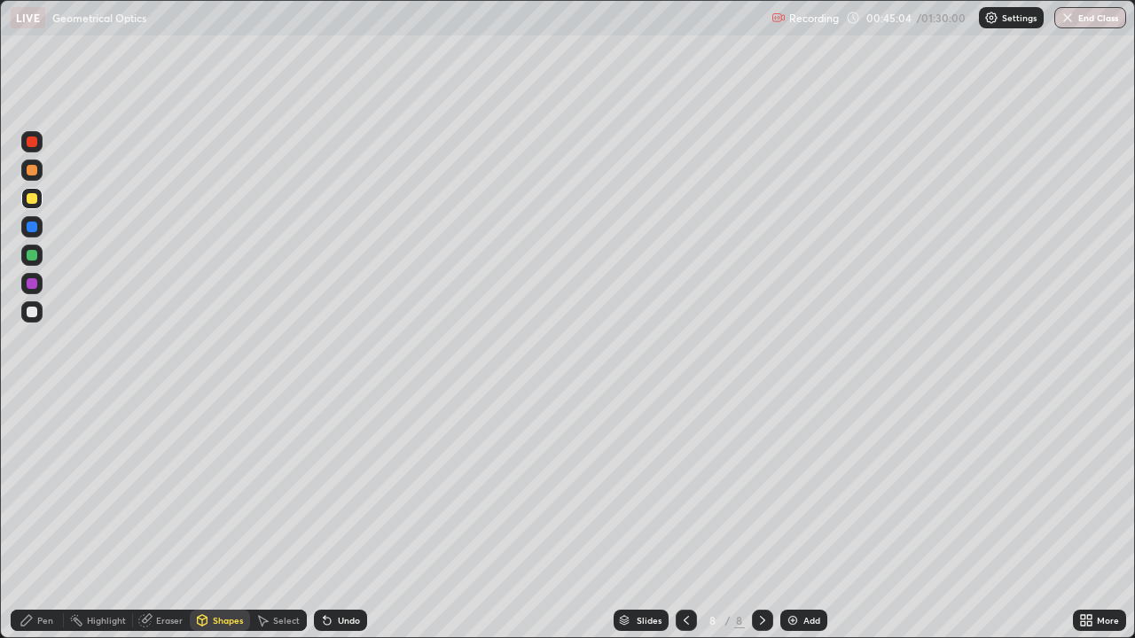
click at [30, 229] on div at bounding box center [32, 227] width 11 height 11
click at [206, 526] on icon at bounding box center [203, 620] width 10 height 11
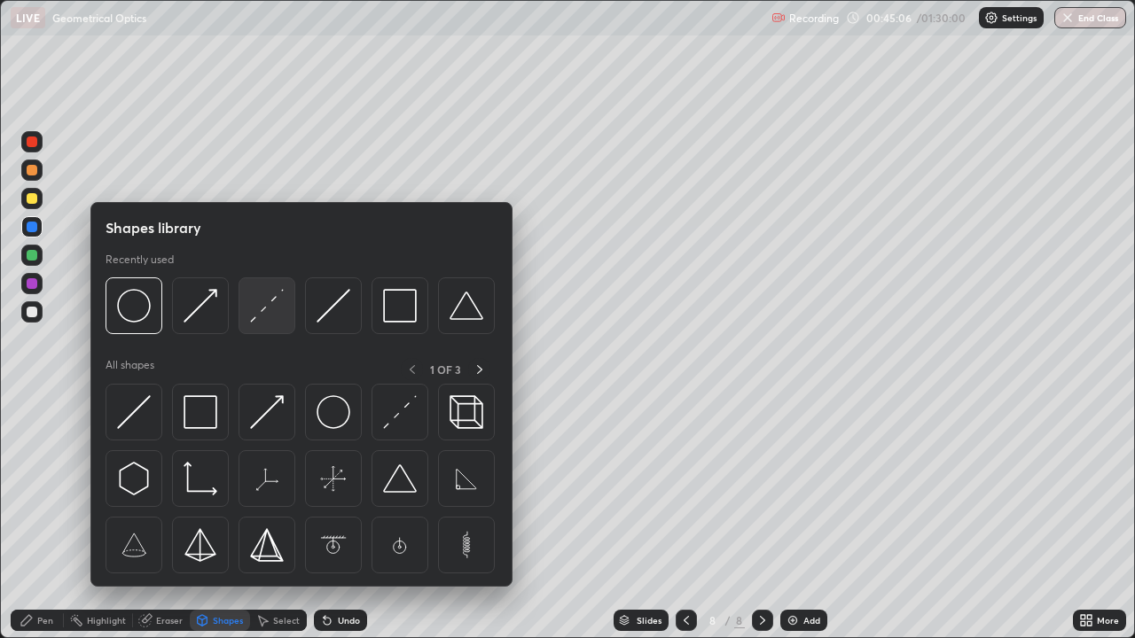
click at [257, 315] on img at bounding box center [267, 306] width 34 height 34
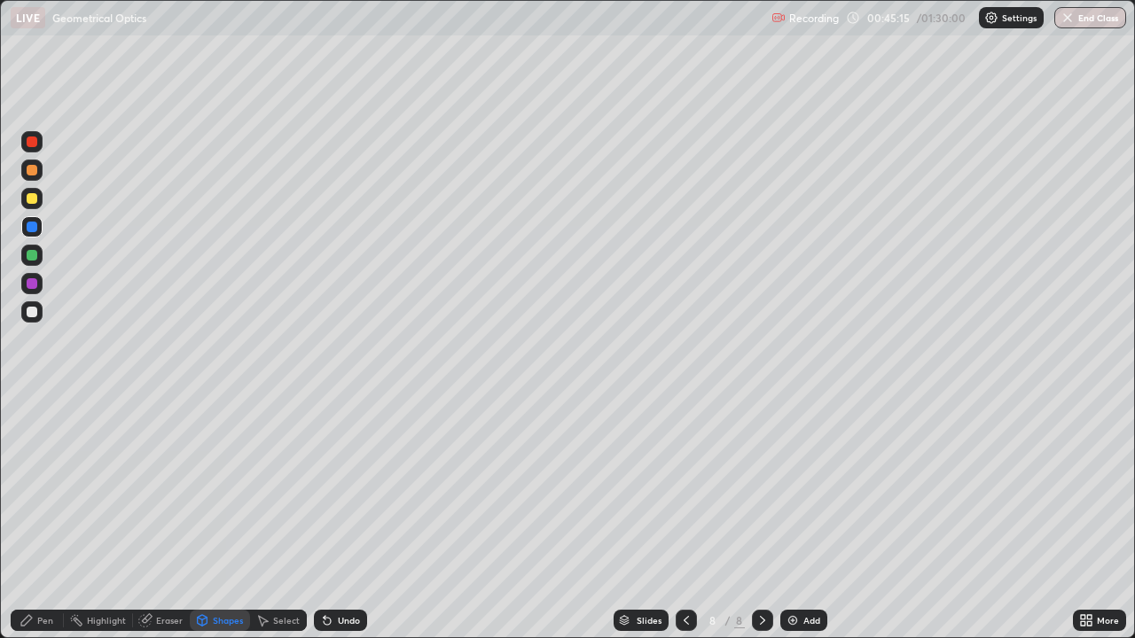
click at [39, 526] on div "Pen" at bounding box center [45, 620] width 16 height 9
click at [32, 312] on div at bounding box center [32, 312] width 11 height 11
click at [326, 526] on icon at bounding box center [327, 620] width 14 height 14
click at [331, 526] on div "Undo" at bounding box center [340, 620] width 53 height 21
click at [337, 526] on div "Undo" at bounding box center [340, 620] width 53 height 21
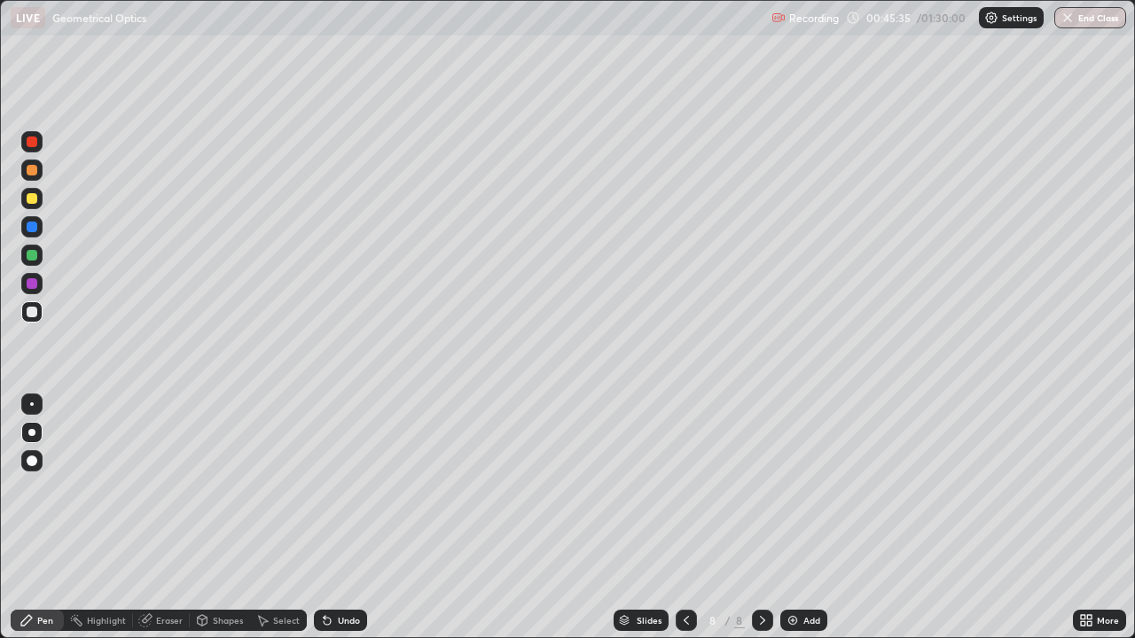
click at [332, 526] on div "Undo" at bounding box center [340, 620] width 53 height 21
click at [30, 285] on div at bounding box center [32, 283] width 11 height 11
click at [32, 142] on div at bounding box center [32, 142] width 11 height 11
click at [33, 316] on div at bounding box center [32, 312] width 11 height 11
click at [33, 199] on div at bounding box center [32, 198] width 11 height 11
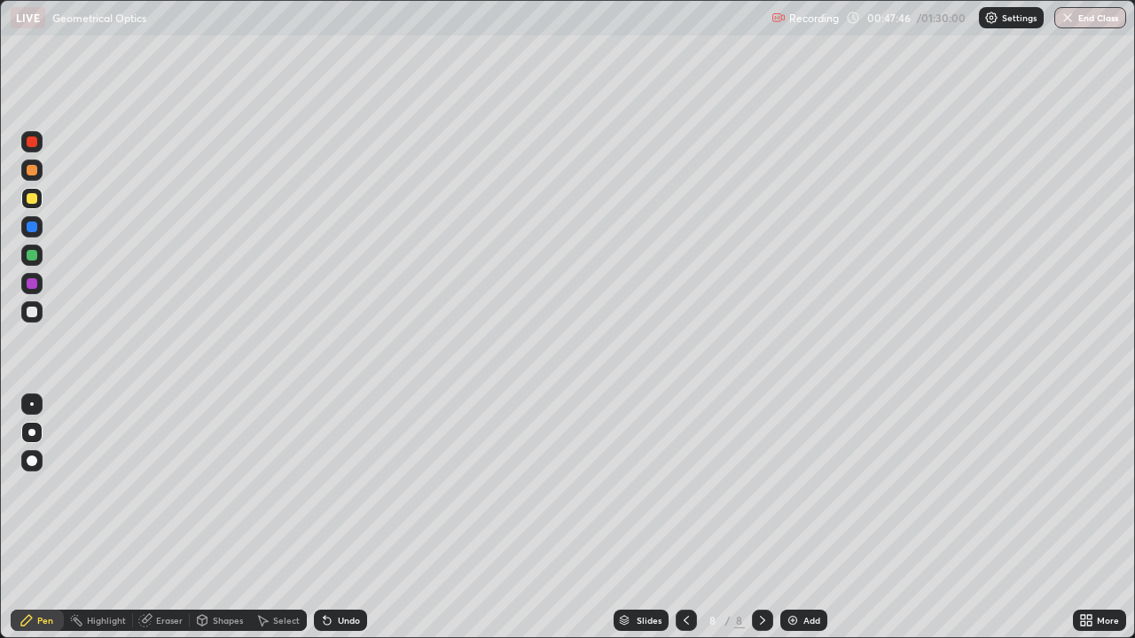
click at [35, 195] on div at bounding box center [32, 198] width 11 height 11
click at [215, 526] on div "Shapes" at bounding box center [228, 620] width 30 height 9
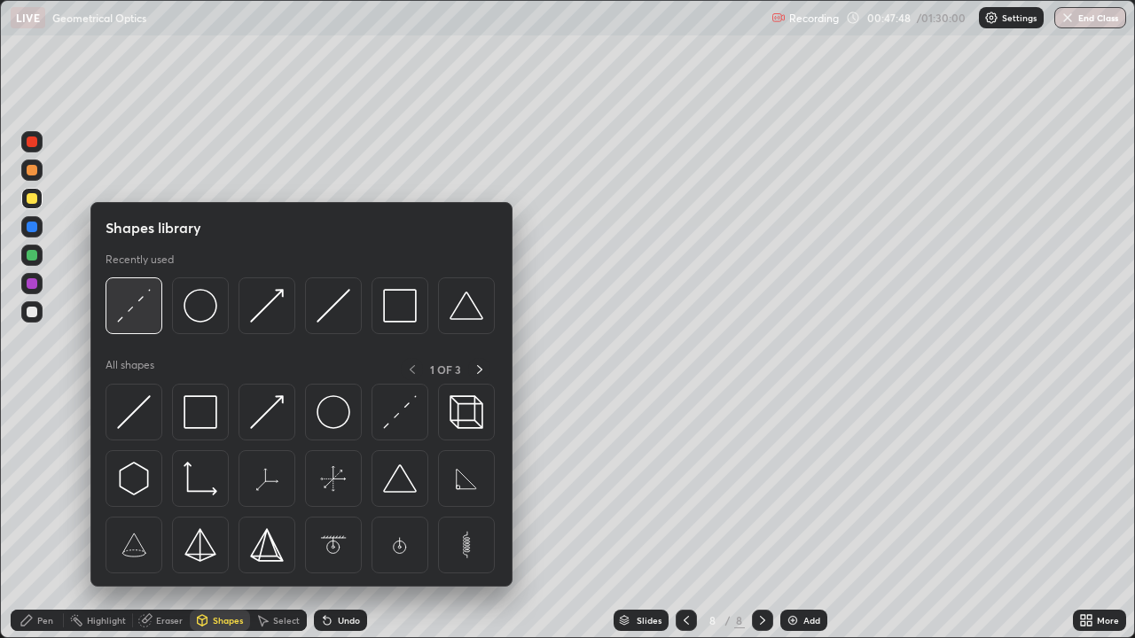
click at [140, 310] on img at bounding box center [134, 306] width 34 height 34
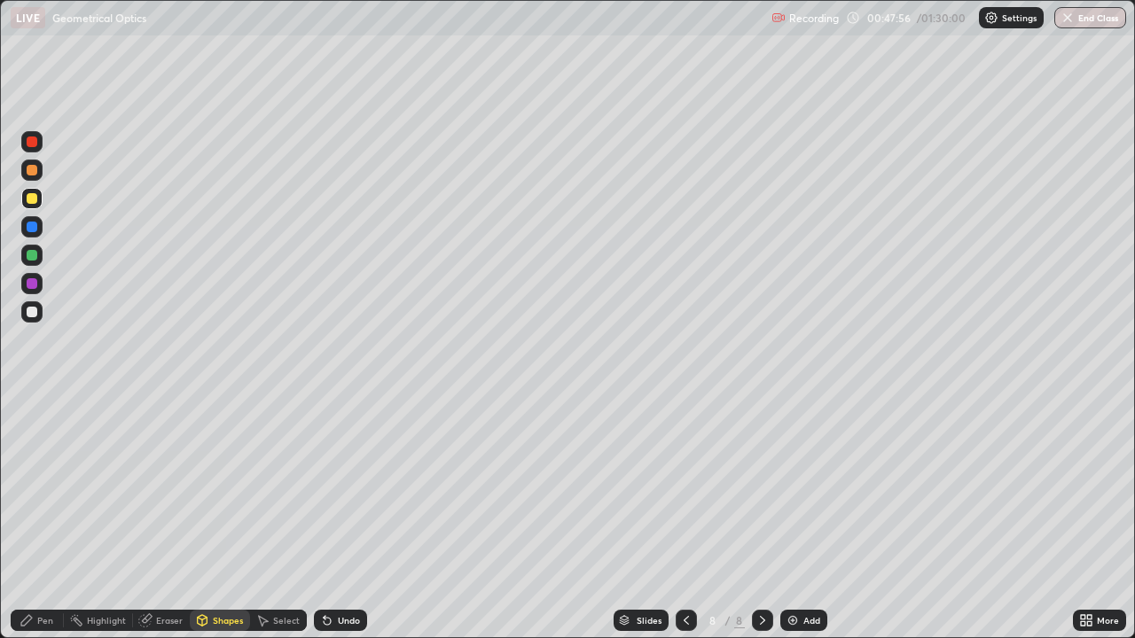
click at [32, 284] on div at bounding box center [32, 283] width 11 height 11
click at [207, 526] on icon at bounding box center [202, 620] width 14 height 14
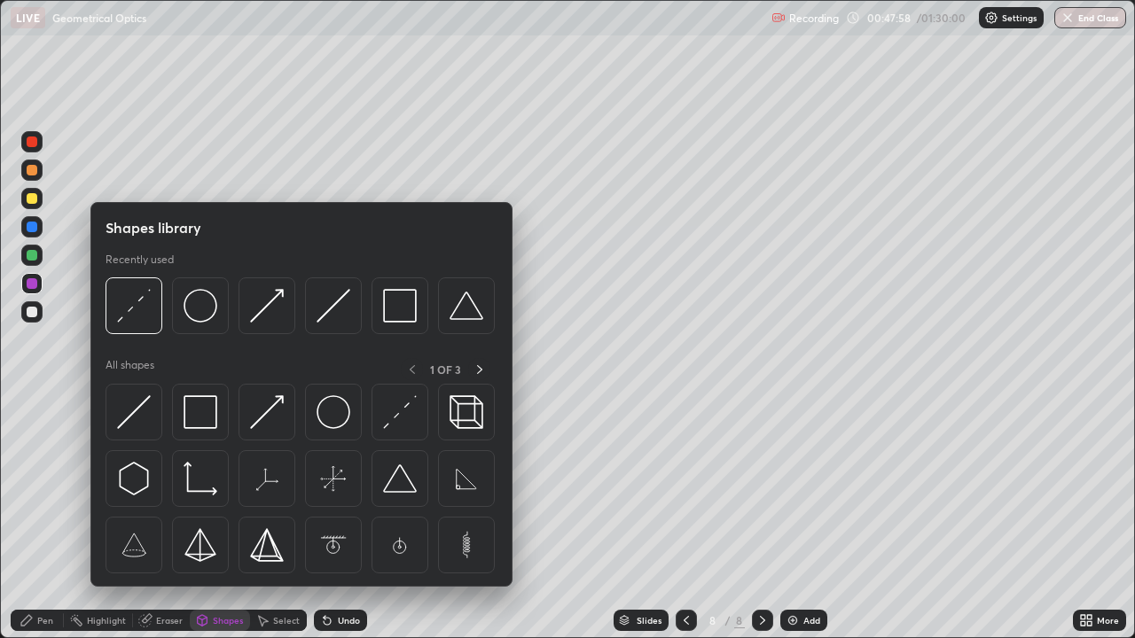
click at [268, 415] on img at bounding box center [267, 412] width 34 height 34
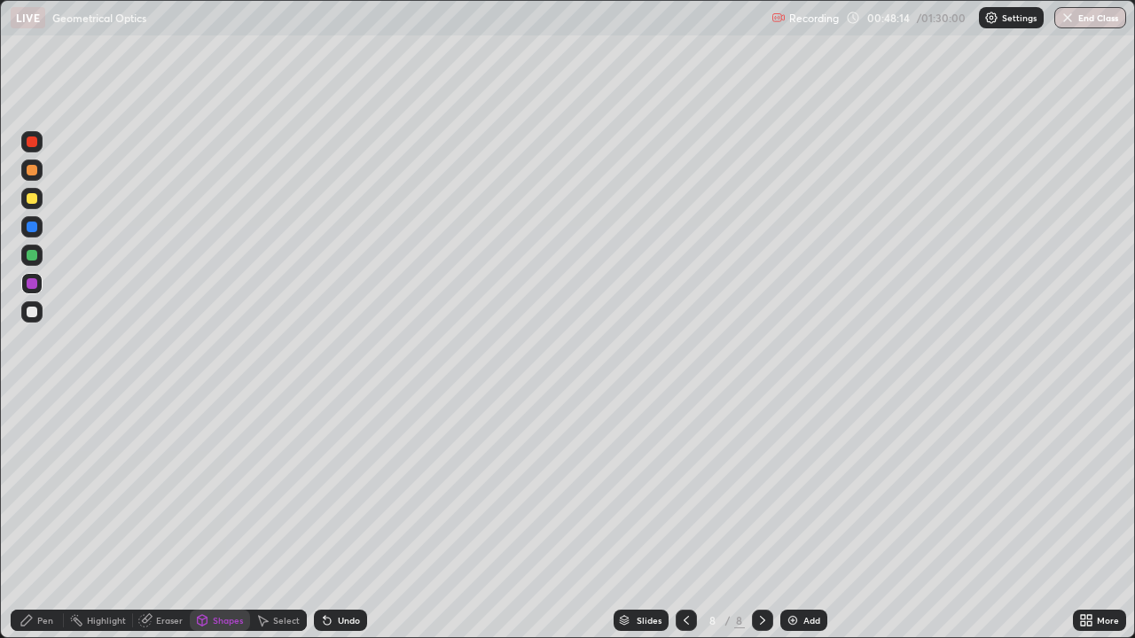
click at [35, 316] on div at bounding box center [32, 312] width 11 height 11
click at [333, 526] on div "Undo" at bounding box center [340, 620] width 53 height 21
click at [39, 526] on div "Pen" at bounding box center [45, 620] width 16 height 9
click at [32, 285] on div at bounding box center [32, 283] width 11 height 11
click at [35, 316] on div at bounding box center [32, 312] width 11 height 11
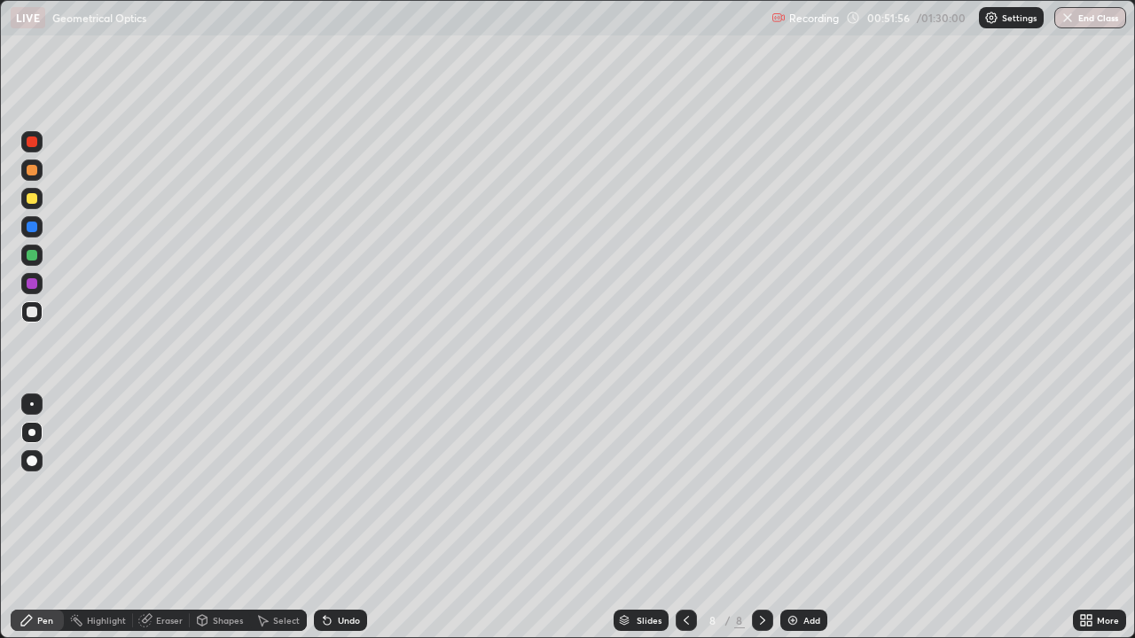
click at [223, 526] on div "Shapes" at bounding box center [228, 620] width 30 height 9
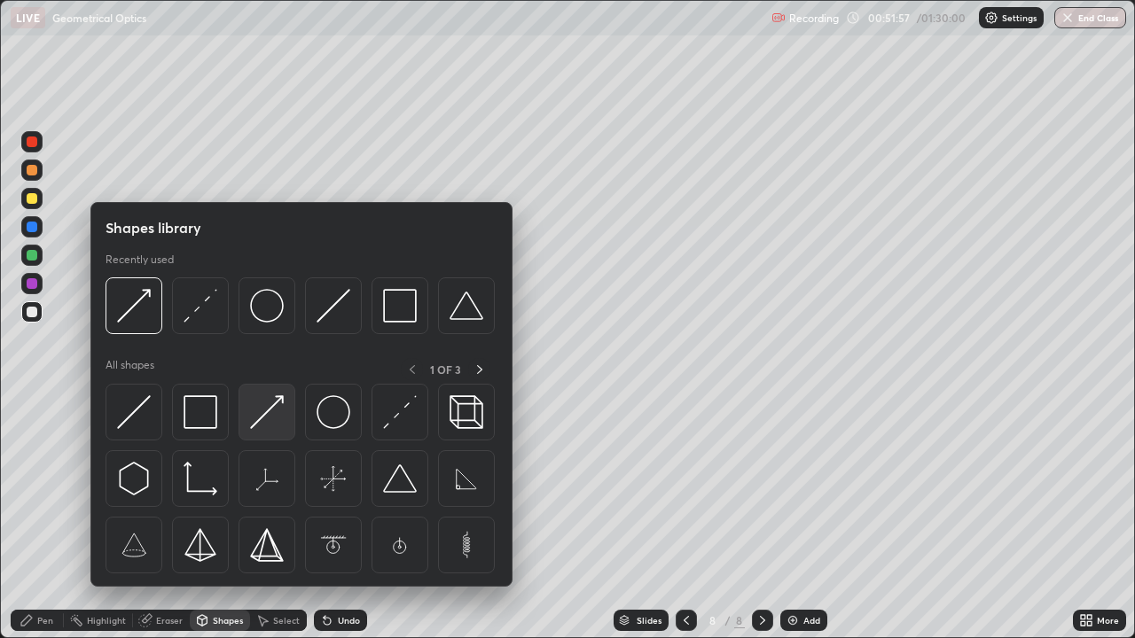
click at [262, 411] on img at bounding box center [267, 412] width 34 height 34
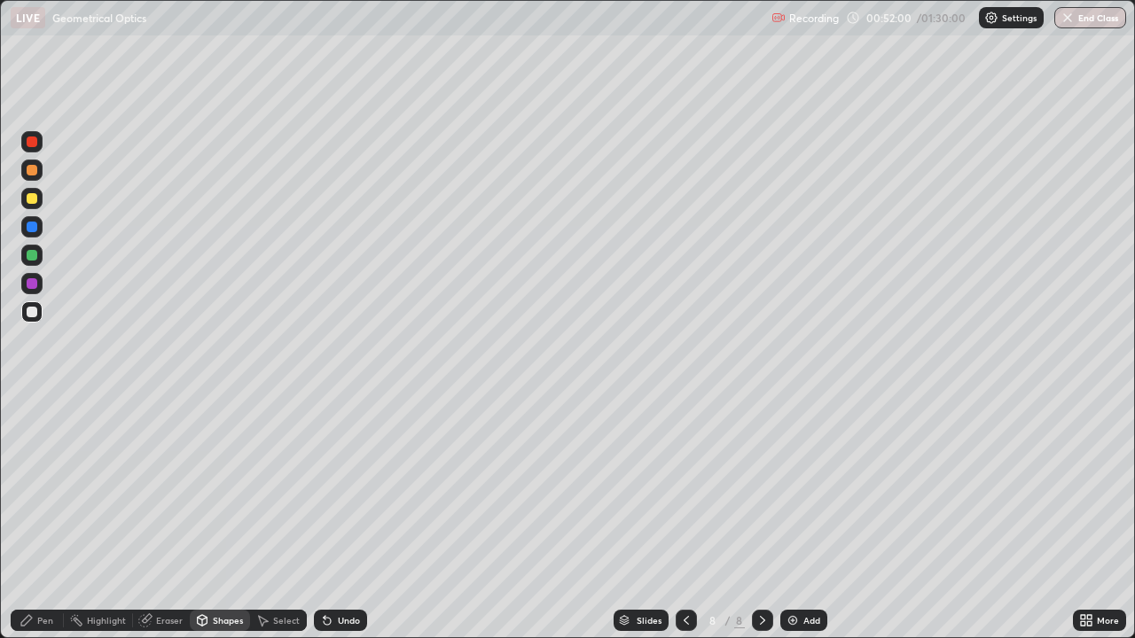
click at [332, 526] on div "Undo" at bounding box center [340, 620] width 53 height 21
click at [276, 526] on div "Select" at bounding box center [278, 620] width 57 height 21
click at [282, 526] on div "Select" at bounding box center [286, 620] width 27 height 9
click at [43, 526] on div "Pen" at bounding box center [45, 620] width 16 height 9
click at [31, 284] on div at bounding box center [32, 283] width 11 height 11
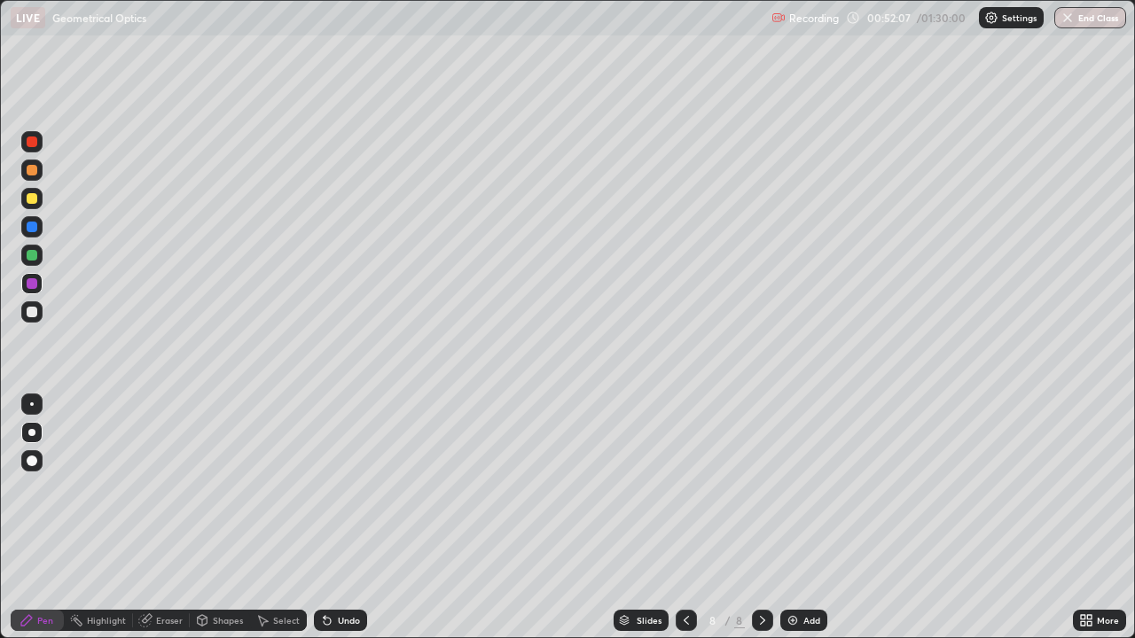
click at [286, 526] on div "Select" at bounding box center [286, 620] width 27 height 9
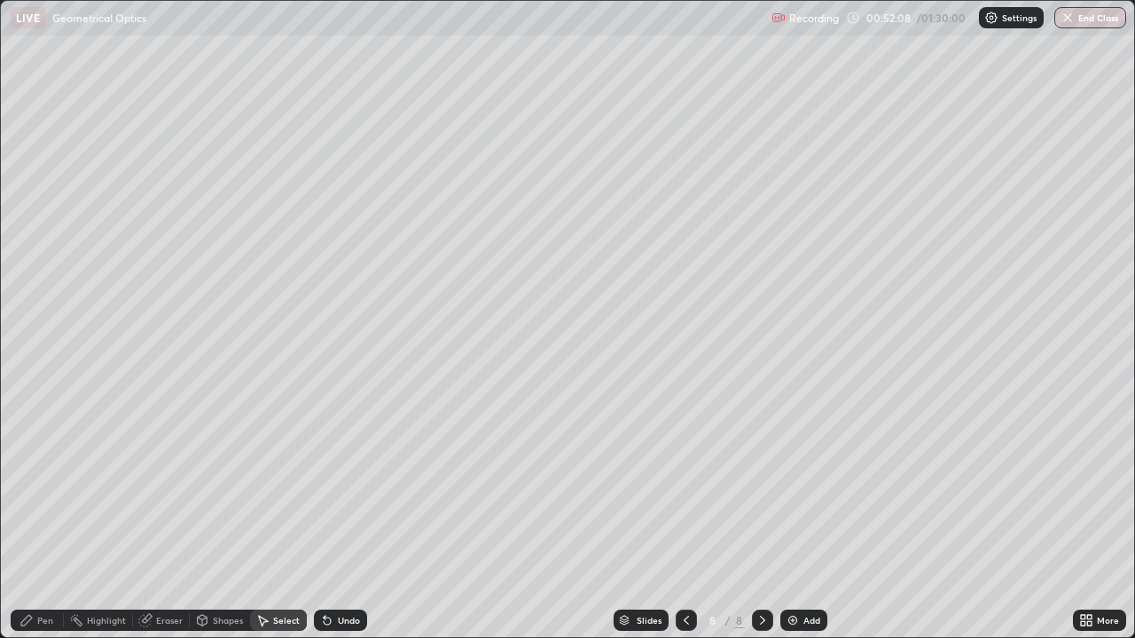
click at [338, 526] on div "Undo" at bounding box center [349, 620] width 22 height 9
click at [222, 526] on div "Shapes" at bounding box center [228, 620] width 30 height 9
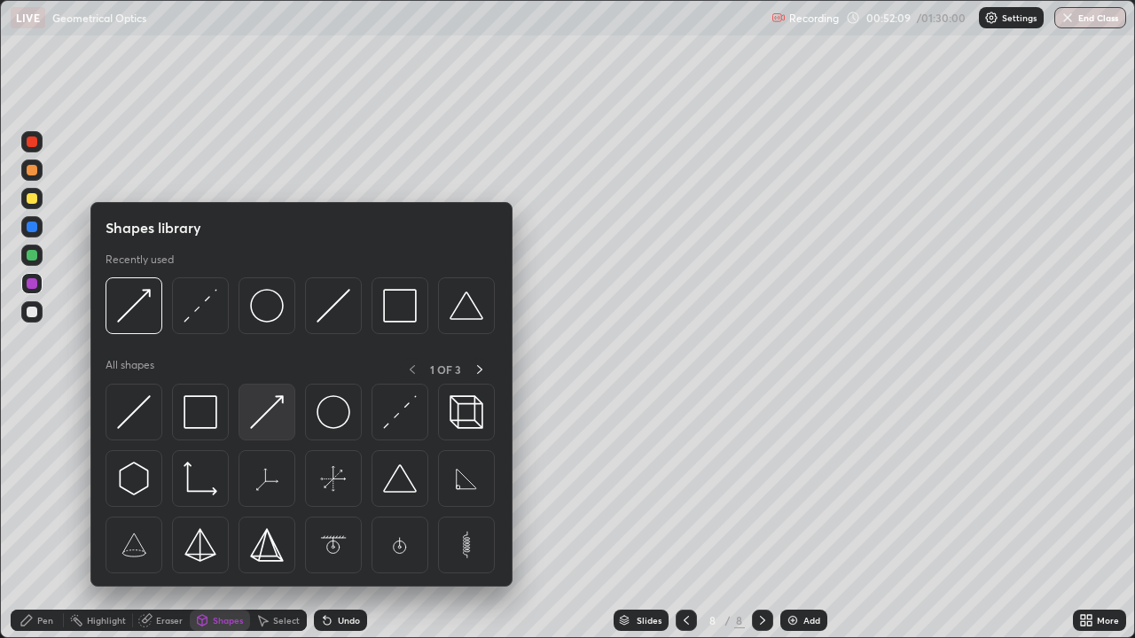
click at [263, 415] on img at bounding box center [267, 412] width 34 height 34
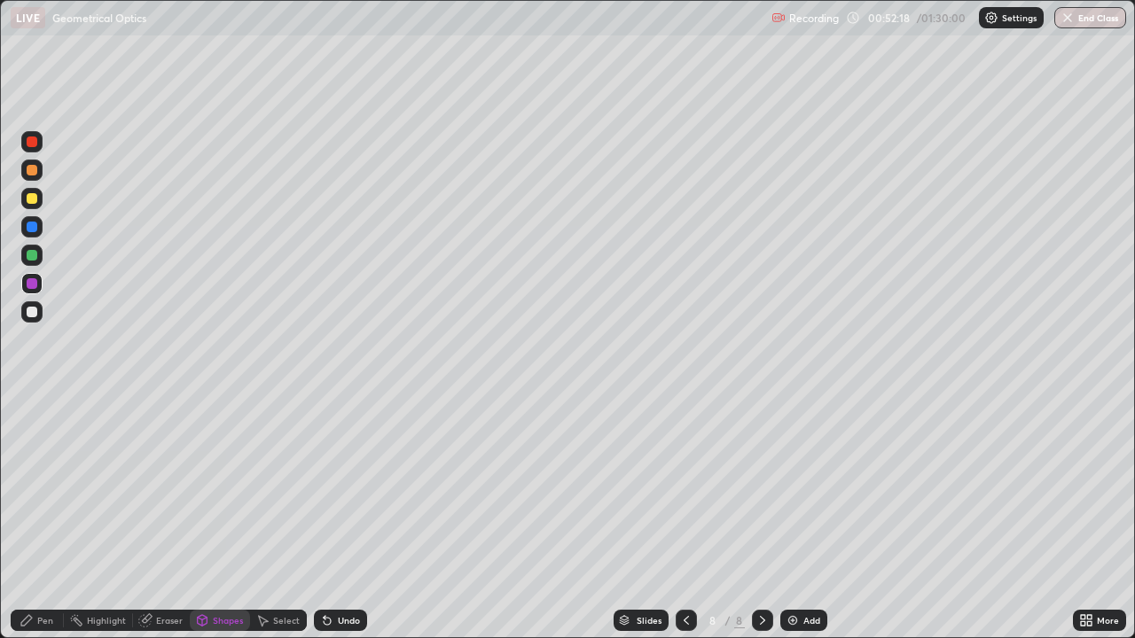
click at [34, 286] on div at bounding box center [32, 283] width 11 height 11
click at [222, 526] on div "Shapes" at bounding box center [228, 620] width 30 height 9
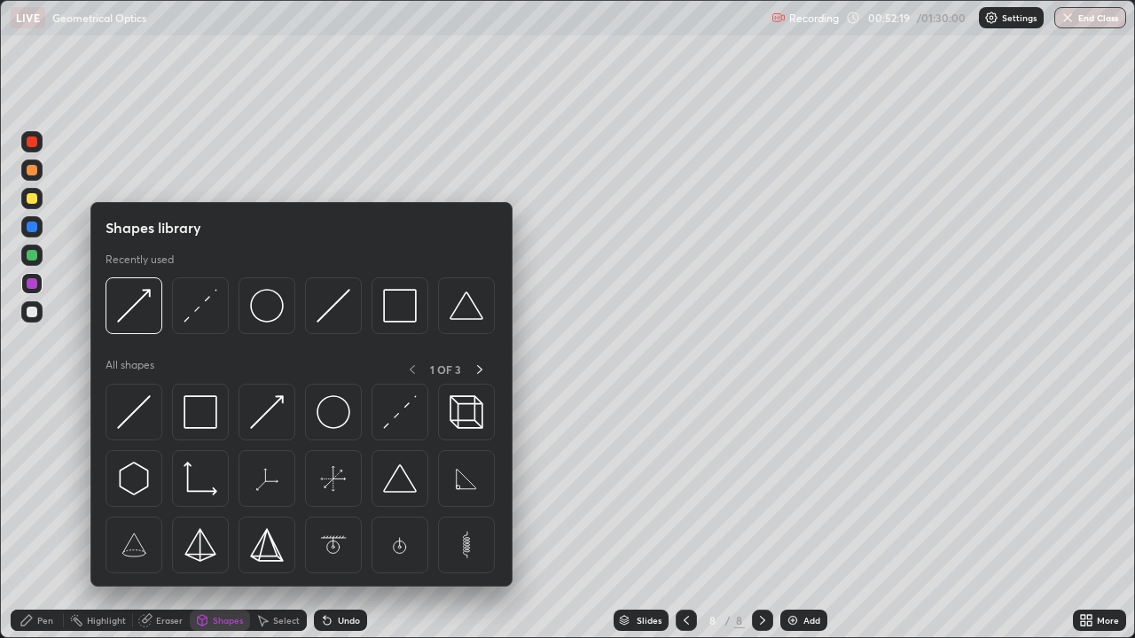
click at [198, 306] on img at bounding box center [201, 306] width 34 height 34
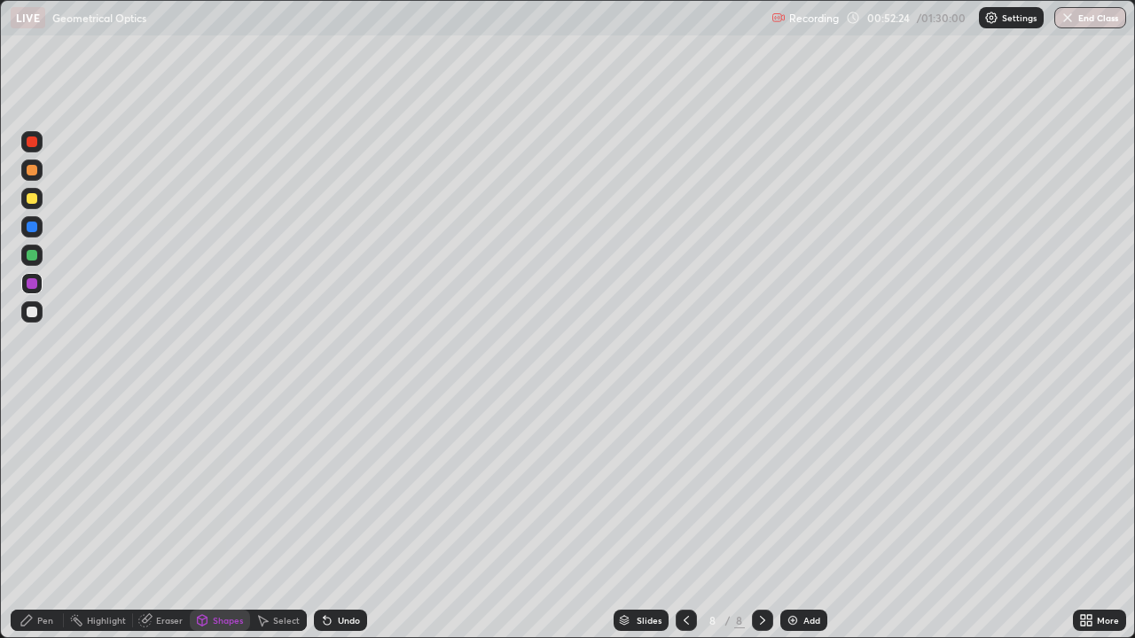
click at [43, 526] on div "Pen" at bounding box center [45, 620] width 16 height 9
click at [34, 314] on div at bounding box center [32, 312] width 11 height 11
click at [757, 526] on icon at bounding box center [762, 620] width 14 height 14
click at [758, 526] on icon at bounding box center [762, 620] width 14 height 14
click at [761, 526] on icon at bounding box center [762, 620] width 14 height 14
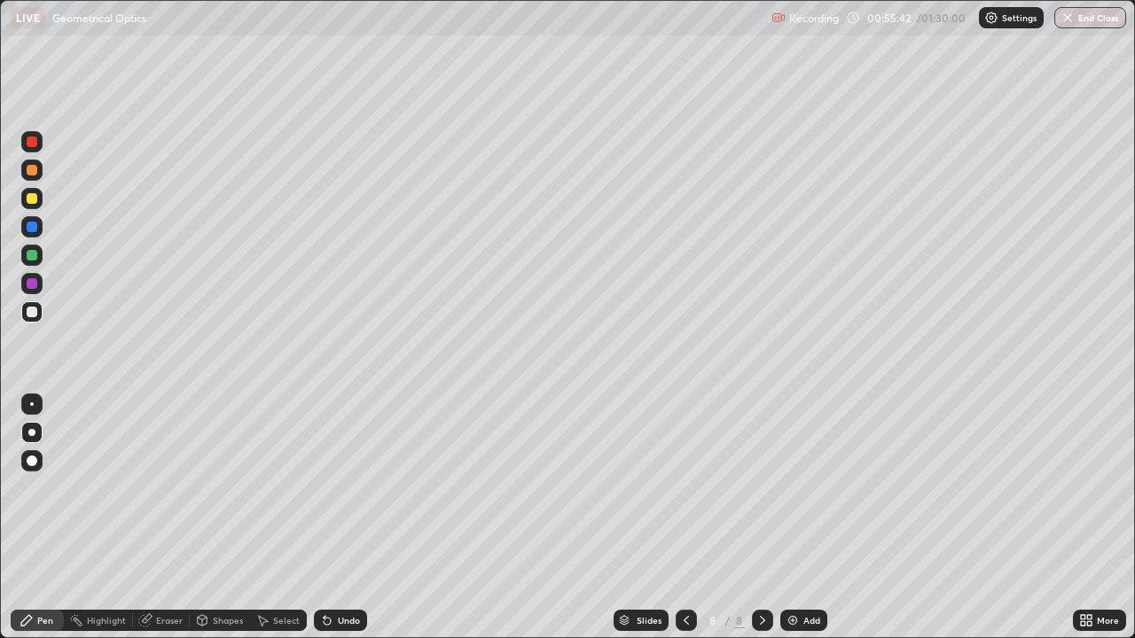
click at [788, 526] on img at bounding box center [792, 620] width 14 height 14
click at [328, 526] on icon at bounding box center [327, 620] width 14 height 14
click at [34, 205] on div at bounding box center [31, 198] width 21 height 21
click at [35, 314] on div at bounding box center [32, 312] width 11 height 11
click at [34, 312] on div at bounding box center [32, 312] width 11 height 11
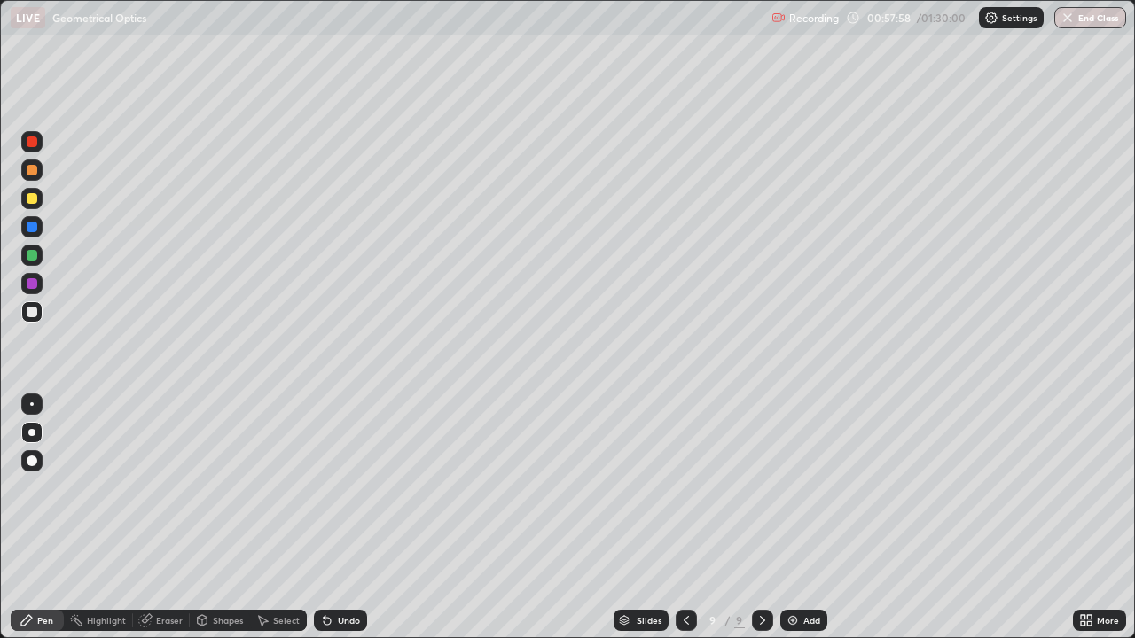
click at [324, 526] on icon at bounding box center [327, 621] width 7 height 7
click at [225, 526] on div "Shapes" at bounding box center [228, 620] width 30 height 9
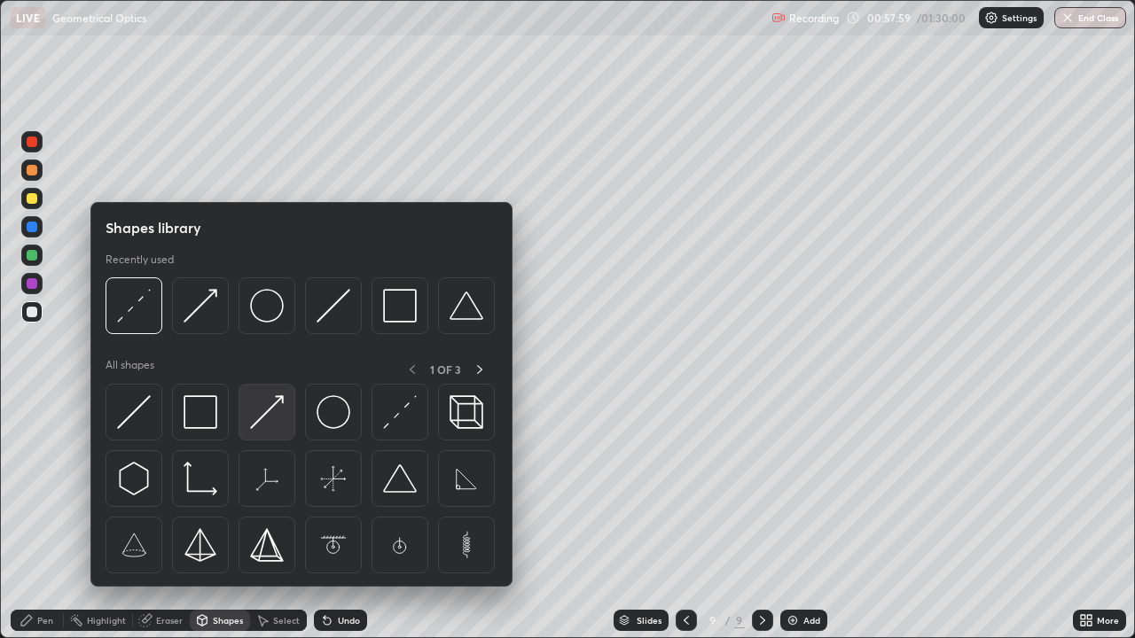
click at [273, 418] on img at bounding box center [267, 412] width 34 height 34
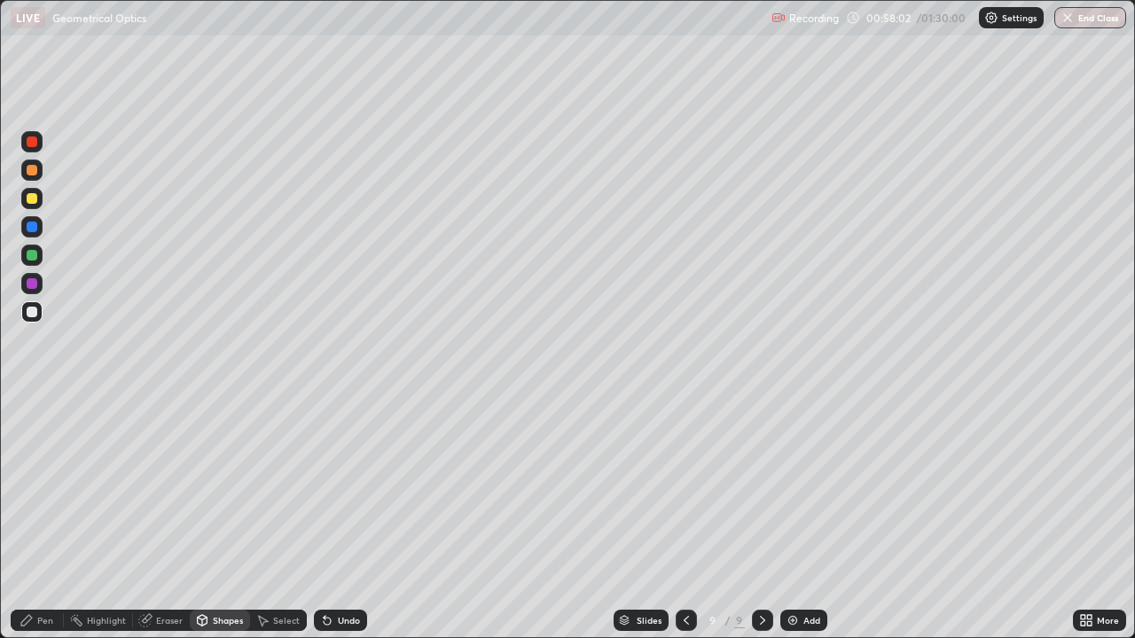
click at [348, 526] on div "Undo" at bounding box center [349, 620] width 22 height 9
click at [41, 526] on div "Pen" at bounding box center [37, 620] width 53 height 21
click at [228, 526] on div "Shapes" at bounding box center [228, 620] width 30 height 9
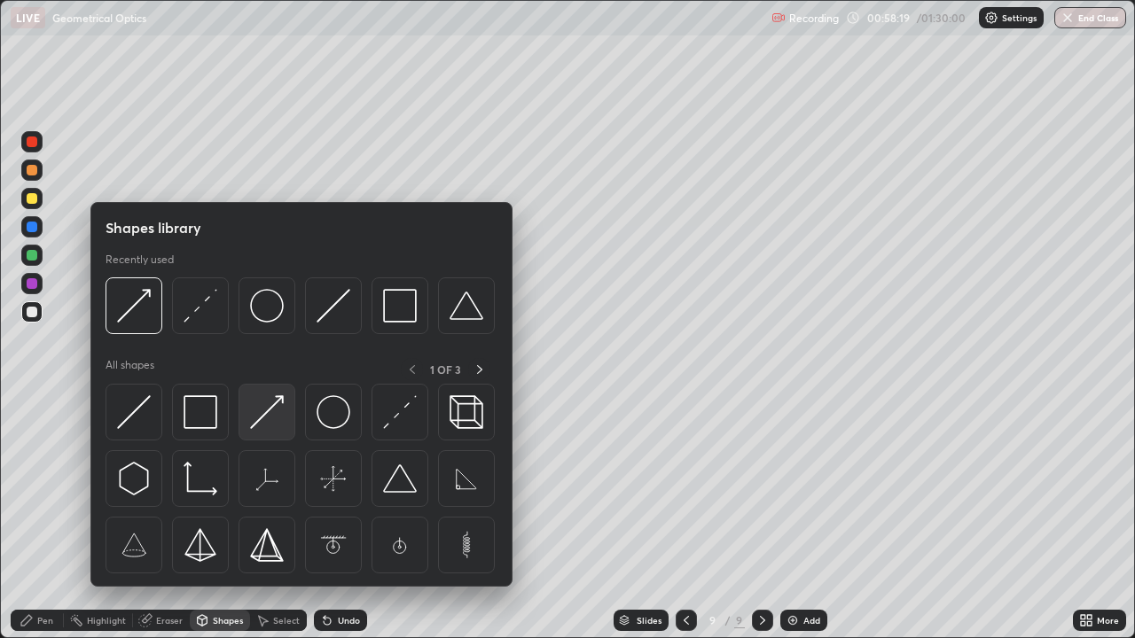
click at [268, 413] on img at bounding box center [267, 412] width 34 height 34
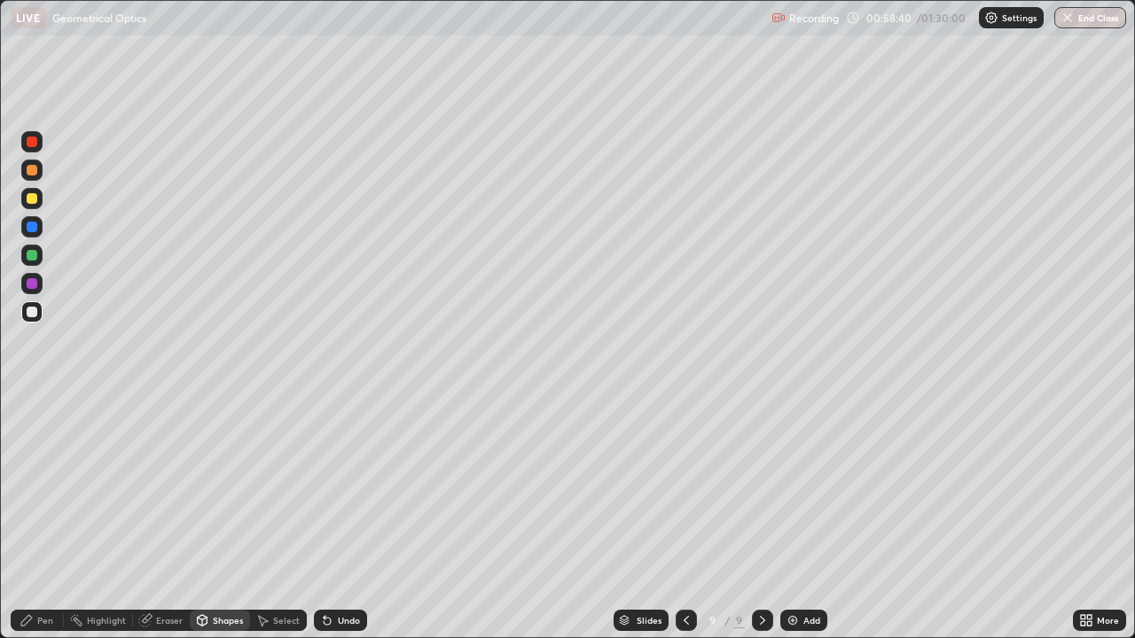
click at [33, 314] on div at bounding box center [32, 312] width 11 height 11
click at [338, 526] on div "Undo" at bounding box center [349, 620] width 22 height 9
click at [342, 526] on div "Undo" at bounding box center [340, 620] width 53 height 21
click at [339, 526] on div "Undo" at bounding box center [340, 620] width 53 height 21
click at [222, 526] on div "Shapes" at bounding box center [220, 620] width 60 height 21
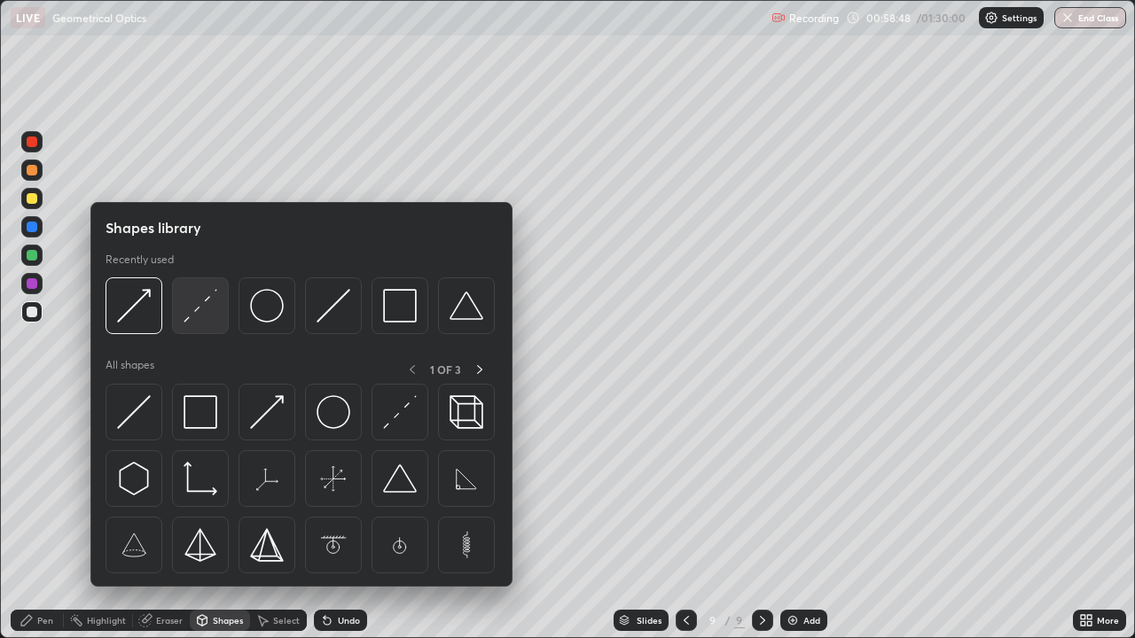
click at [197, 314] on img at bounding box center [201, 306] width 34 height 34
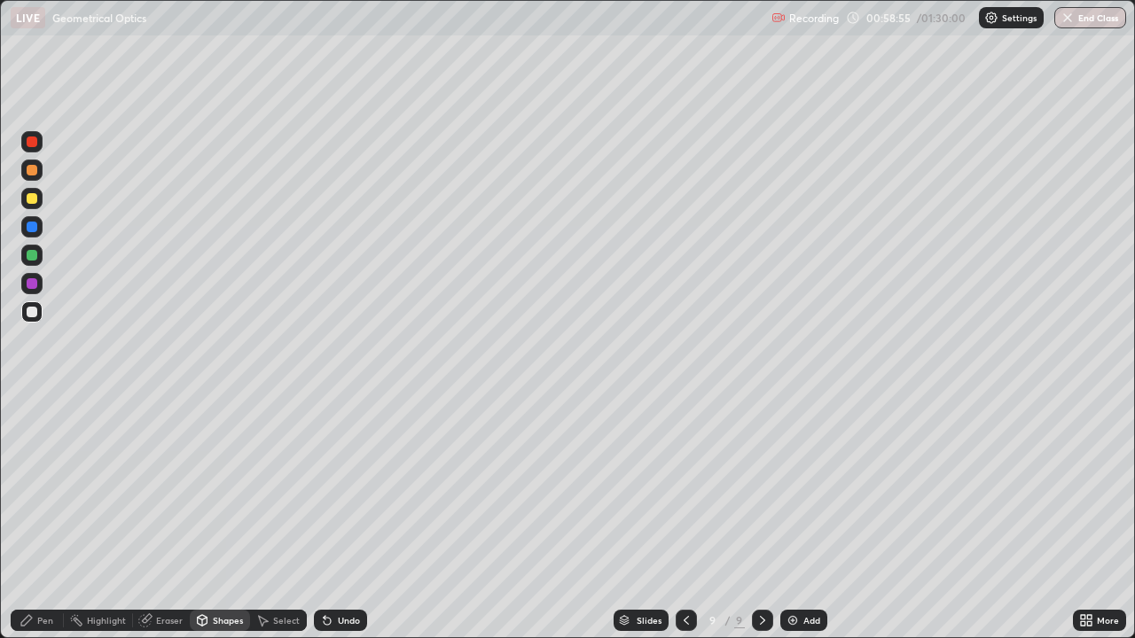
click at [38, 526] on div "Pen" at bounding box center [37, 620] width 53 height 21
click at [330, 526] on icon at bounding box center [327, 620] width 14 height 14
click at [324, 526] on icon at bounding box center [327, 621] width 7 height 7
click at [332, 526] on icon at bounding box center [327, 620] width 14 height 14
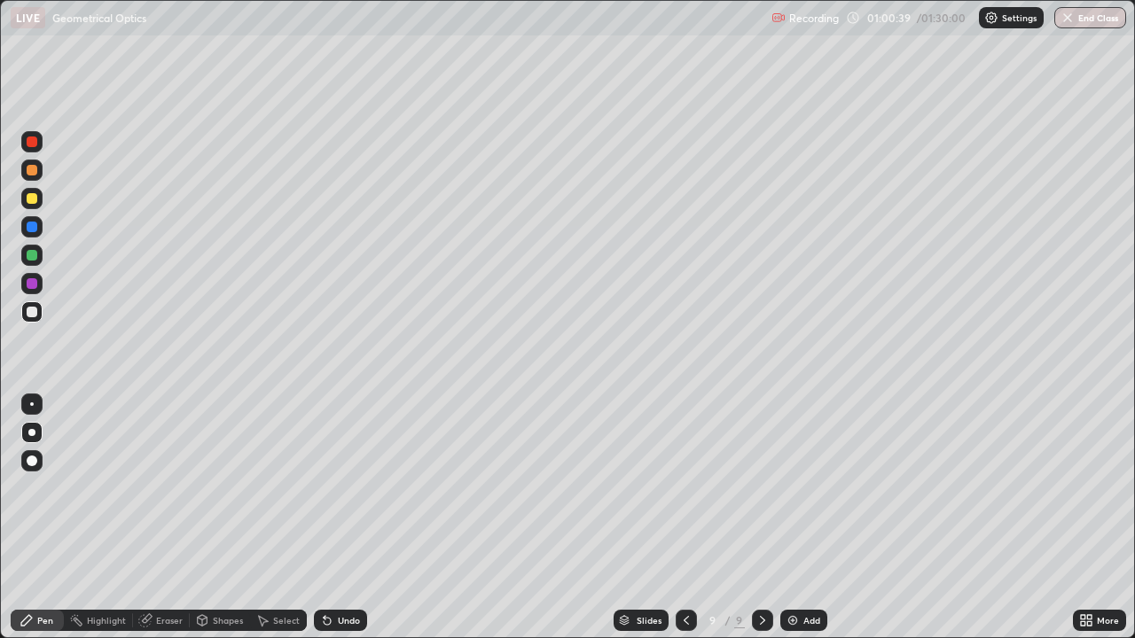
click at [332, 526] on div "Undo" at bounding box center [340, 620] width 53 height 21
click at [333, 526] on div "Undo" at bounding box center [340, 620] width 53 height 21
click at [332, 526] on div "Undo" at bounding box center [340, 620] width 53 height 21
click at [333, 526] on div "Undo" at bounding box center [340, 620] width 53 height 21
click at [332, 526] on div "Undo" at bounding box center [340, 620] width 53 height 21
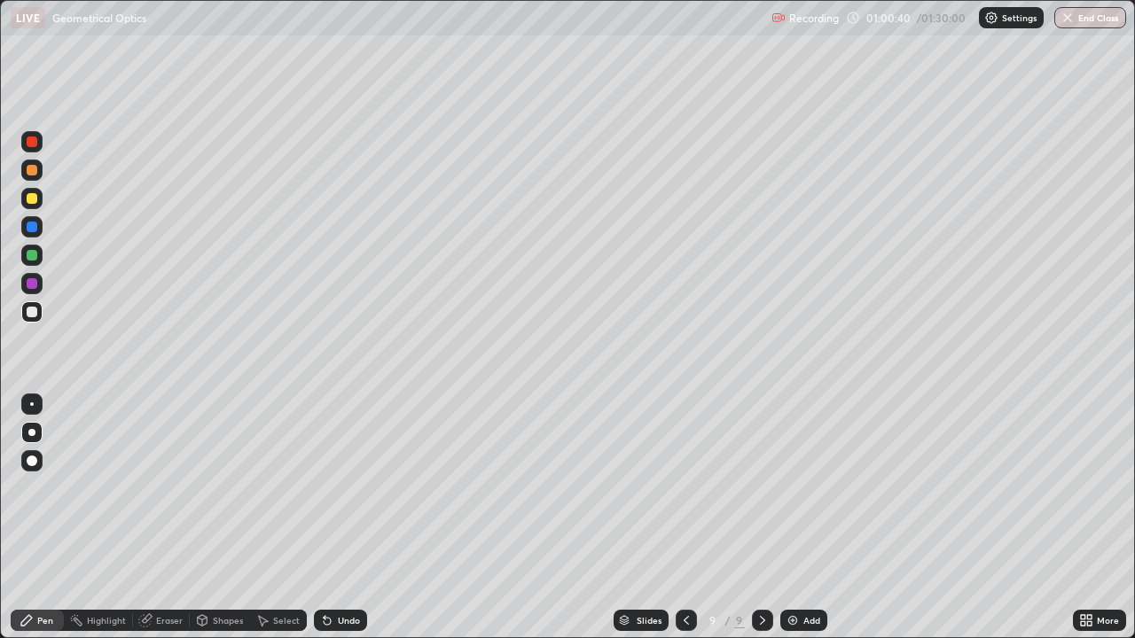
click at [333, 526] on div "Undo" at bounding box center [340, 620] width 53 height 21
click at [338, 526] on div "Undo" at bounding box center [349, 620] width 22 height 9
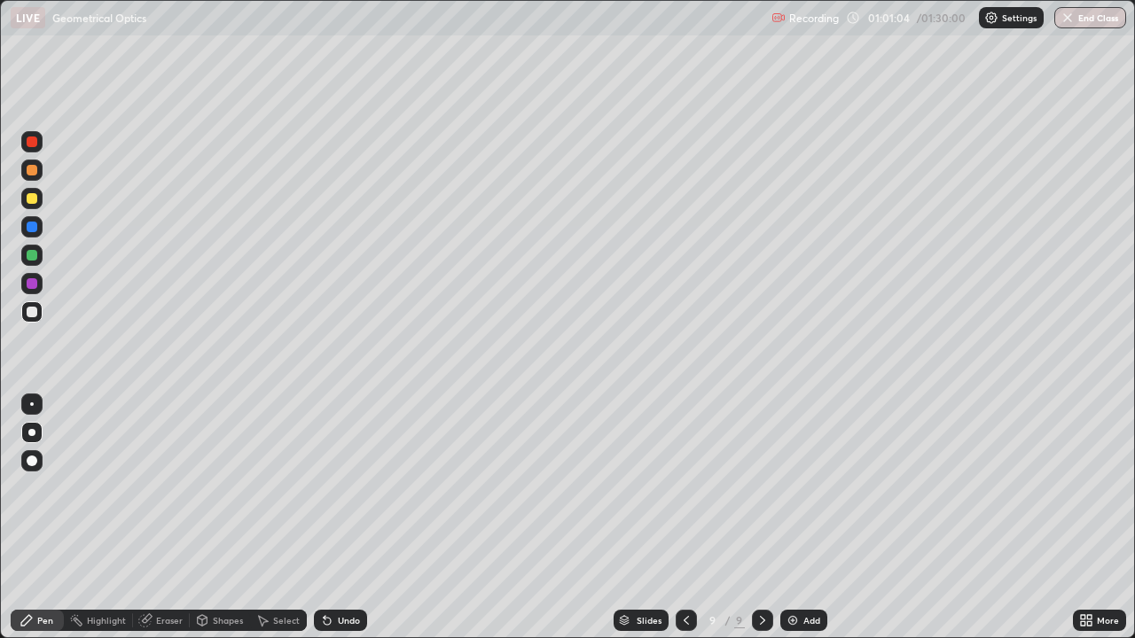
click at [761, 526] on icon at bounding box center [762, 620] width 14 height 14
click at [790, 526] on img at bounding box center [792, 620] width 14 height 14
click at [342, 526] on div "Undo" at bounding box center [340, 620] width 53 height 21
click at [340, 526] on div "Undo" at bounding box center [340, 620] width 53 height 21
click at [338, 526] on div "Undo" at bounding box center [340, 620] width 53 height 21
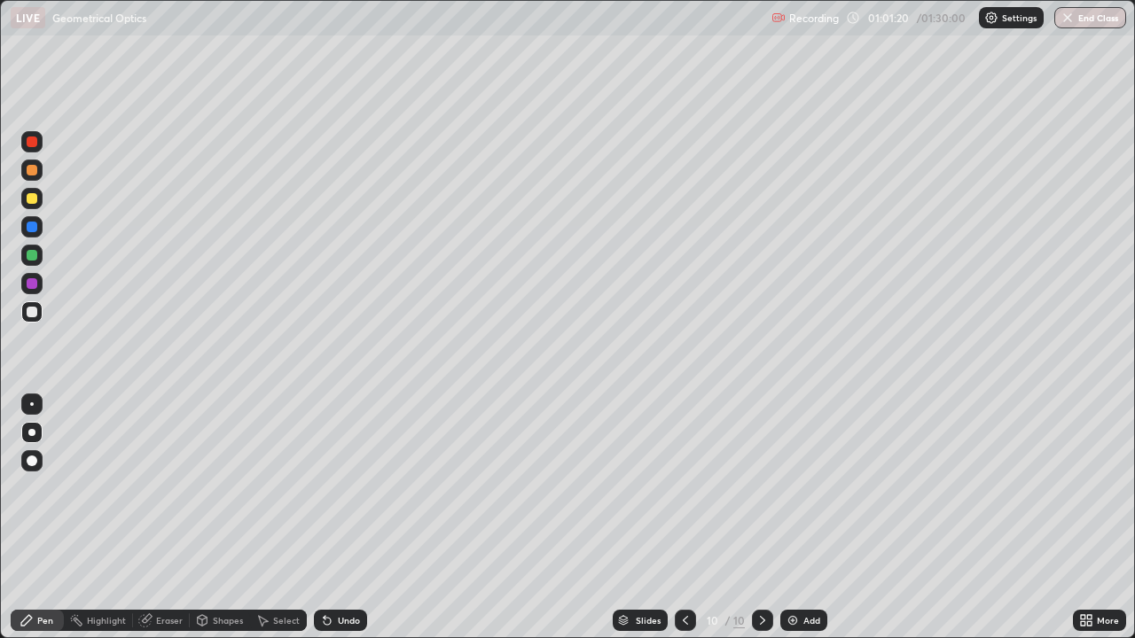
click at [340, 526] on div "Undo" at bounding box center [349, 620] width 22 height 9
click at [225, 526] on div "Shapes" at bounding box center [228, 620] width 30 height 9
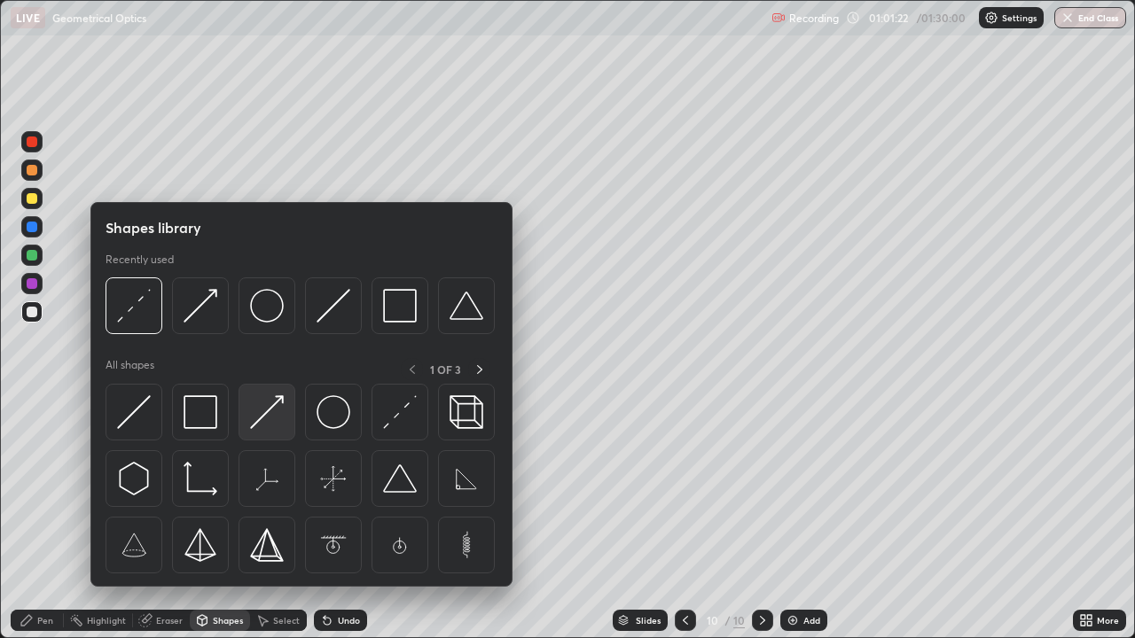
click at [262, 411] on img at bounding box center [267, 412] width 34 height 34
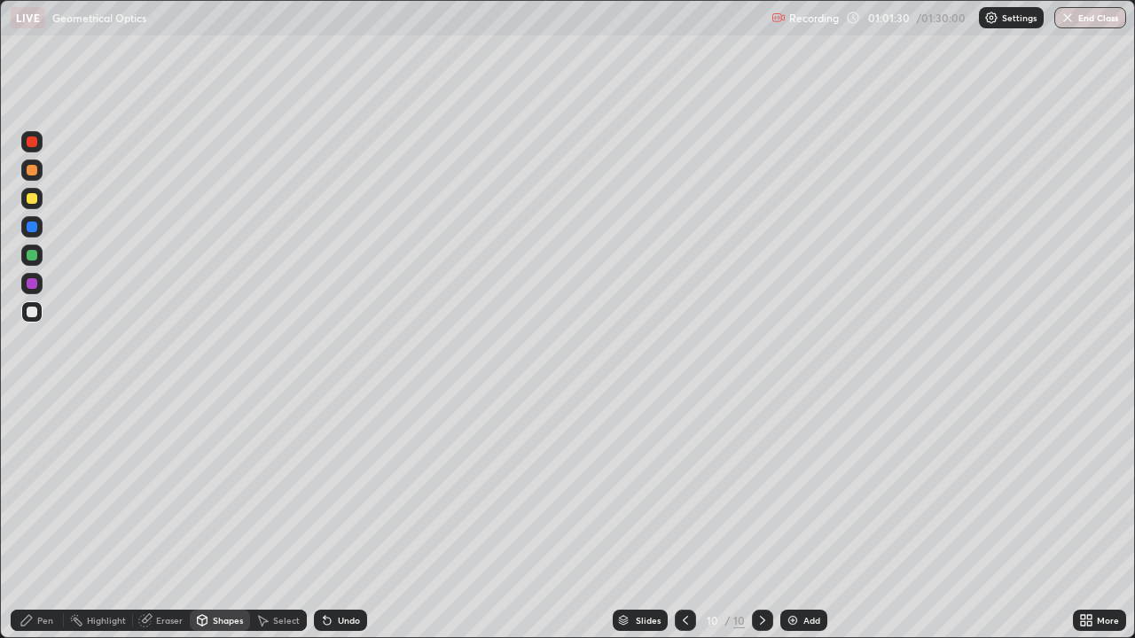
click at [44, 526] on div "Pen" at bounding box center [45, 620] width 16 height 9
click at [683, 526] on icon at bounding box center [685, 620] width 14 height 14
click at [761, 526] on icon at bounding box center [762, 620] width 14 height 14
click at [681, 526] on icon at bounding box center [685, 620] width 14 height 14
click at [684, 526] on icon at bounding box center [685, 620] width 14 height 14
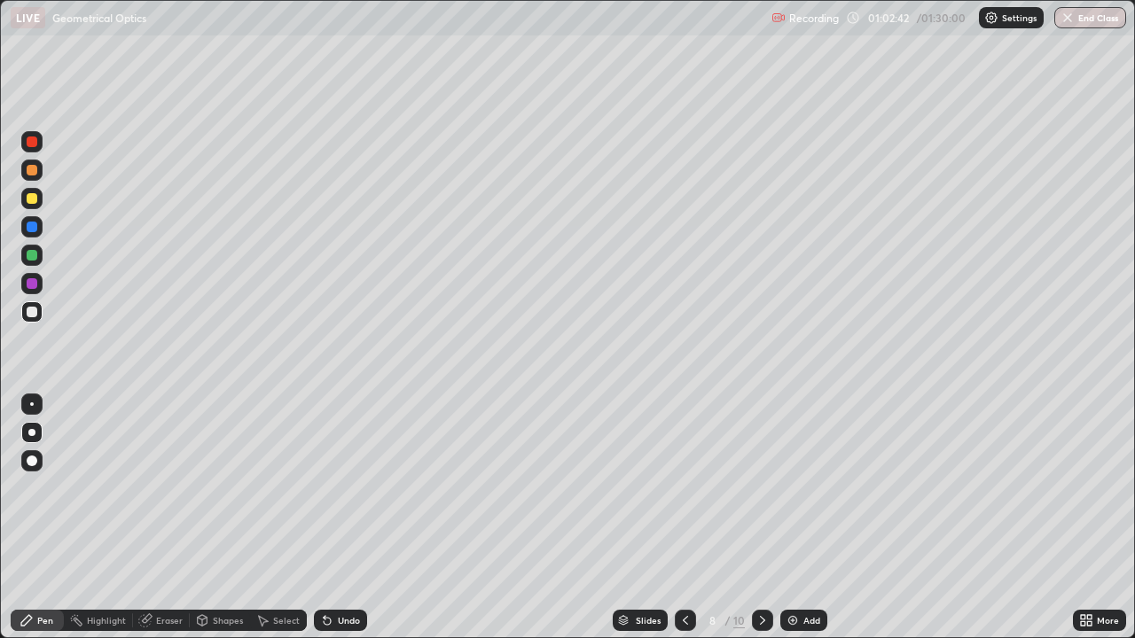
click at [759, 526] on icon at bounding box center [762, 620] width 14 height 14
click at [758, 526] on icon at bounding box center [762, 620] width 14 height 14
click at [681, 526] on icon at bounding box center [685, 620] width 14 height 14
click at [761, 526] on icon at bounding box center [762, 620] width 14 height 14
click at [681, 526] on icon at bounding box center [685, 620] width 14 height 14
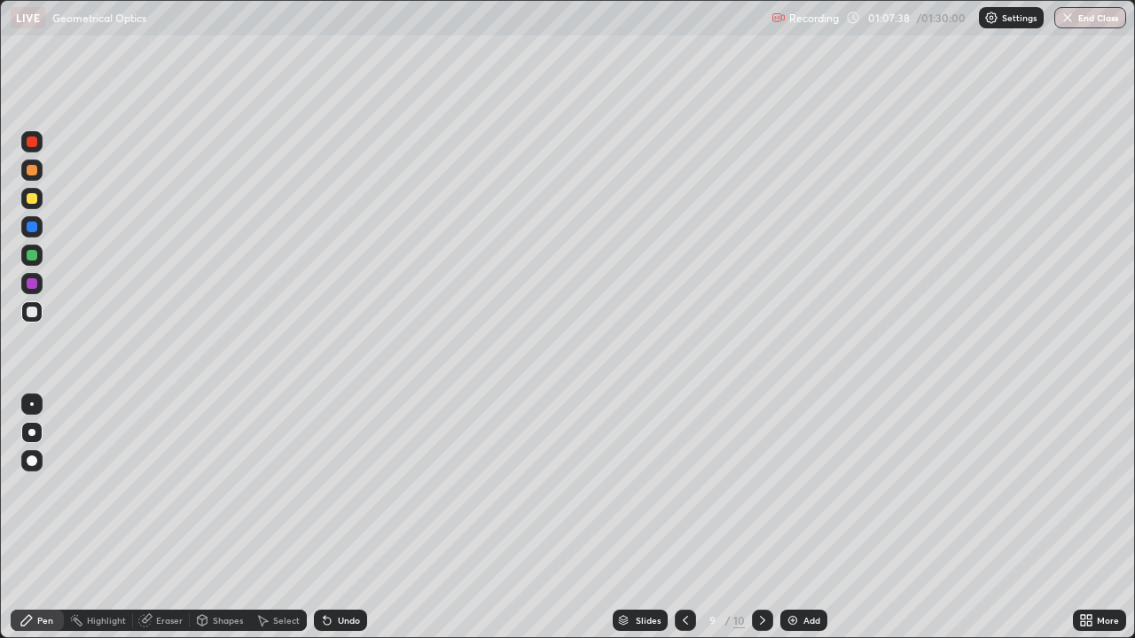
click at [760, 526] on icon at bounding box center [762, 620] width 5 height 9
click at [759, 526] on icon at bounding box center [762, 620] width 14 height 14
click at [761, 526] on icon at bounding box center [762, 620] width 14 height 14
click at [789, 526] on img at bounding box center [792, 620] width 14 height 14
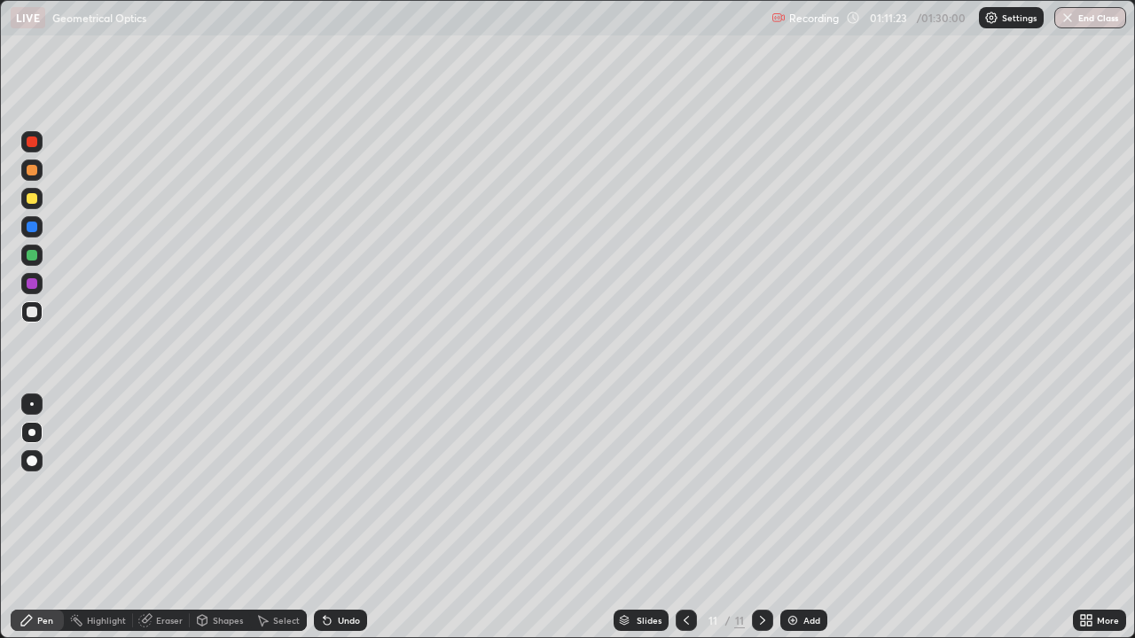
click at [761, 526] on icon at bounding box center [762, 620] width 14 height 14
click at [787, 526] on img at bounding box center [792, 620] width 14 height 14
click at [338, 526] on div "Undo" at bounding box center [349, 620] width 22 height 9
click at [331, 526] on icon at bounding box center [327, 620] width 14 height 14
click at [759, 526] on icon at bounding box center [762, 620] width 14 height 14
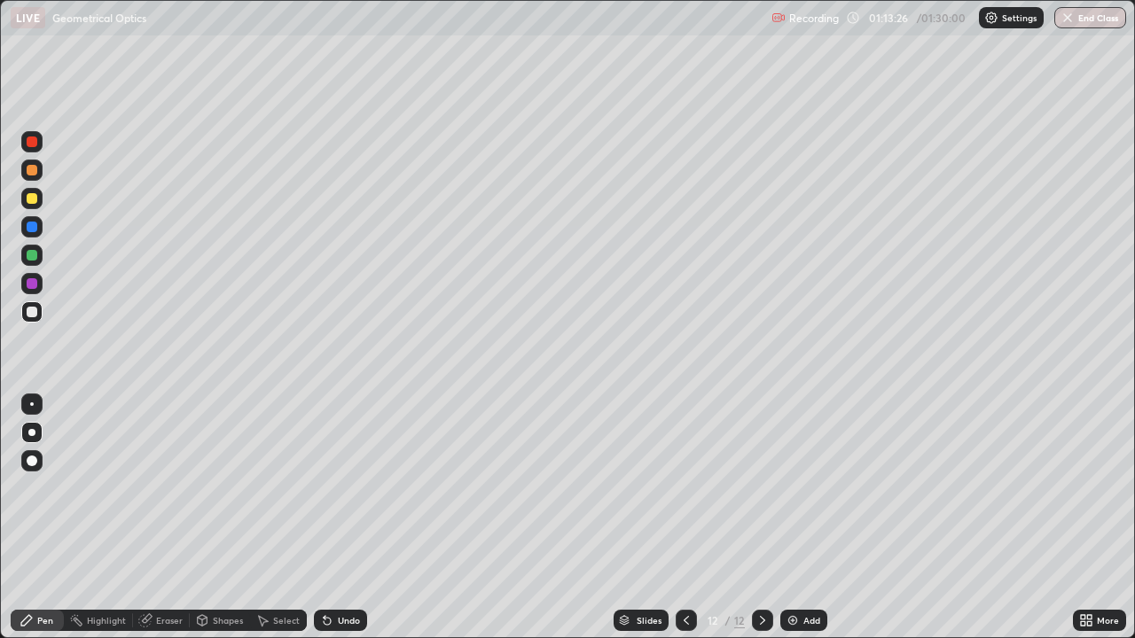
click at [760, 526] on icon at bounding box center [762, 620] width 14 height 14
click at [793, 526] on img at bounding box center [792, 620] width 14 height 14
click at [683, 526] on icon at bounding box center [686, 620] width 14 height 14
click at [684, 526] on icon at bounding box center [686, 620] width 14 height 14
click at [761, 526] on icon at bounding box center [762, 620] width 14 height 14
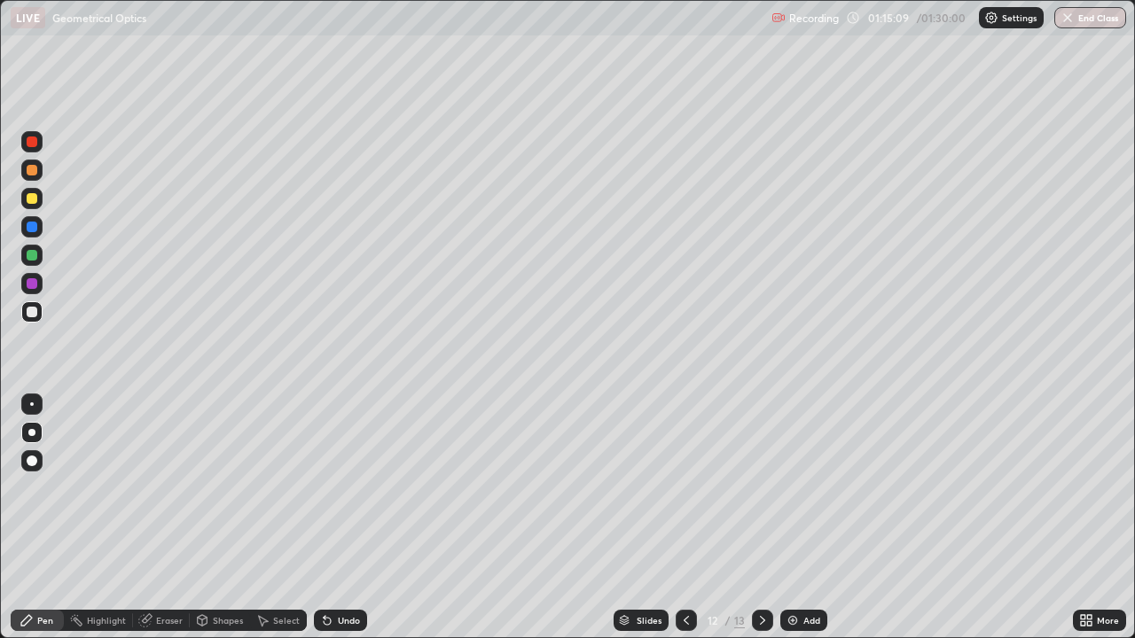
click at [761, 526] on icon at bounding box center [762, 620] width 14 height 14
click at [683, 526] on icon at bounding box center [686, 620] width 14 height 14
click at [682, 526] on icon at bounding box center [686, 620] width 14 height 14
click at [759, 526] on icon at bounding box center [762, 620] width 14 height 14
click at [757, 526] on icon at bounding box center [762, 620] width 14 height 14
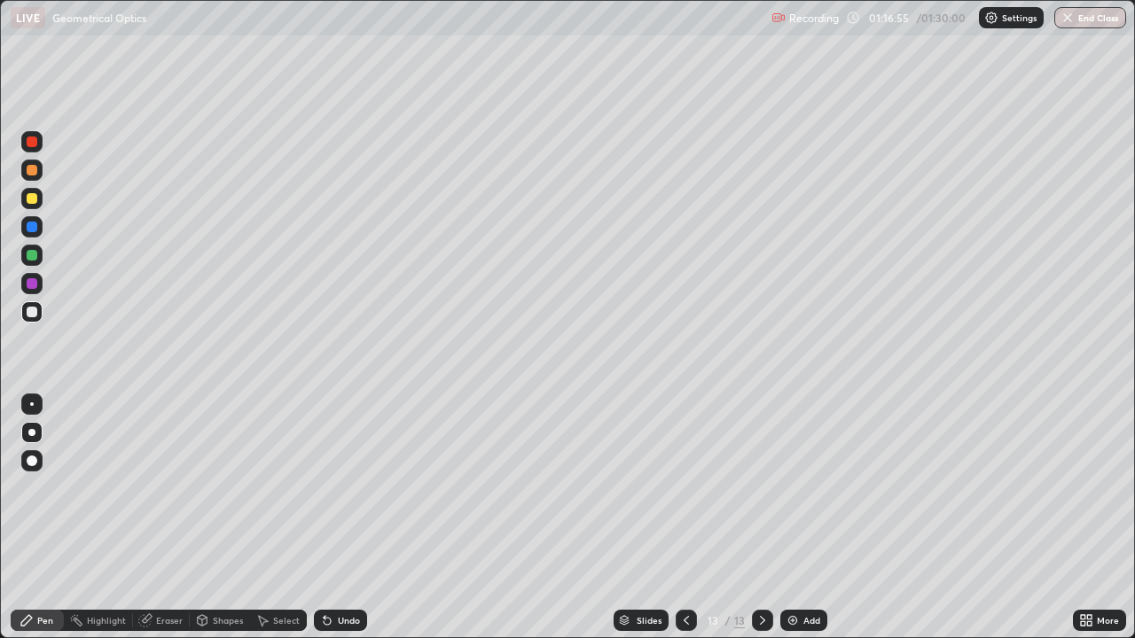
click at [761, 526] on icon at bounding box center [762, 620] width 14 height 14
click at [789, 526] on img at bounding box center [792, 620] width 14 height 14
click at [676, 526] on div at bounding box center [686, 620] width 21 height 21
click at [759, 526] on icon at bounding box center [762, 620] width 14 height 14
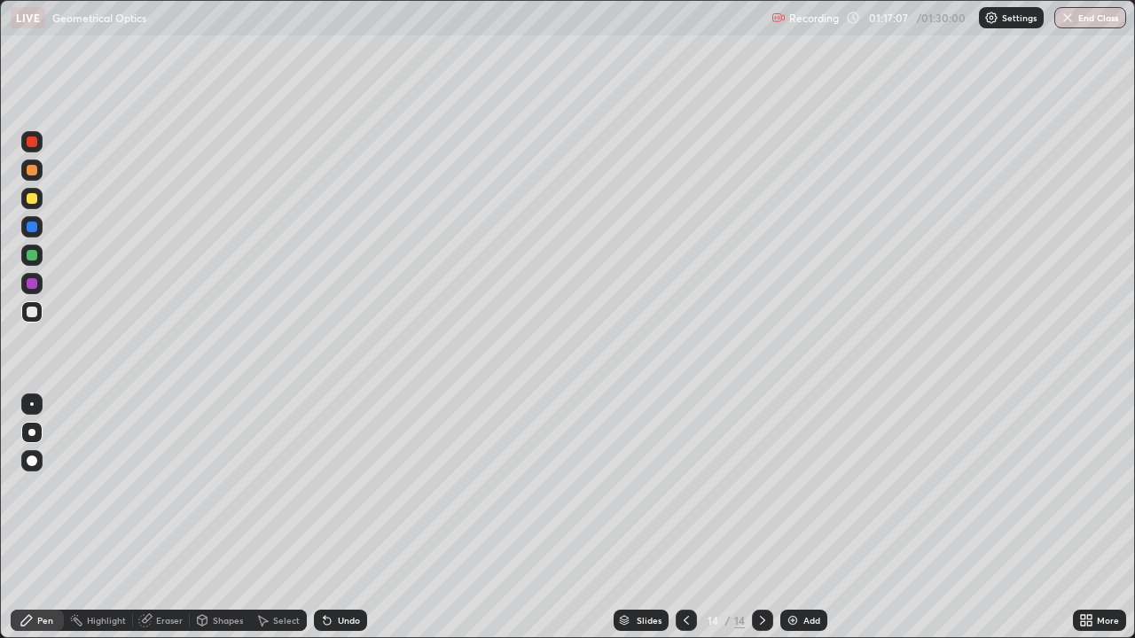
click at [787, 526] on img at bounding box center [792, 620] width 14 height 14
click at [213, 526] on div "Shapes" at bounding box center [228, 620] width 30 height 9
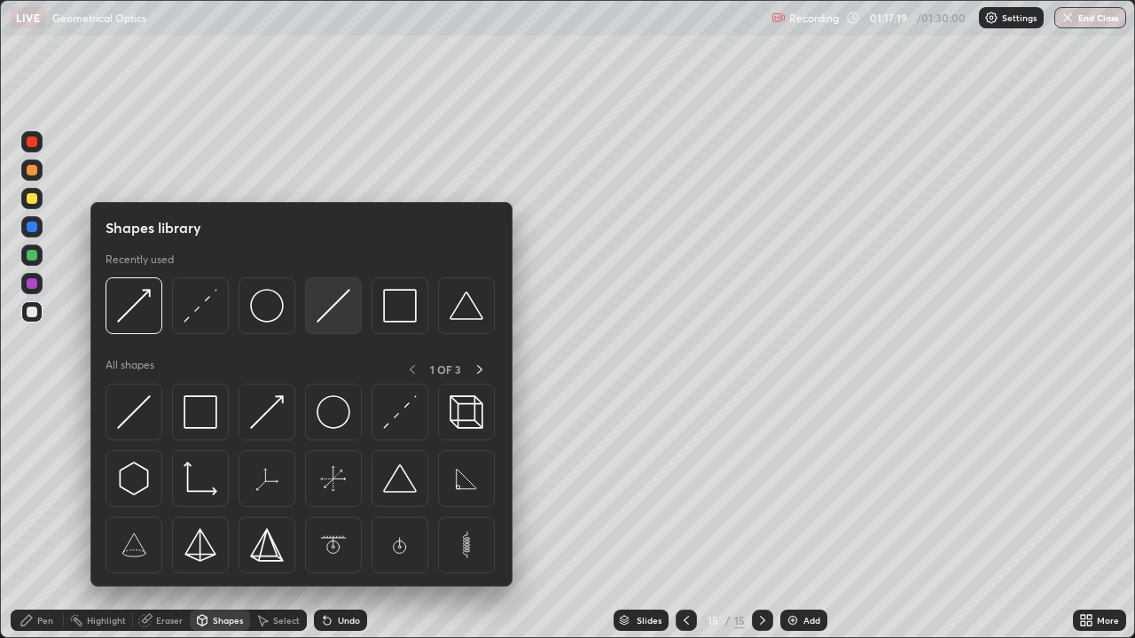
click at [332, 307] on img at bounding box center [333, 306] width 34 height 34
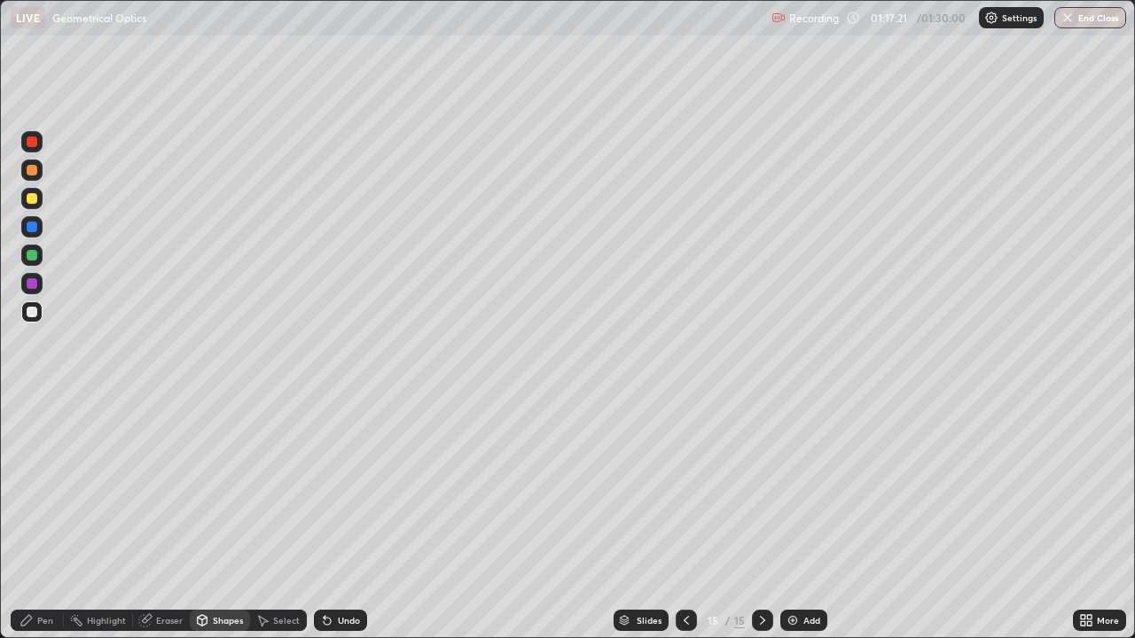
click at [43, 526] on div "Pen" at bounding box center [37, 620] width 53 height 21
click at [757, 526] on icon at bounding box center [762, 620] width 14 height 14
click at [785, 526] on img at bounding box center [792, 620] width 14 height 14
click at [223, 526] on div "Shapes" at bounding box center [228, 620] width 30 height 9
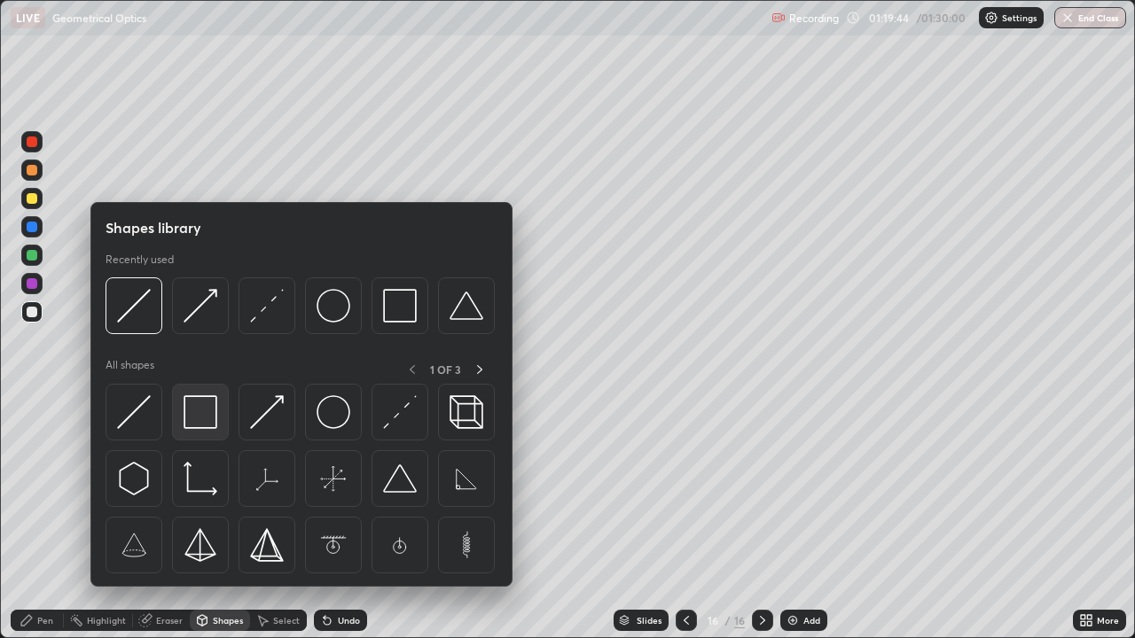
click at [201, 417] on img at bounding box center [201, 412] width 34 height 34
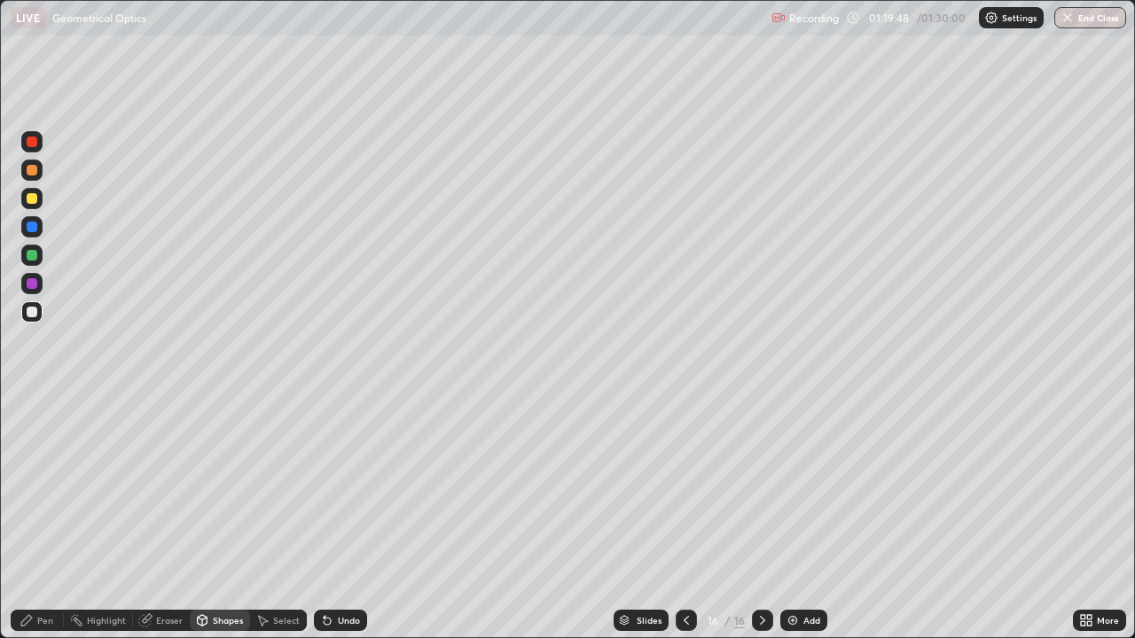
click at [202, 526] on icon at bounding box center [202, 623] width 0 height 6
click at [35, 526] on div "Pen" at bounding box center [37, 620] width 53 height 21
click at [210, 526] on div "Shapes" at bounding box center [220, 620] width 60 height 21
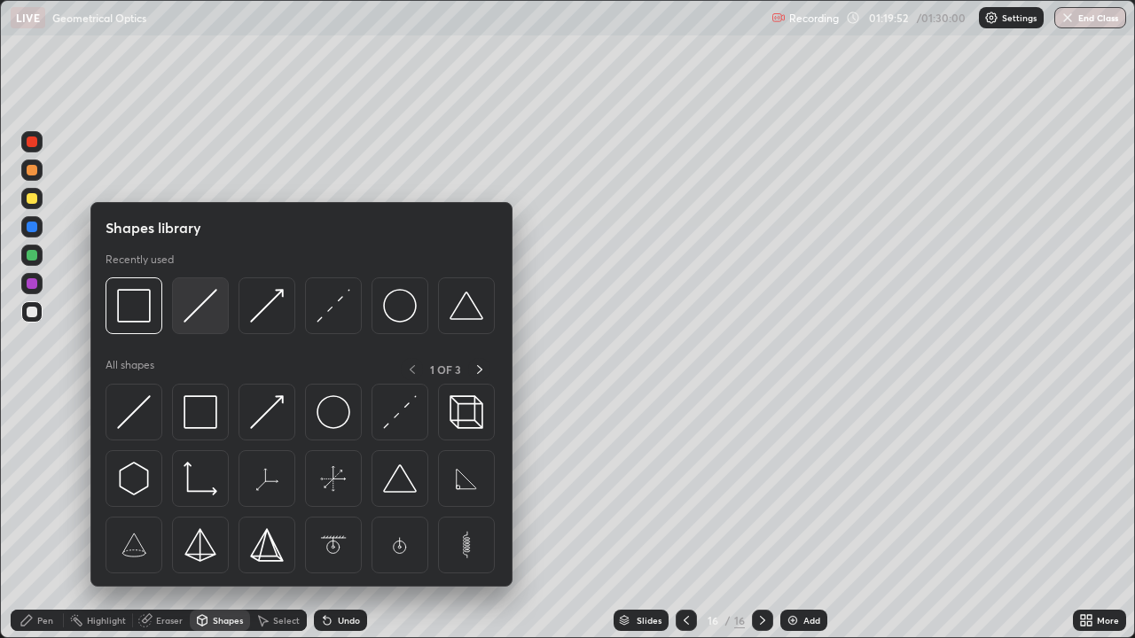
click at [200, 303] on img at bounding box center [201, 306] width 34 height 34
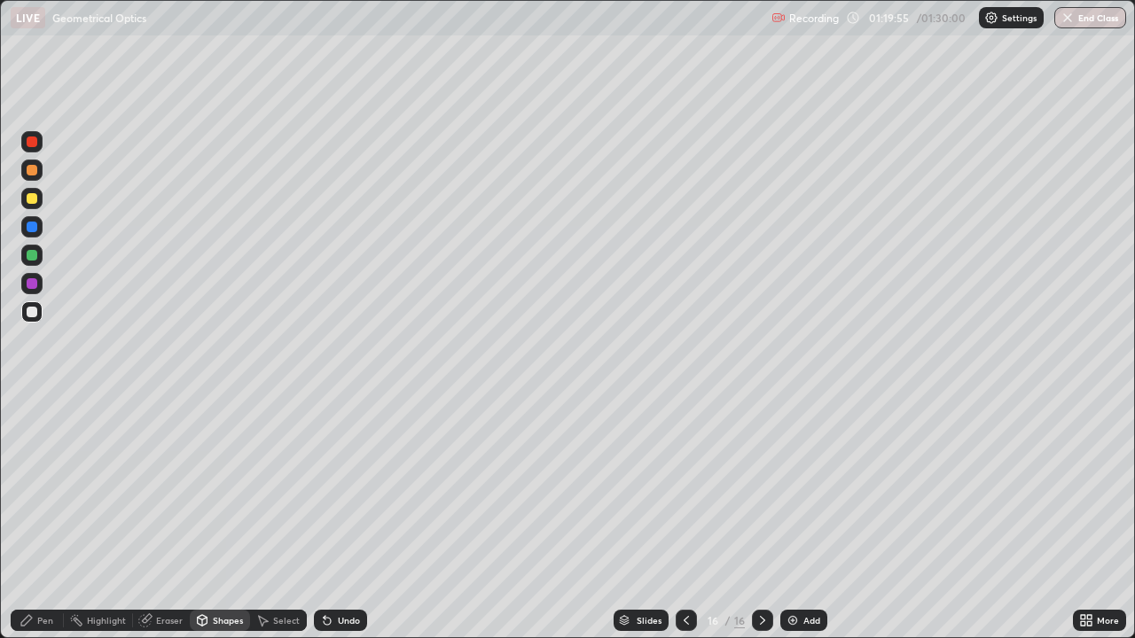
click at [338, 526] on div "Undo" at bounding box center [349, 620] width 22 height 9
click at [340, 526] on div "Undo" at bounding box center [349, 620] width 22 height 9
click at [28, 526] on icon at bounding box center [26, 620] width 11 height 11
click at [31, 230] on div at bounding box center [32, 227] width 11 height 11
click at [35, 310] on div at bounding box center [32, 312] width 11 height 11
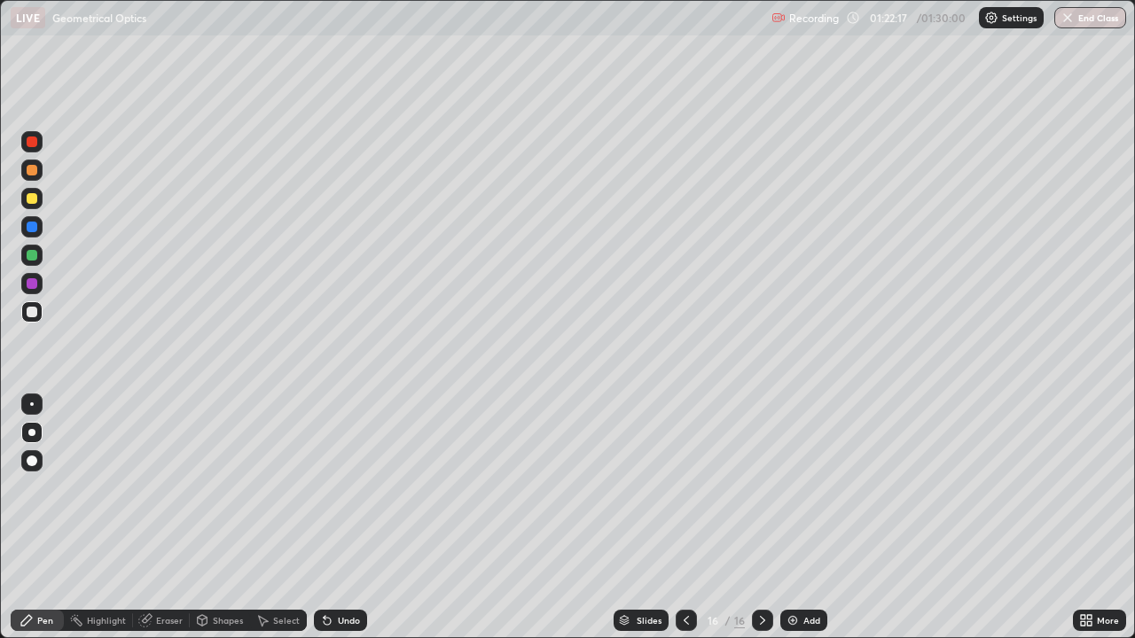
click at [684, 526] on icon at bounding box center [686, 620] width 14 height 14
click at [330, 526] on icon at bounding box center [327, 620] width 14 height 14
click at [756, 526] on icon at bounding box center [762, 620] width 14 height 14
click at [113, 526] on div "Highlight" at bounding box center [98, 620] width 69 height 35
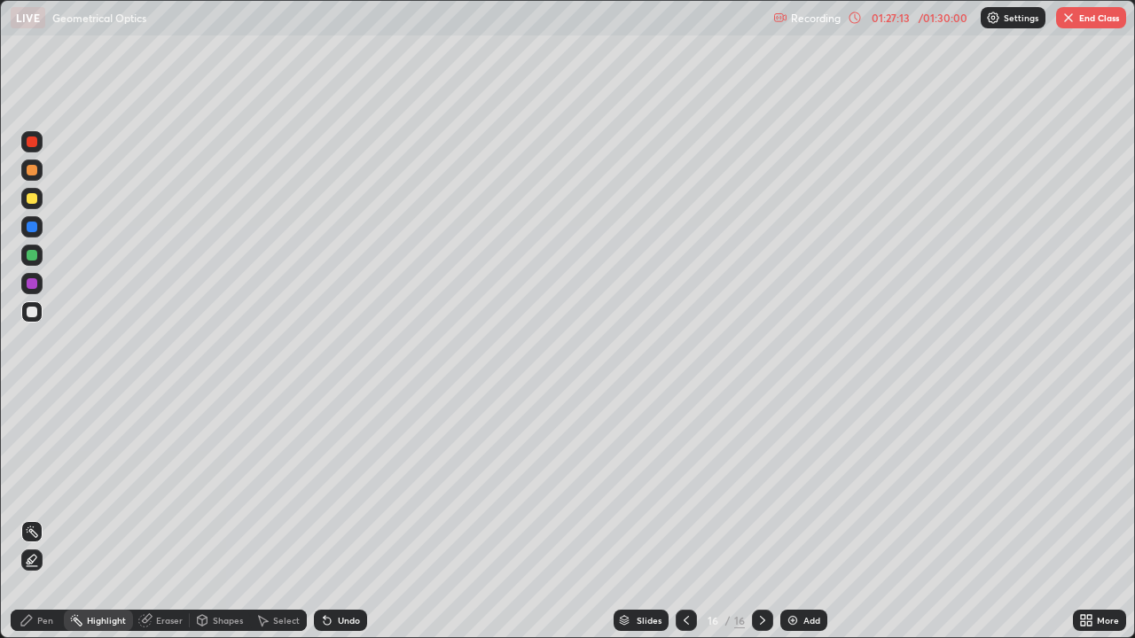
click at [32, 526] on icon at bounding box center [27, 620] width 14 height 14
click at [684, 526] on icon at bounding box center [686, 620] width 14 height 14
click at [1066, 21] on img "button" at bounding box center [1068, 18] width 14 height 14
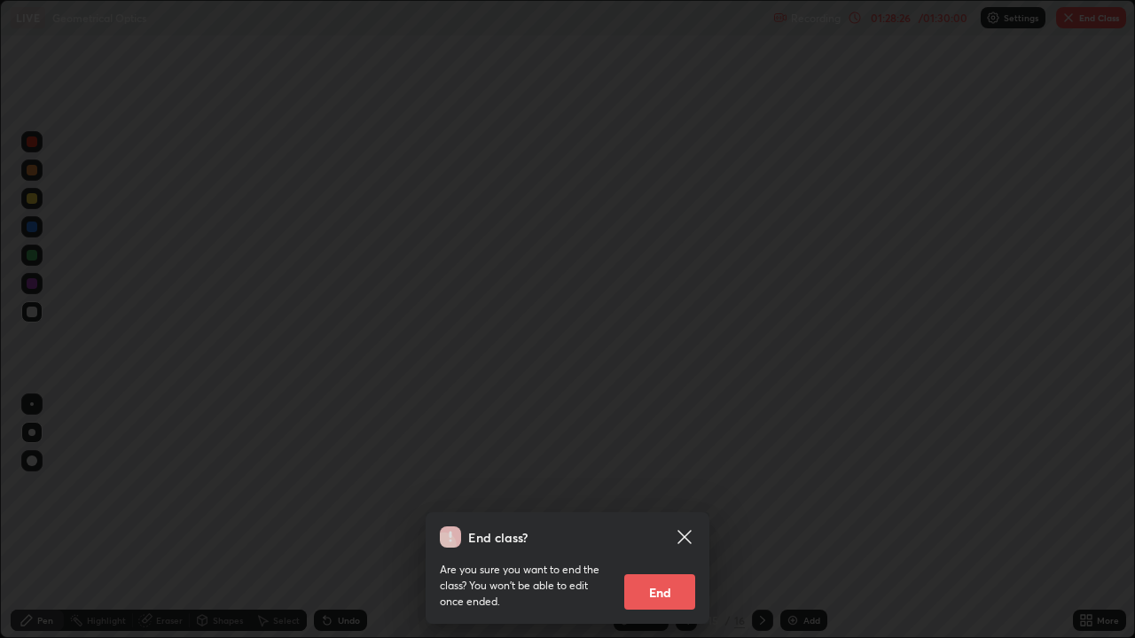
click at [642, 526] on button "End" at bounding box center [659, 591] width 71 height 35
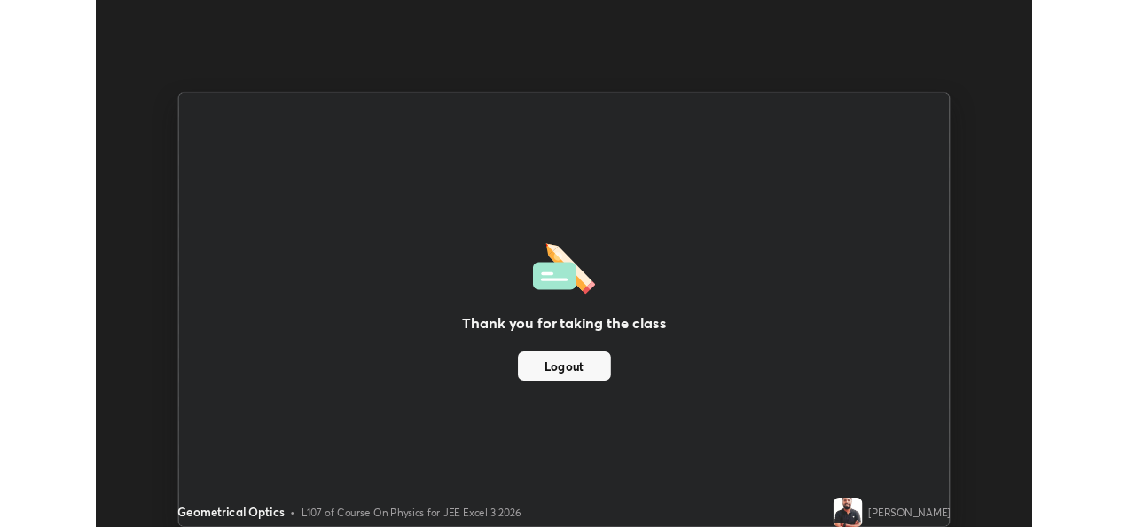
scroll to position [88124, 87523]
